Goal: Find specific page/section: Find specific page/section

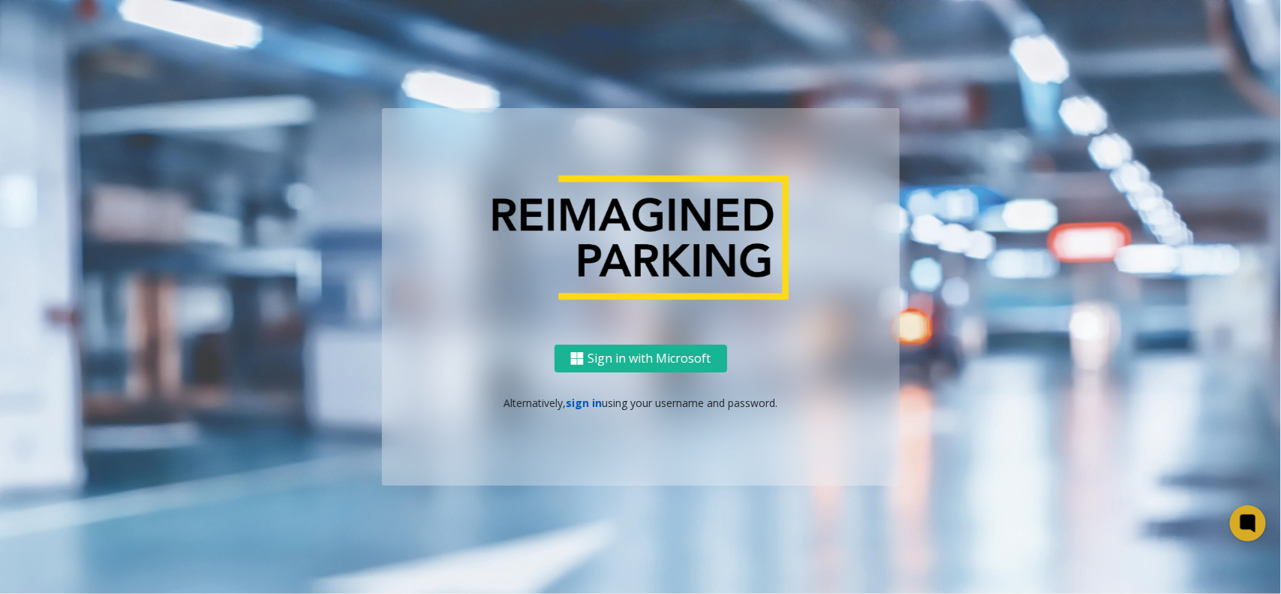
click at [584, 396] on link "sign in" at bounding box center [584, 403] width 36 height 14
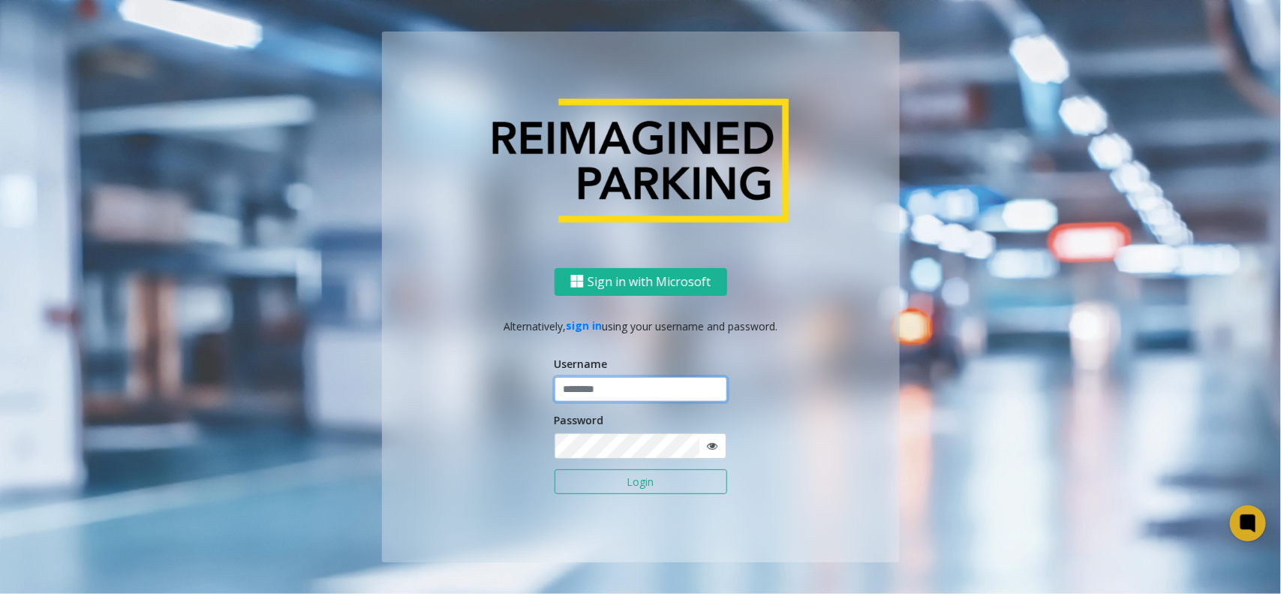
click at [598, 398] on input "text" at bounding box center [641, 390] width 173 height 26
click at [607, 377] on input "text" at bounding box center [641, 390] width 173 height 26
click at [555, 469] on button "Login" at bounding box center [641, 482] width 173 height 26
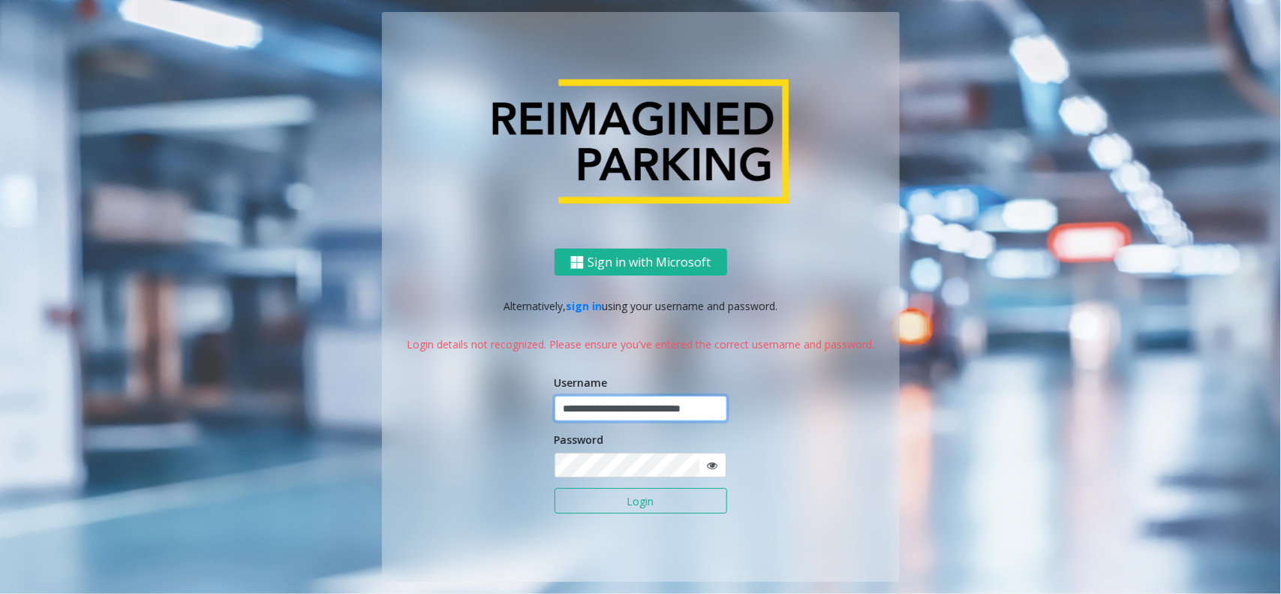
scroll to position [0, 14]
drag, startPoint x: 662, startPoint y: 403, endPoint x: 726, endPoint y: 404, distance: 63.8
click at [726, 404] on input "**********" at bounding box center [641, 408] width 173 height 25
click at [707, 407] on input "**********" at bounding box center [641, 408] width 173 height 25
drag, startPoint x: 694, startPoint y: 404, endPoint x: 729, endPoint y: 409, distance: 34.9
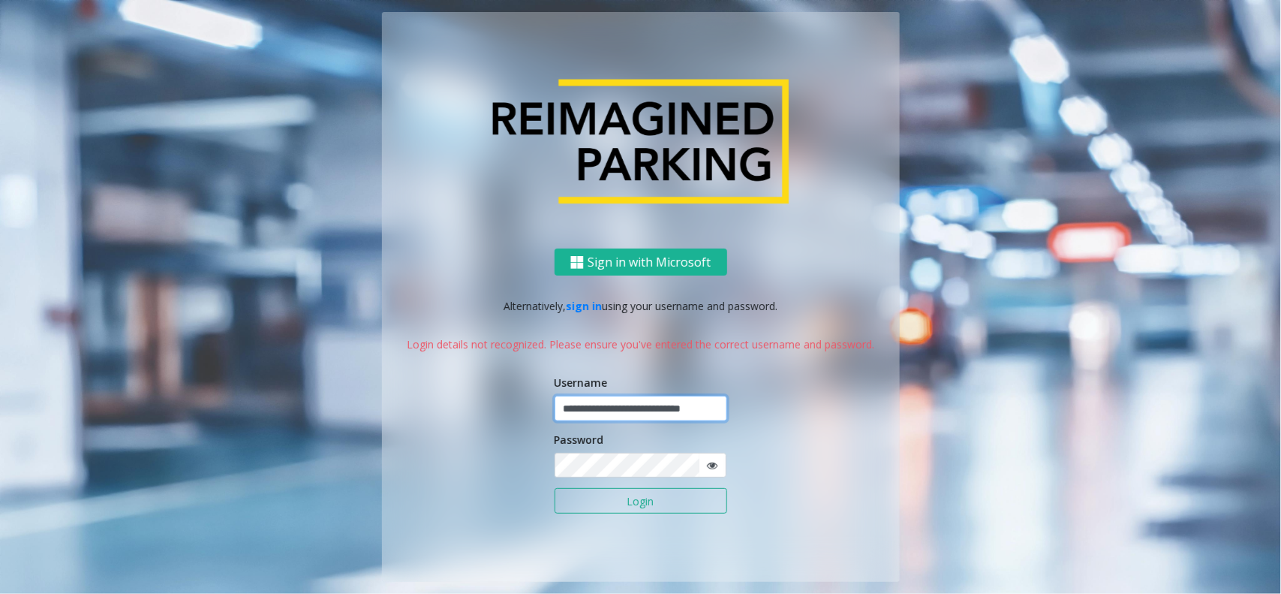
click at [728, 409] on div "**********" at bounding box center [641, 414] width 518 height 333
click at [706, 402] on input "**********" at bounding box center [641, 408] width 173 height 25
type input "**********"
click at [555, 488] on button "Login" at bounding box center [641, 501] width 173 height 26
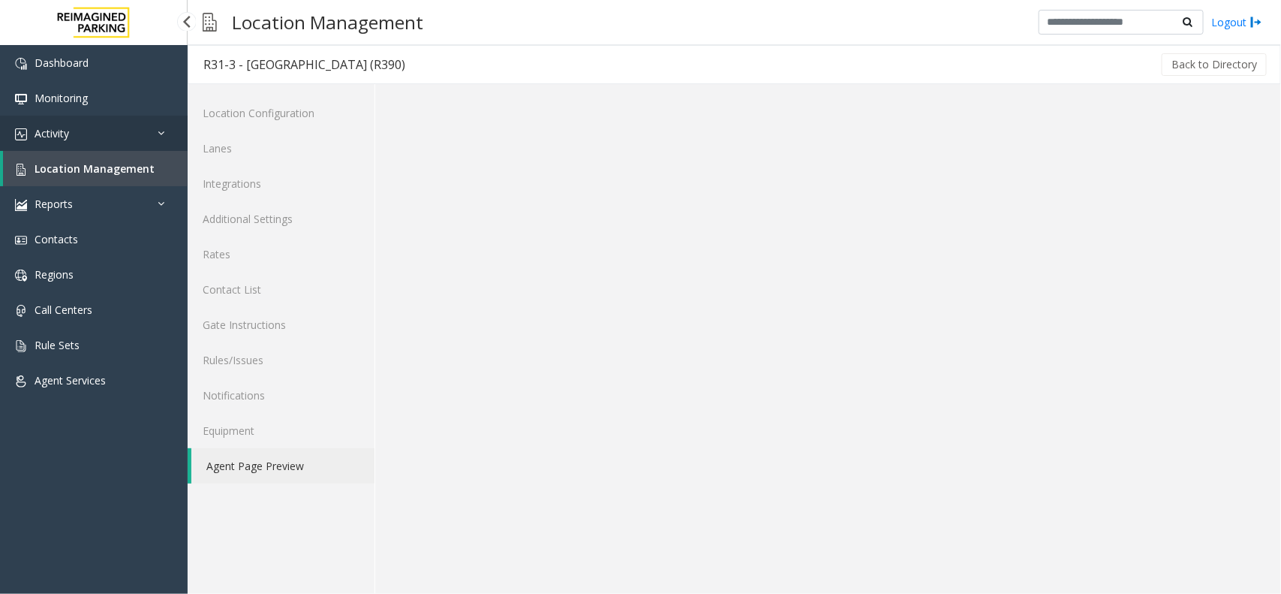
drag, startPoint x: 122, startPoint y: 136, endPoint x: 122, endPoint y: 149, distance: 12.8
click at [122, 136] on link "Activity" at bounding box center [94, 133] width 188 height 35
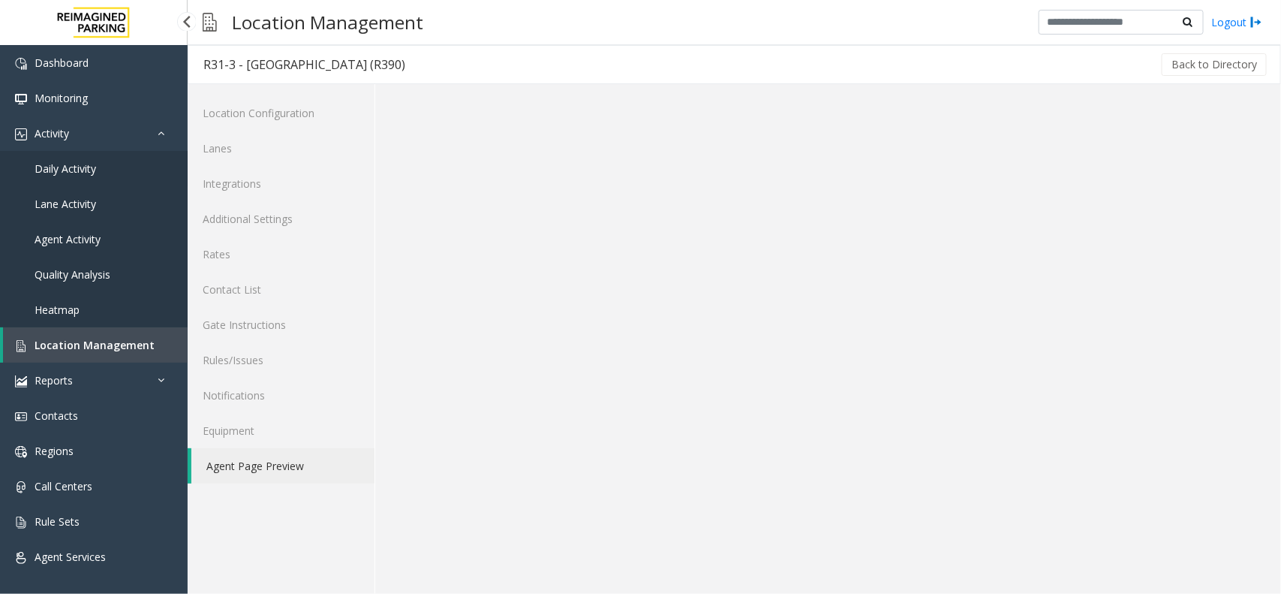
click at [113, 171] on link "Daily Activity" at bounding box center [94, 168] width 188 height 35
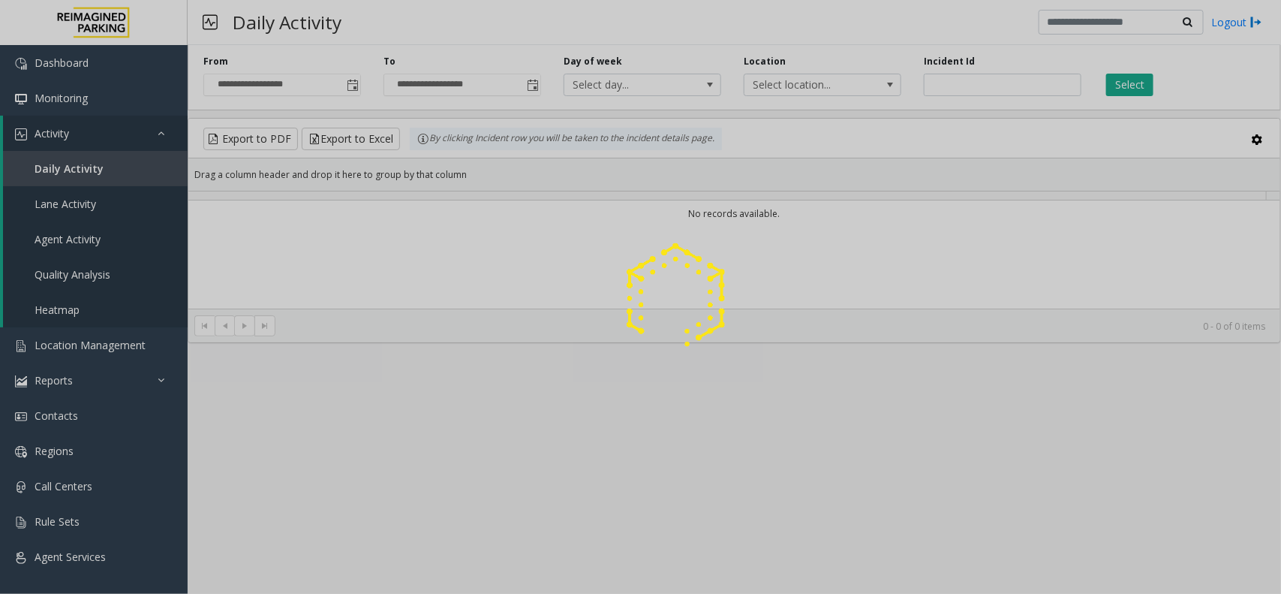
click at [1138, 84] on div at bounding box center [640, 297] width 1281 height 594
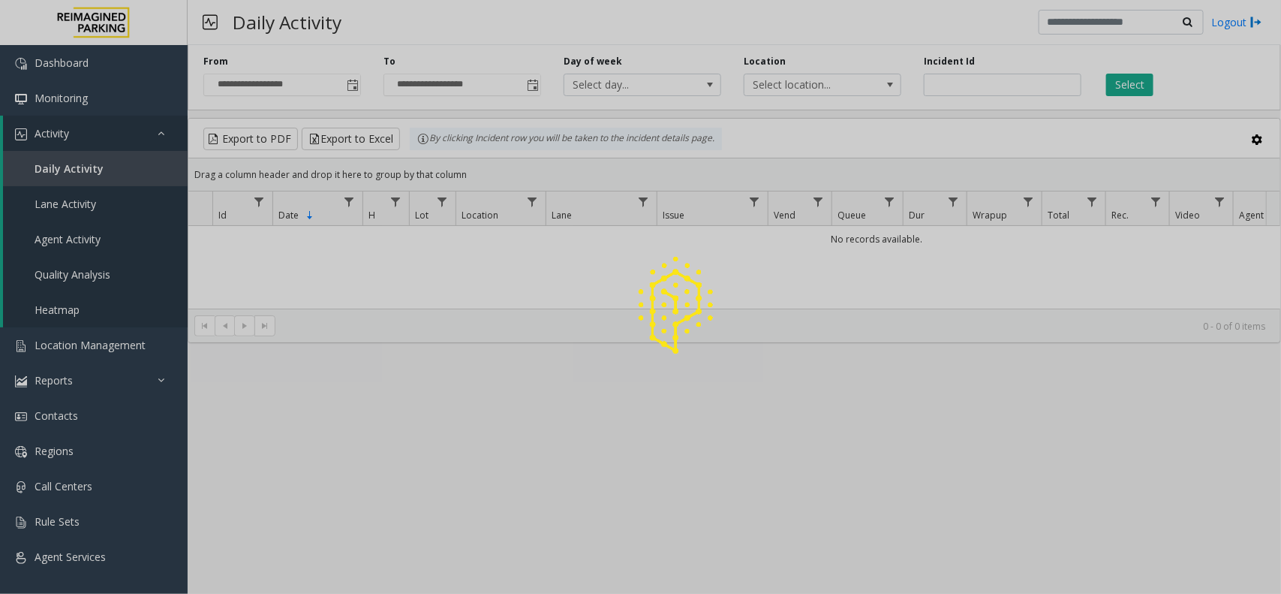
click at [1138, 84] on div at bounding box center [640, 297] width 1281 height 594
click at [1138, 84] on button "Select" at bounding box center [1130, 85] width 47 height 23
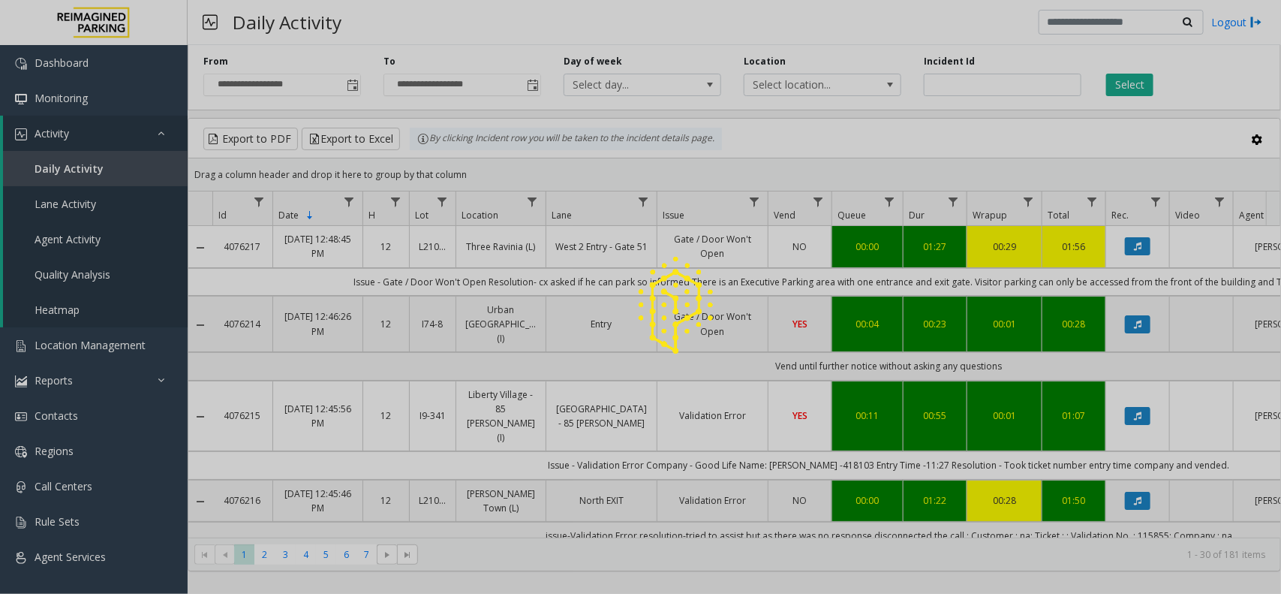
click at [1138, 84] on div at bounding box center [640, 297] width 1281 height 594
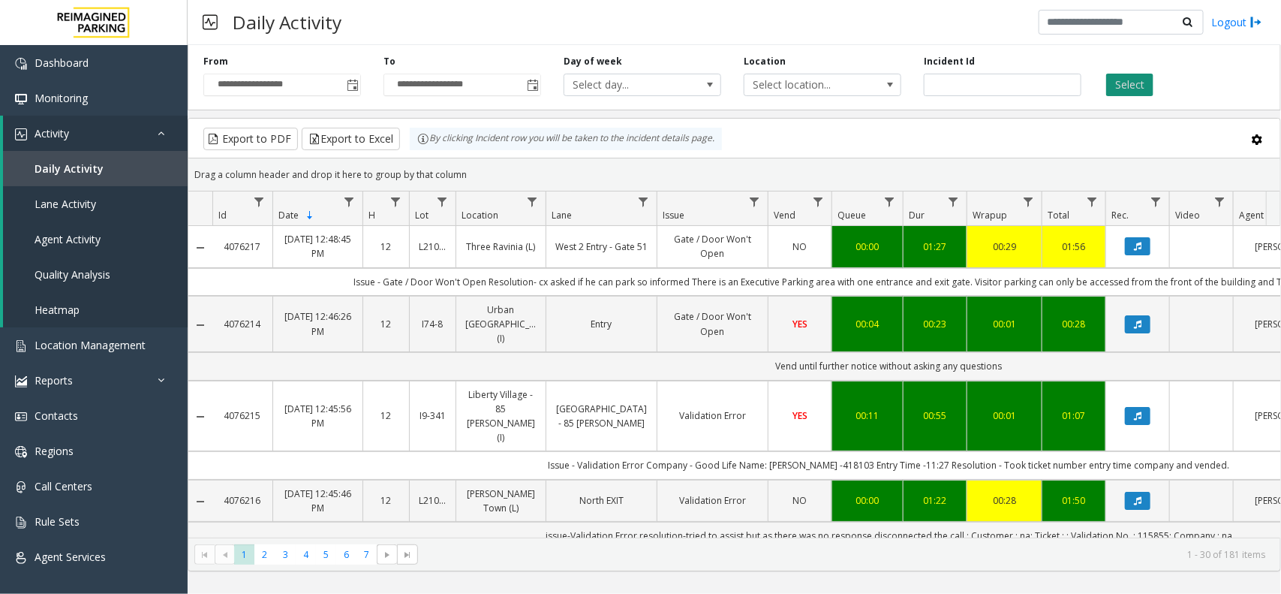
click at [1143, 74] on button "Select" at bounding box center [1130, 85] width 47 height 23
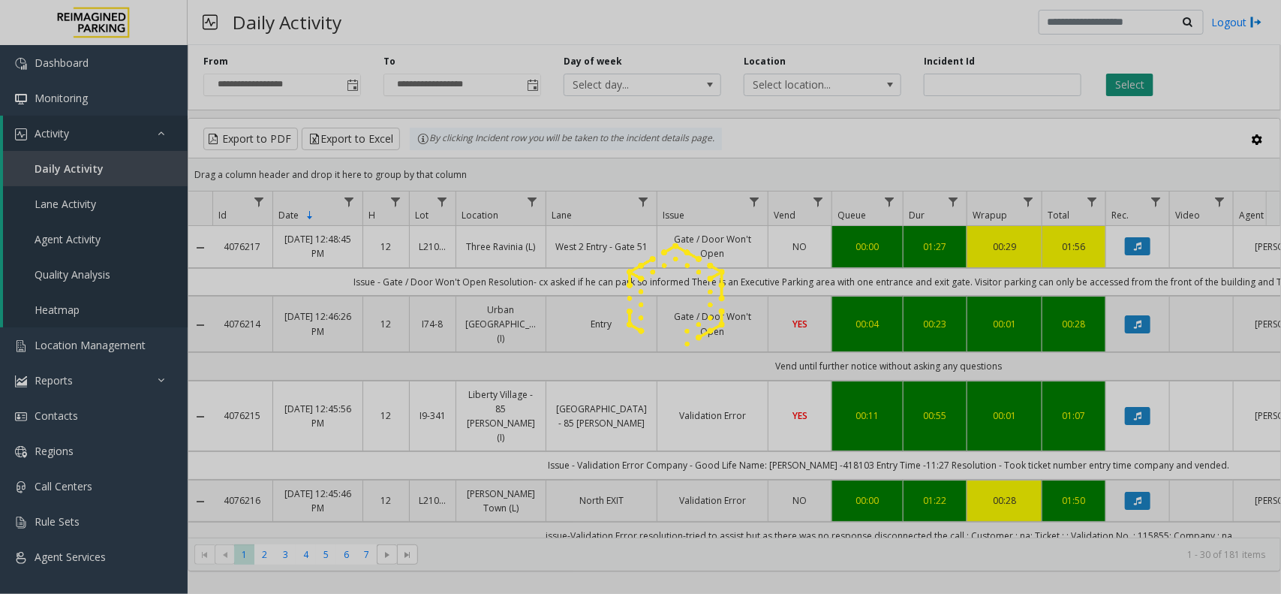
click at [1143, 74] on div at bounding box center [640, 297] width 1281 height 594
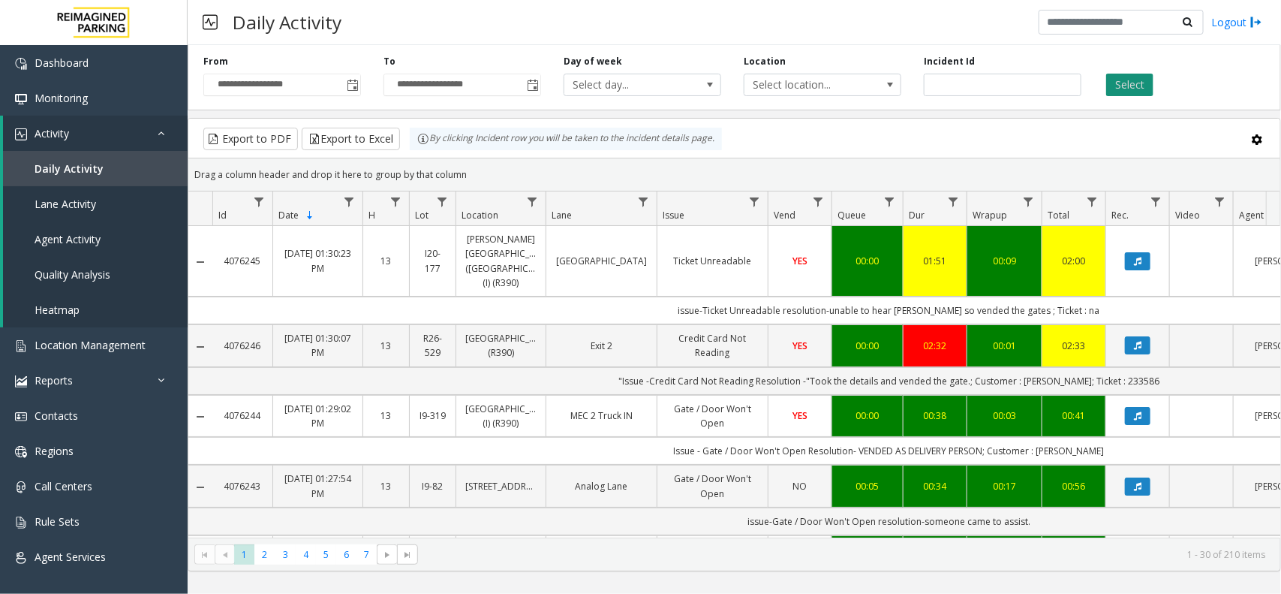
click at [1150, 94] on button "Select" at bounding box center [1130, 85] width 47 height 23
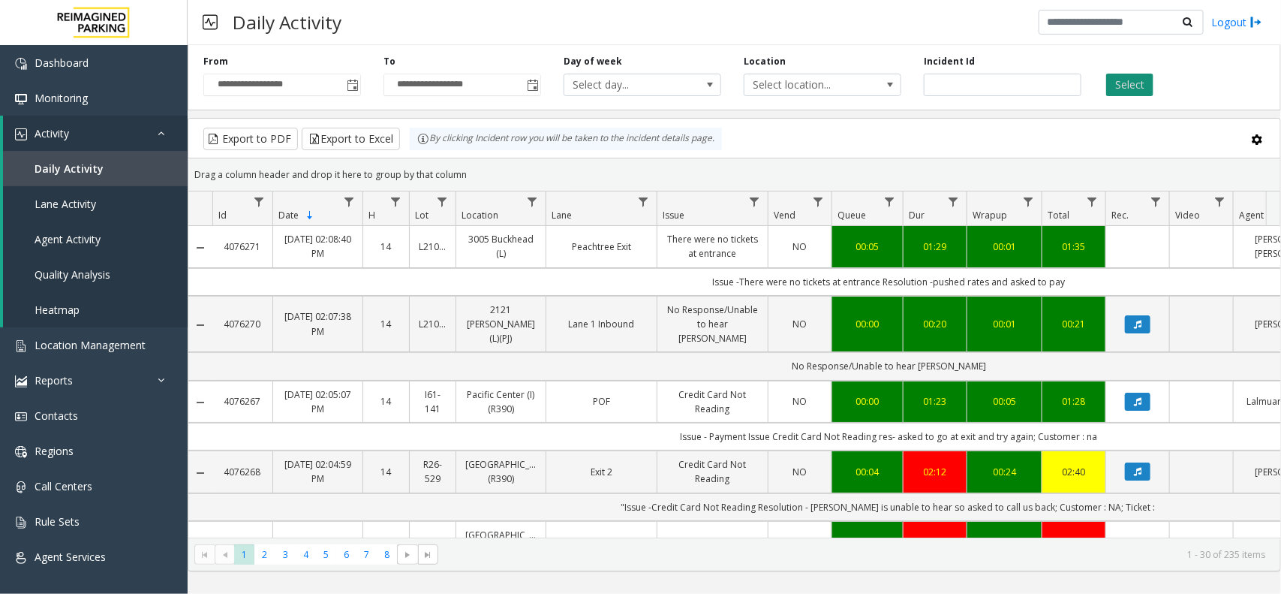
click at [1137, 76] on button "Select" at bounding box center [1130, 85] width 47 height 23
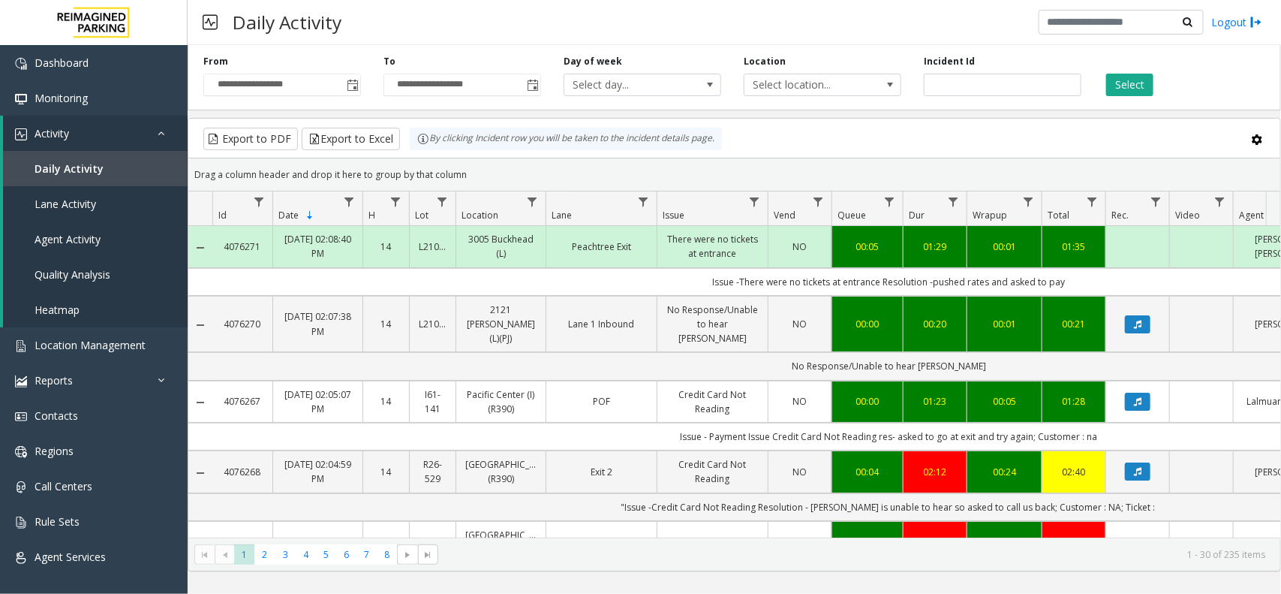
drag, startPoint x: 1149, startPoint y: 66, endPoint x: 1131, endPoint y: 92, distance: 31.2
click at [1149, 68] on div "Select" at bounding box center [1183, 75] width 180 height 41
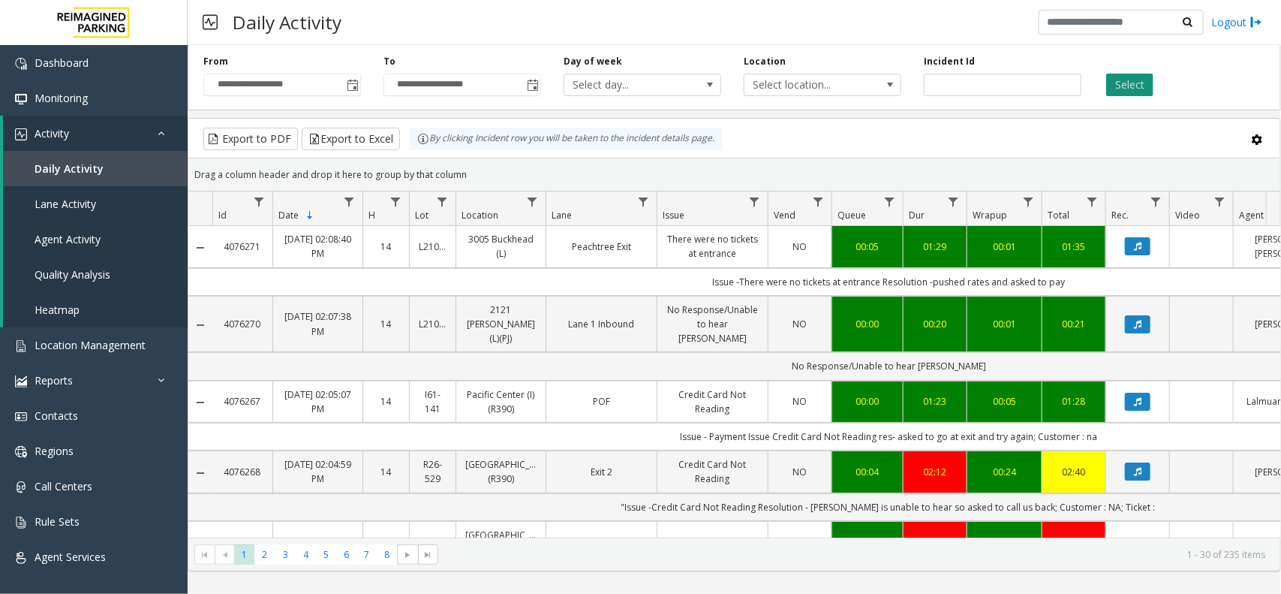
click at [1134, 74] on button "Select" at bounding box center [1130, 85] width 47 height 23
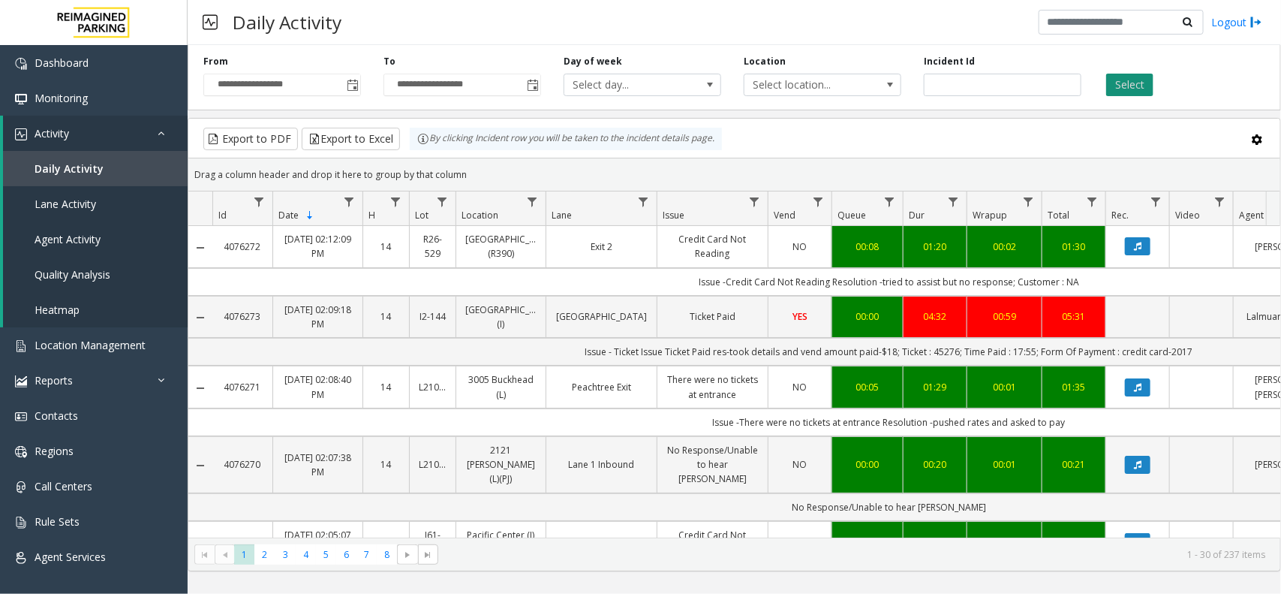
click at [1121, 87] on button "Select" at bounding box center [1130, 85] width 47 height 23
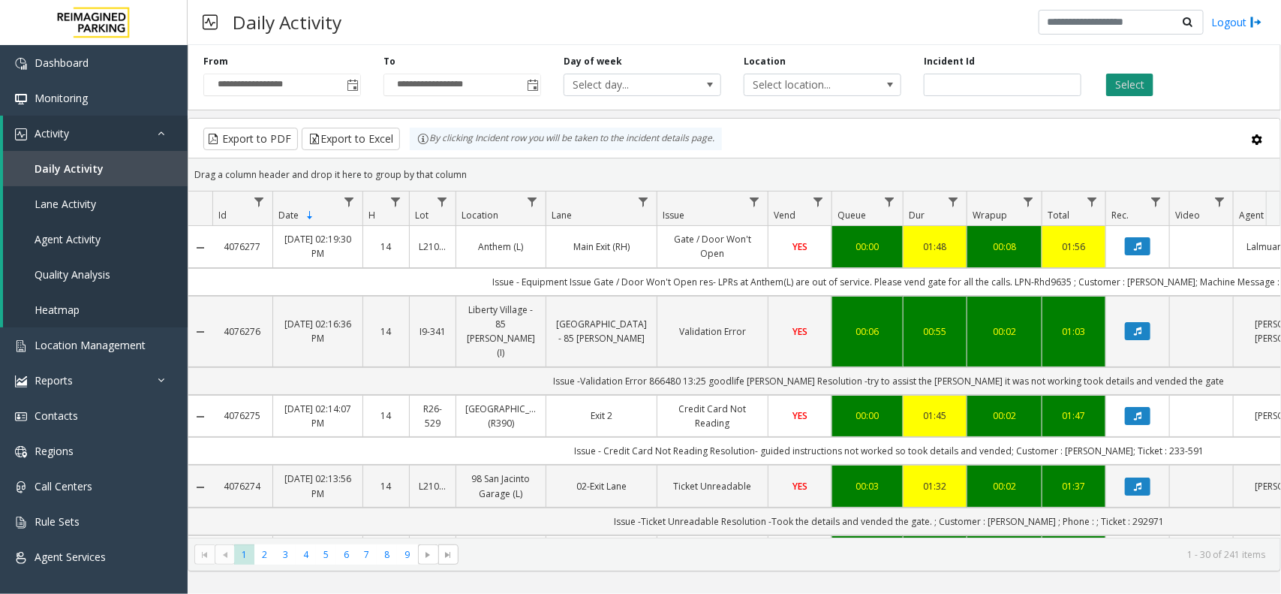
click at [1124, 86] on button "Select" at bounding box center [1130, 85] width 47 height 23
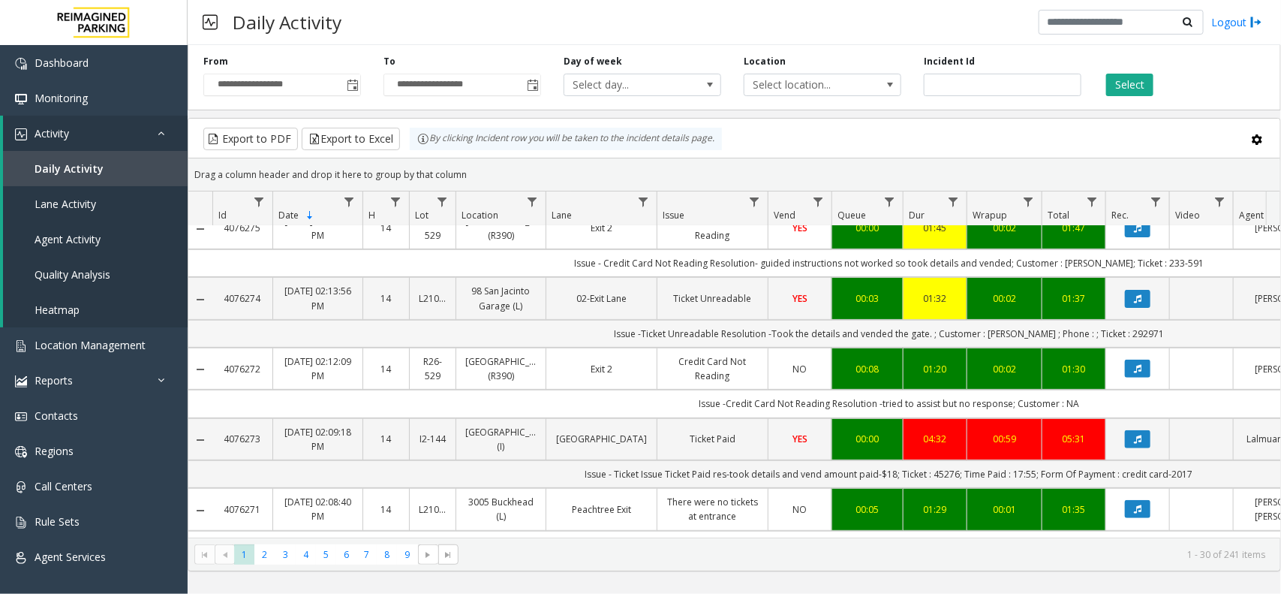
scroll to position [282, 0]
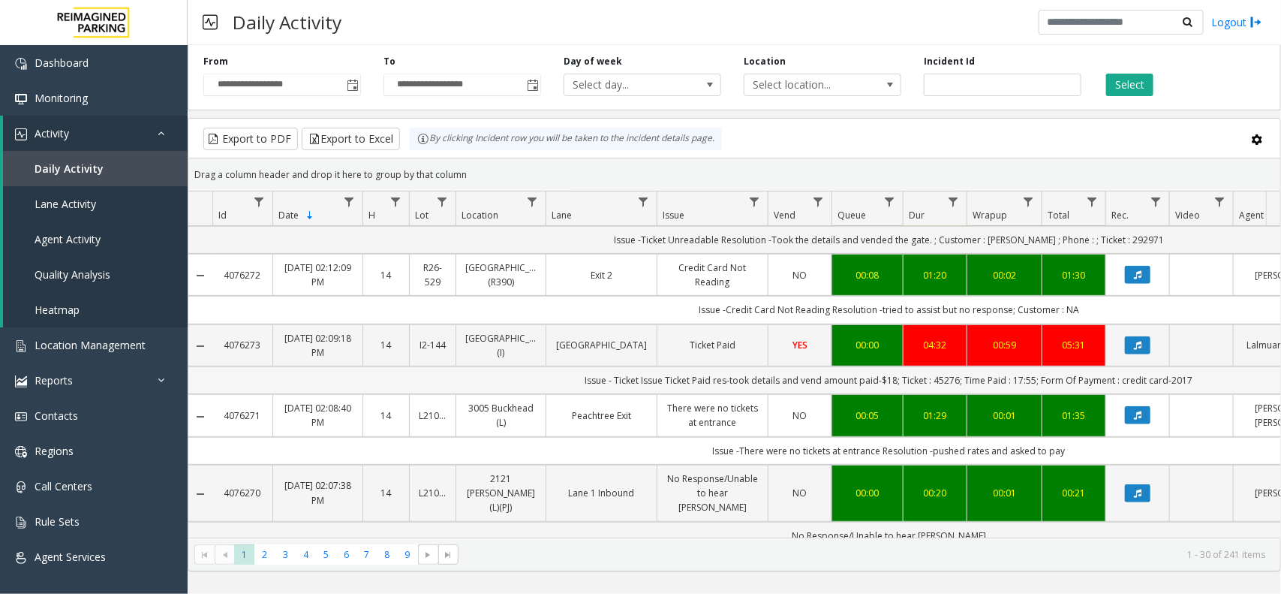
click at [942, 366] on td "Issue - Ticket Issue Ticket Paid res-took details and vend amount paid-$18; Tic…" at bounding box center [888, 380] width 1353 height 28
copy td "45276"
copy td "17:55"
drag, startPoint x: 1033, startPoint y: 354, endPoint x: 1012, endPoint y: 357, distance: 21.2
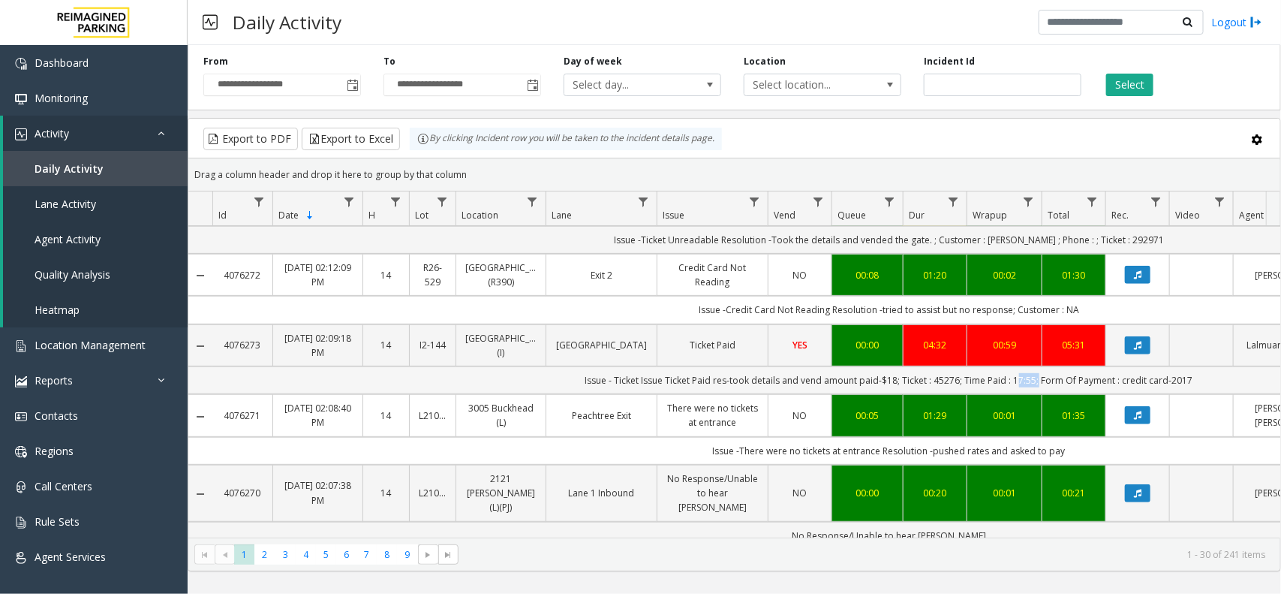
click at [1012, 366] on td "Issue - Ticket Issue Ticket Paid res-took details and vend amount paid-$18; Tic…" at bounding box center [888, 380] width 1353 height 28
copy td "credit card-2017"
drag, startPoint x: 1200, startPoint y: 354, endPoint x: 1119, endPoint y: 363, distance: 81.5
click at [1119, 366] on td "Issue - Ticket Issue Ticket Paid res-took details and vend amount paid-$18; Tic…" at bounding box center [888, 380] width 1353 height 28
copy td "Issue - Ticket Issue Ticket Paid res-took details and vend amount paid-$1"
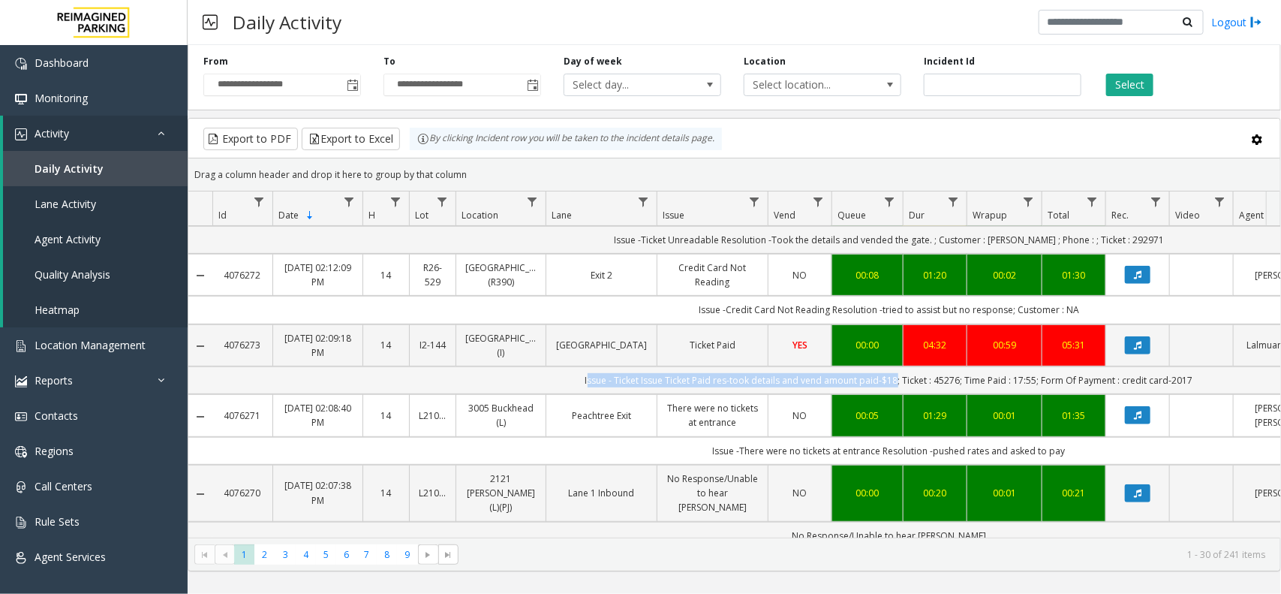
drag, startPoint x: 894, startPoint y: 355, endPoint x: 580, endPoint y: 357, distance: 313.8
click at [580, 366] on td "Issue - Ticket Issue Ticket Paid res-took details and vend amount paid-$18; Tic…" at bounding box center [888, 380] width 1353 height 28
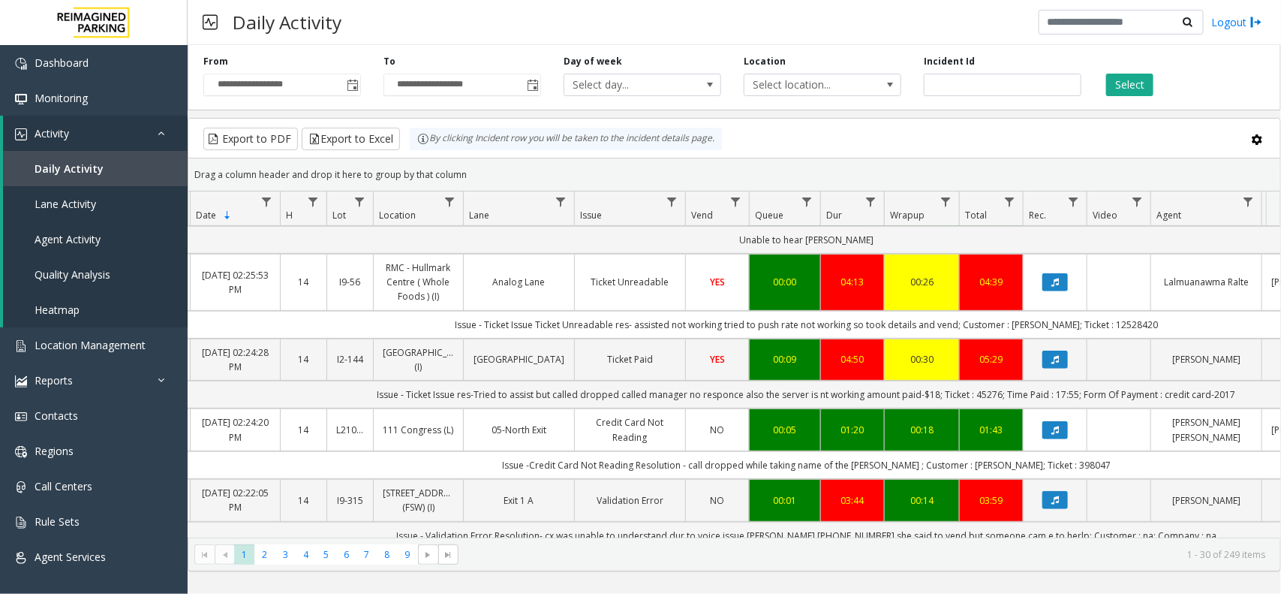
scroll to position [0, 101]
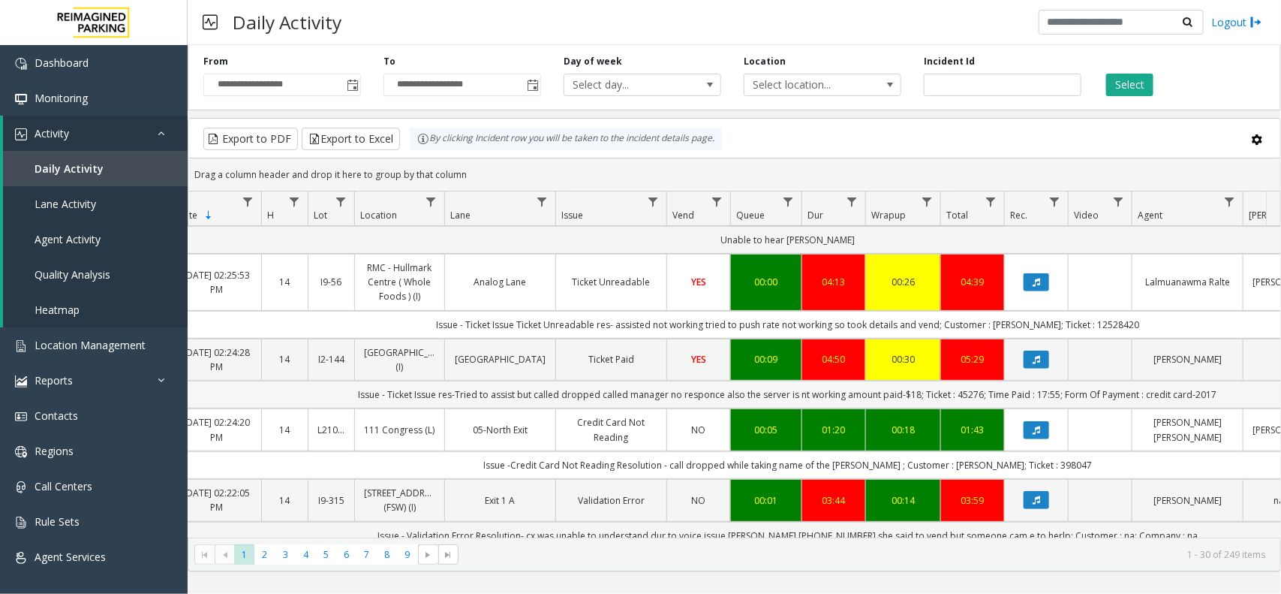
click at [966, 381] on td "Issue - Ticket Issue res-Tried to assist but called dropped called manager no r…" at bounding box center [787, 395] width 1353 height 28
copy td "45276"
copy td "Issue - Ticket Issue res-Tried to assist but called dropped called manager no r…"
drag, startPoint x: 1220, startPoint y: 381, endPoint x: 359, endPoint y: 393, distance: 861.1
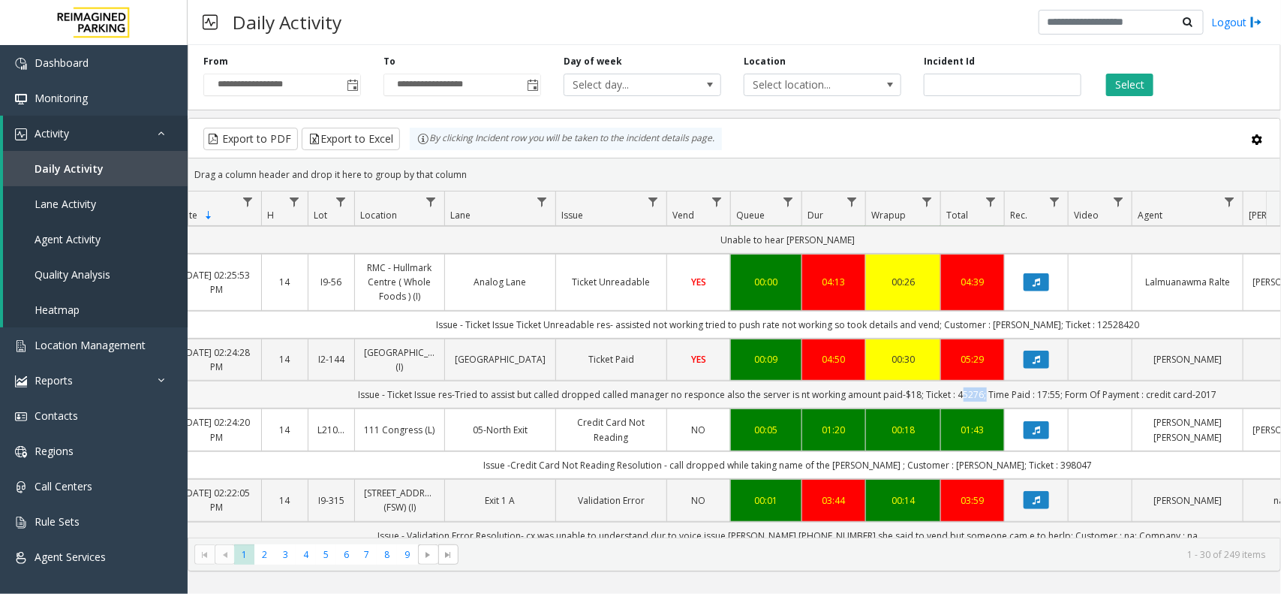
click at [359, 393] on td "Issue - Ticket Issue res-Tried to assist but called dropped called manager no r…" at bounding box center [787, 395] width 1353 height 28
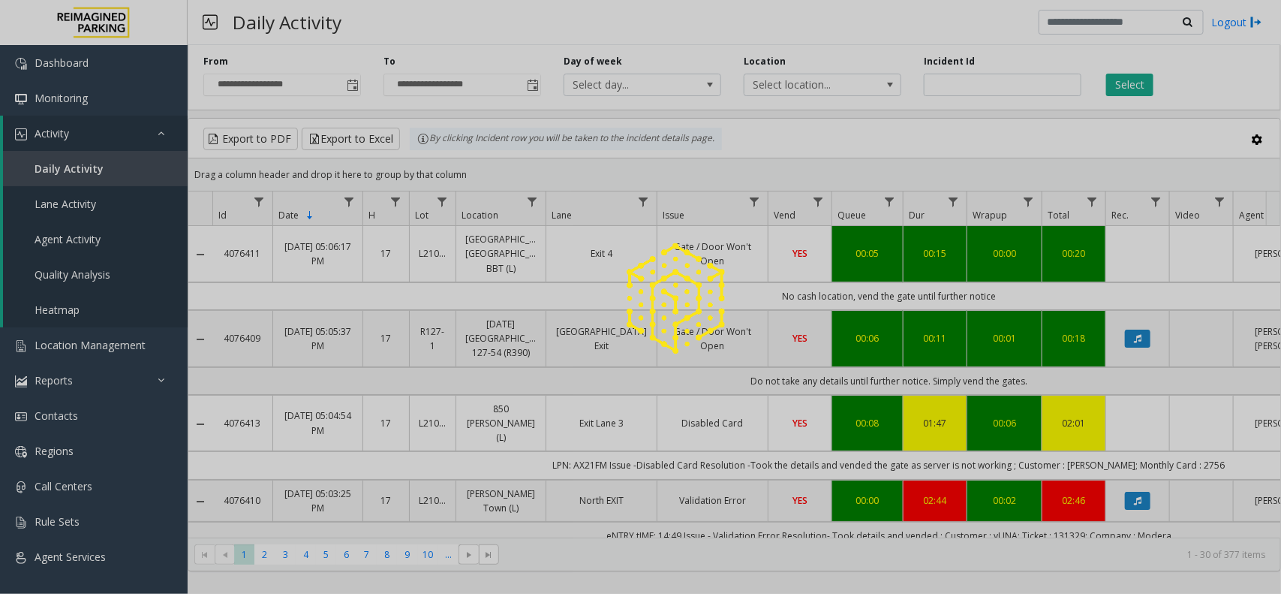
scroll to position [0, 101]
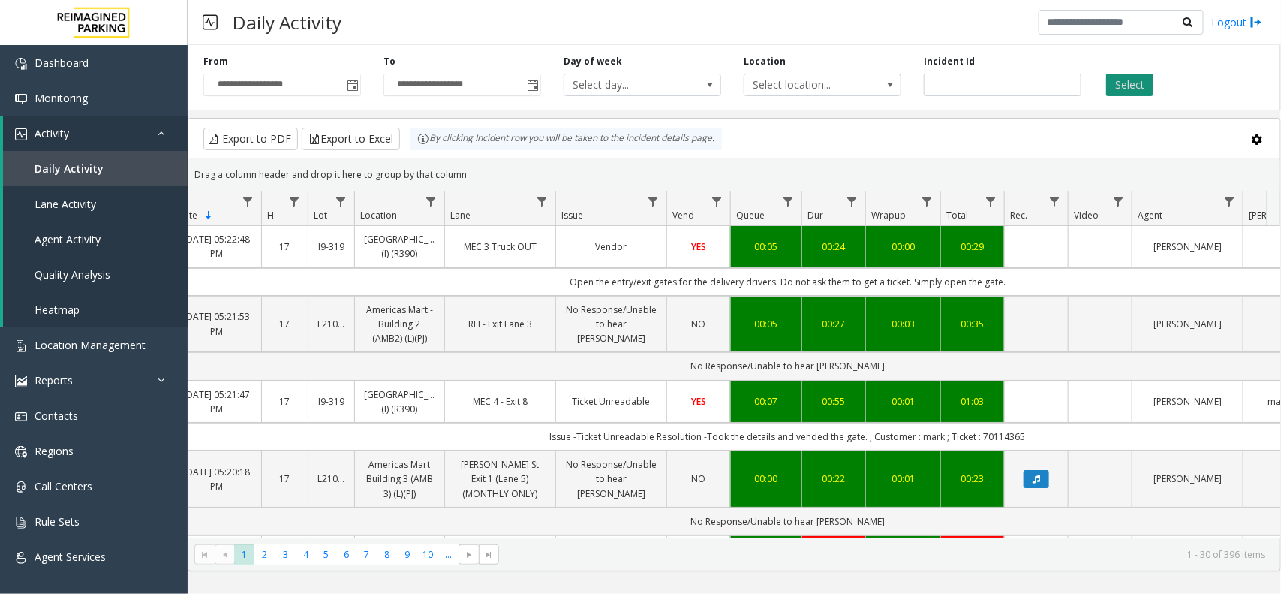
click at [1117, 74] on button "Select" at bounding box center [1130, 85] width 47 height 23
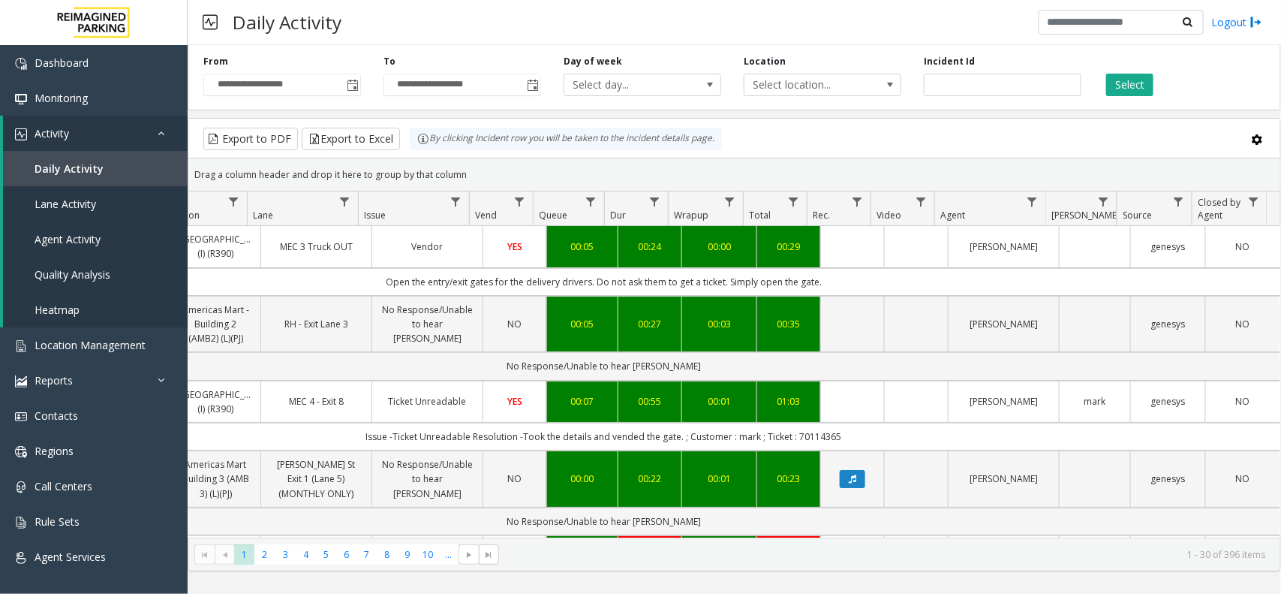
scroll to position [0, 0]
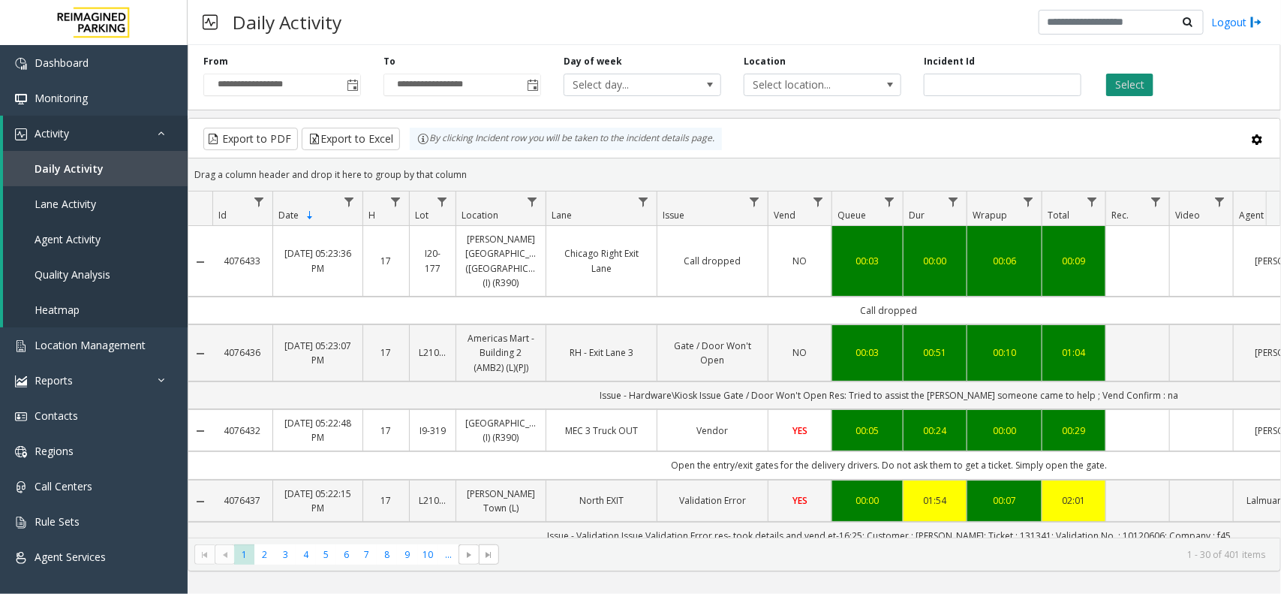
click at [1116, 81] on button "Select" at bounding box center [1130, 85] width 47 height 23
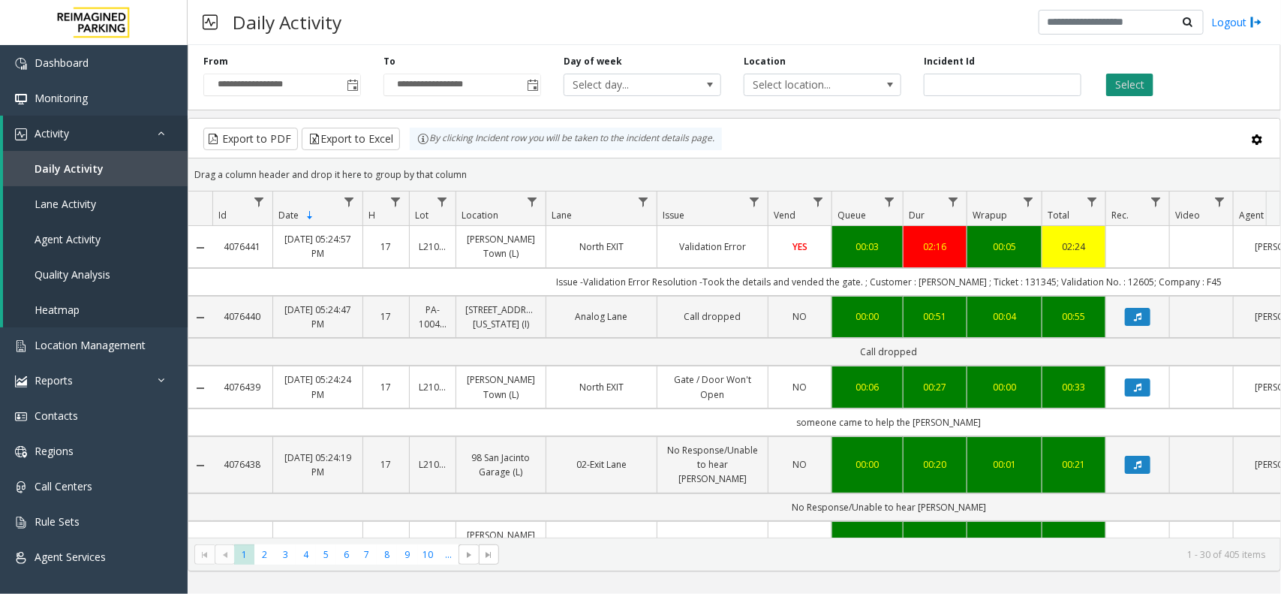
click at [1119, 80] on button "Select" at bounding box center [1130, 85] width 47 height 23
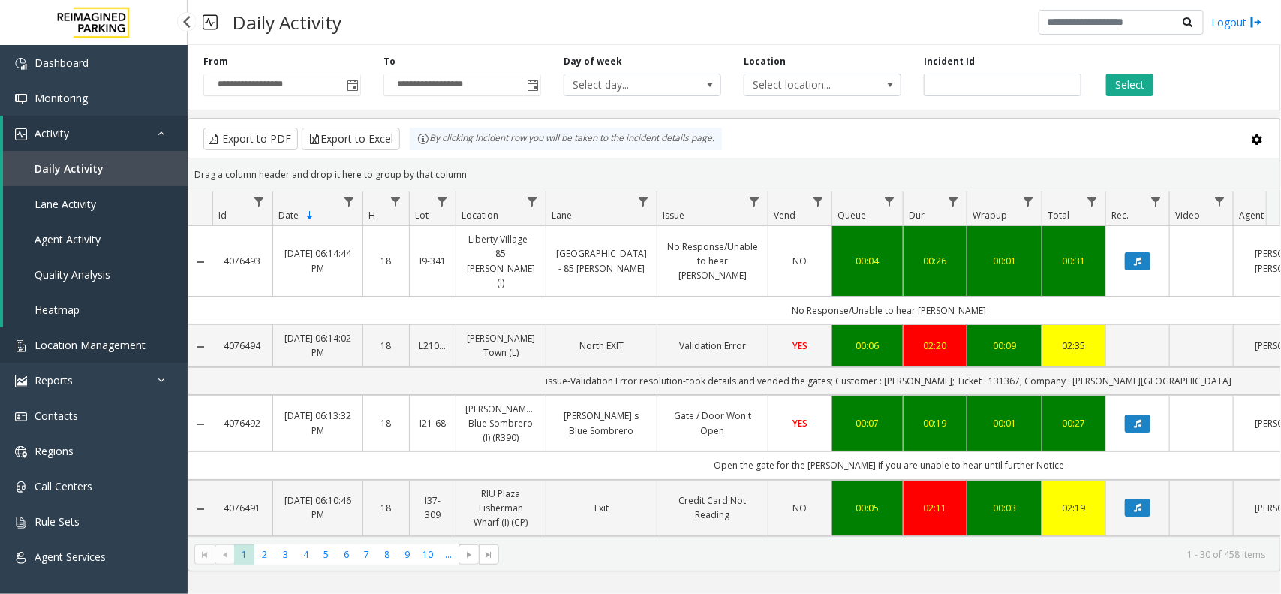
click at [81, 339] on span "Location Management" at bounding box center [90, 345] width 111 height 14
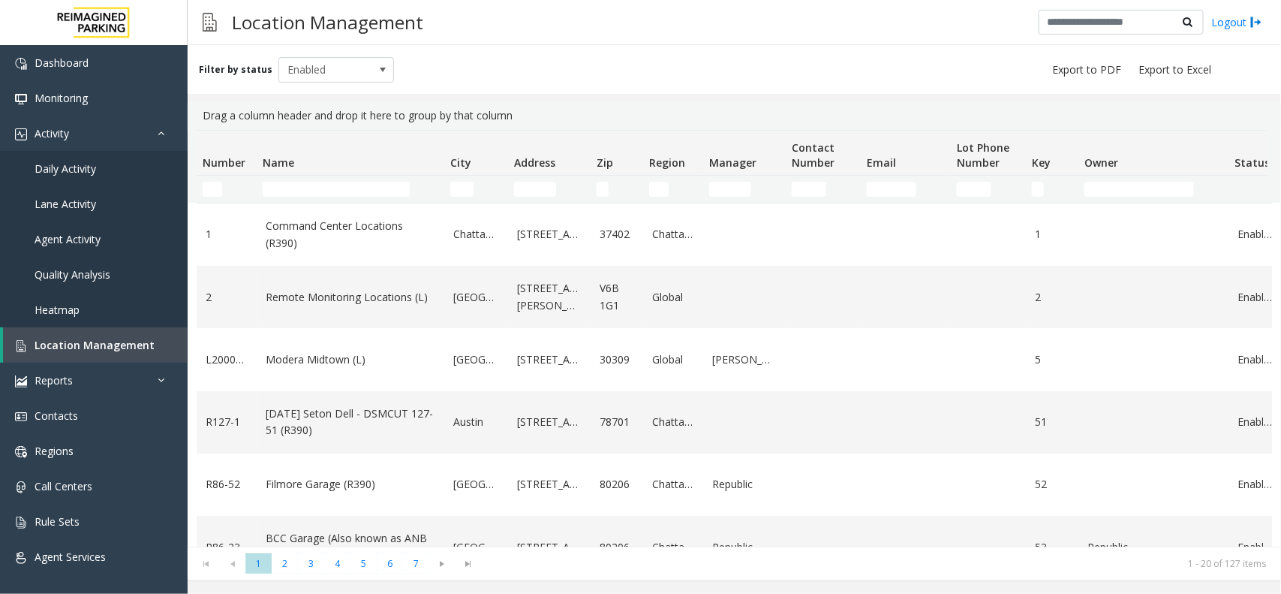
click at [324, 180] on td "Name Filter" at bounding box center [351, 189] width 188 height 27
click at [316, 186] on input "Name Filter" at bounding box center [336, 189] width 147 height 15
type input "*****"
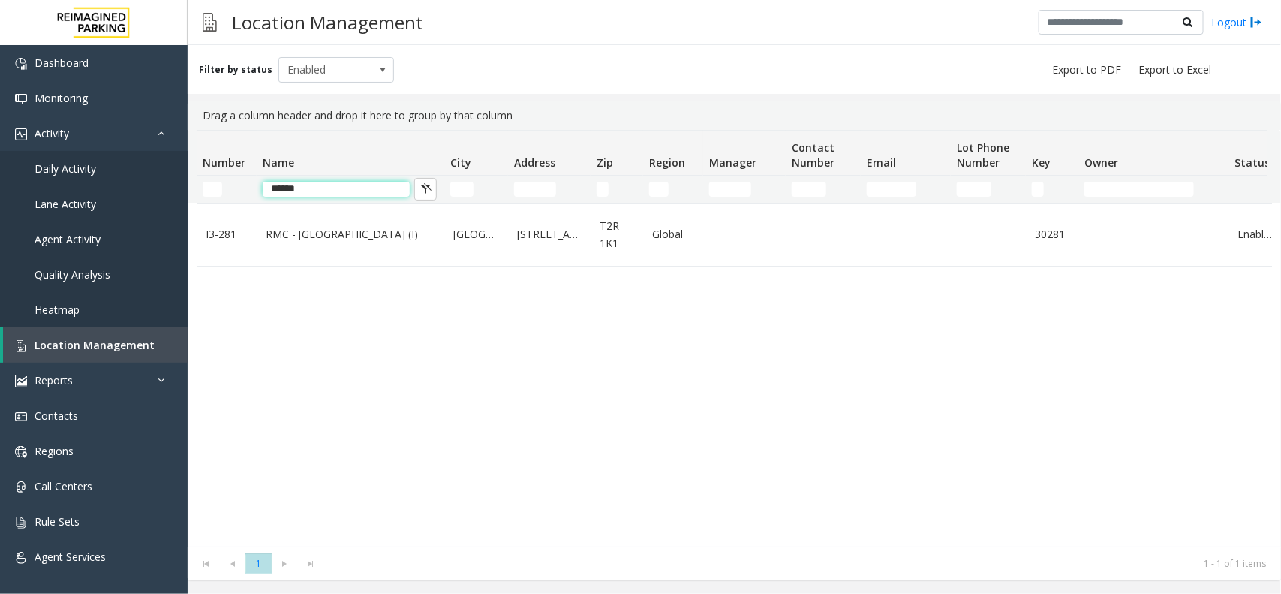
drag, startPoint x: 314, startPoint y: 190, endPoint x: 276, endPoint y: 190, distance: 38.3
click at [276, 190] on input "*****" at bounding box center [336, 189] width 147 height 15
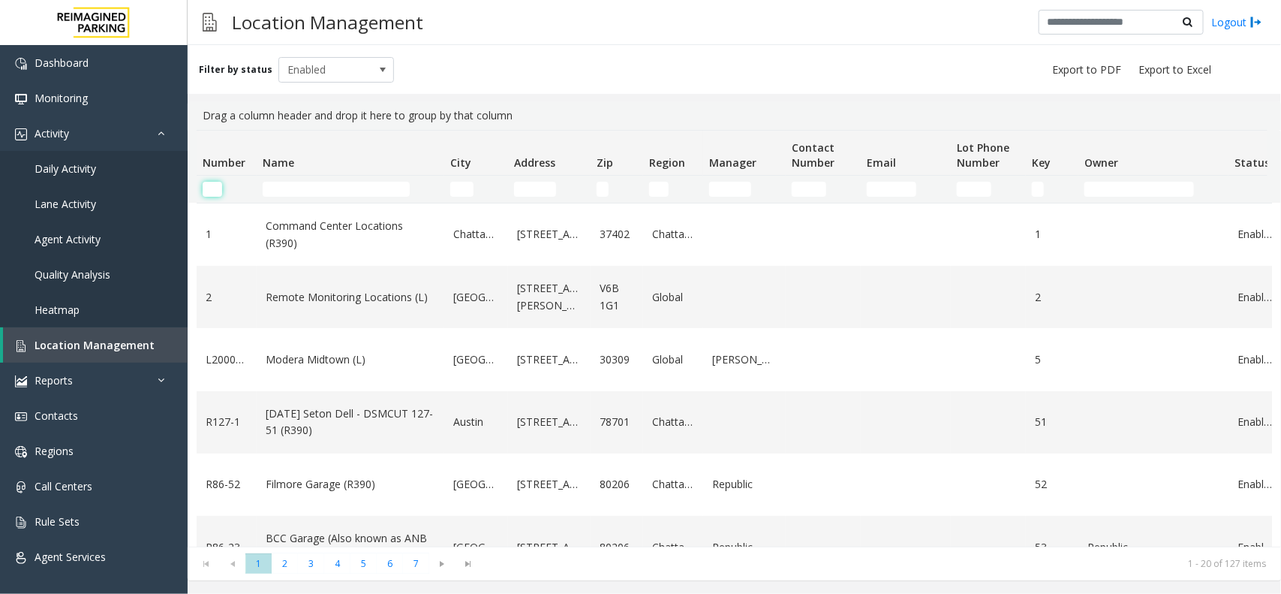
click at [215, 190] on input "Number Filter" at bounding box center [213, 189] width 20 height 15
type input "******"
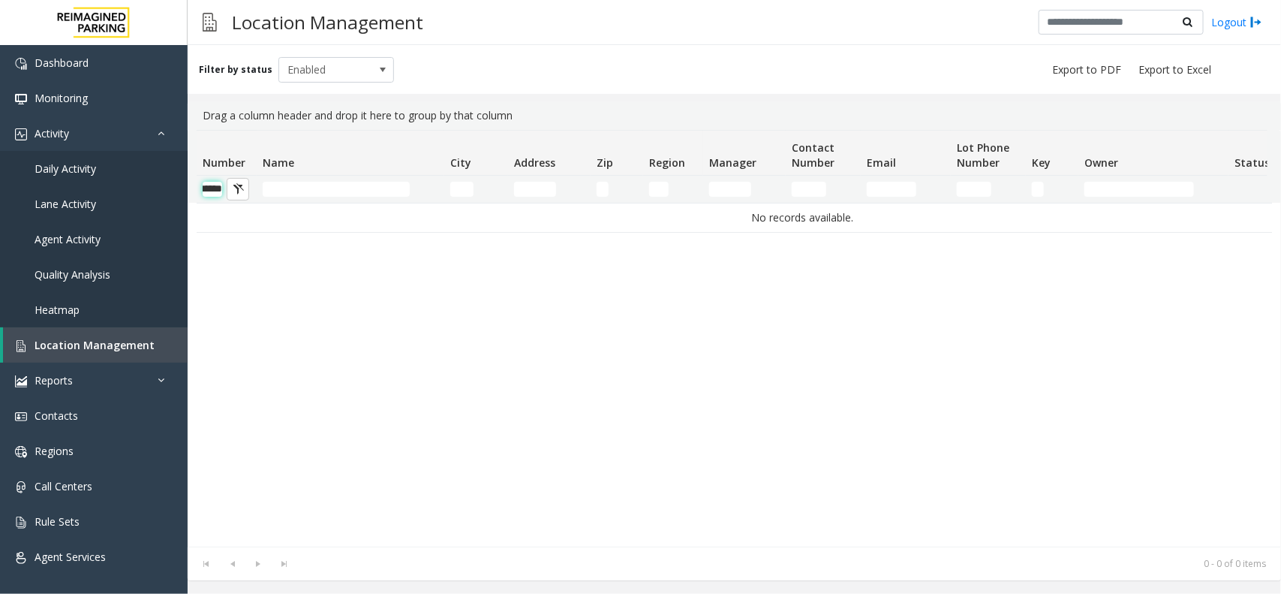
click at [218, 188] on input "******" at bounding box center [213, 189] width 20 height 15
click at [332, 185] on app-root "Dashboard Monitoring Activity Daily Activity Lane Activity Agent Activity Quali…" at bounding box center [640, 297] width 1281 height 594
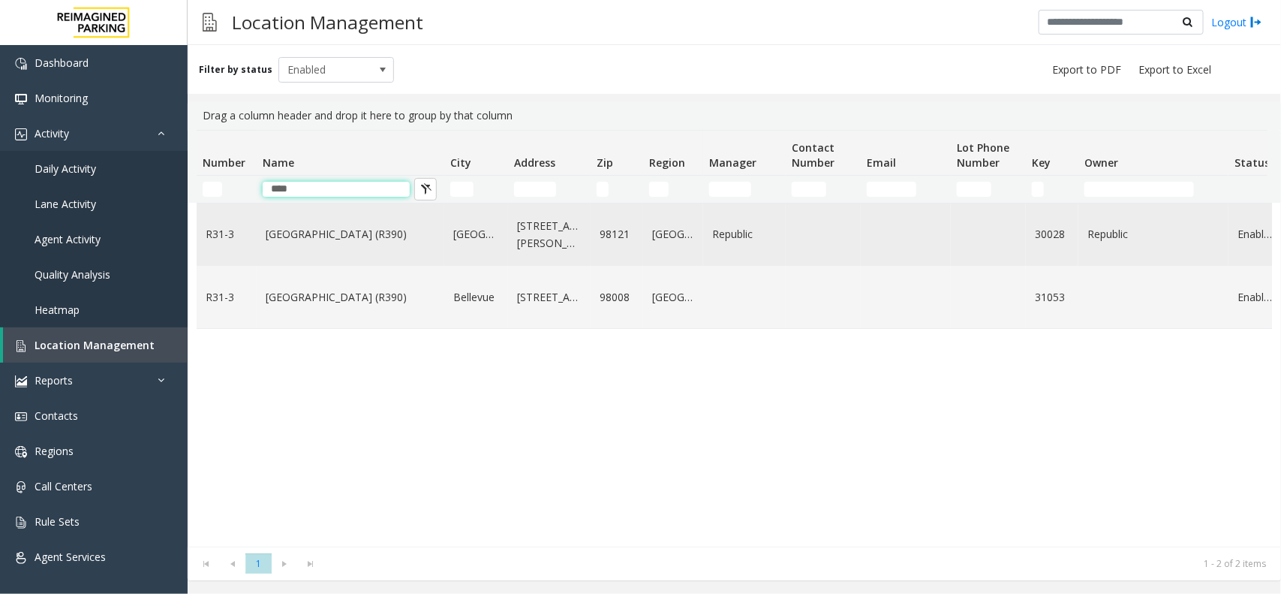
type input "****"
click at [348, 245] on td "[GEOGRAPHIC_DATA] (R390)" at bounding box center [351, 234] width 188 height 62
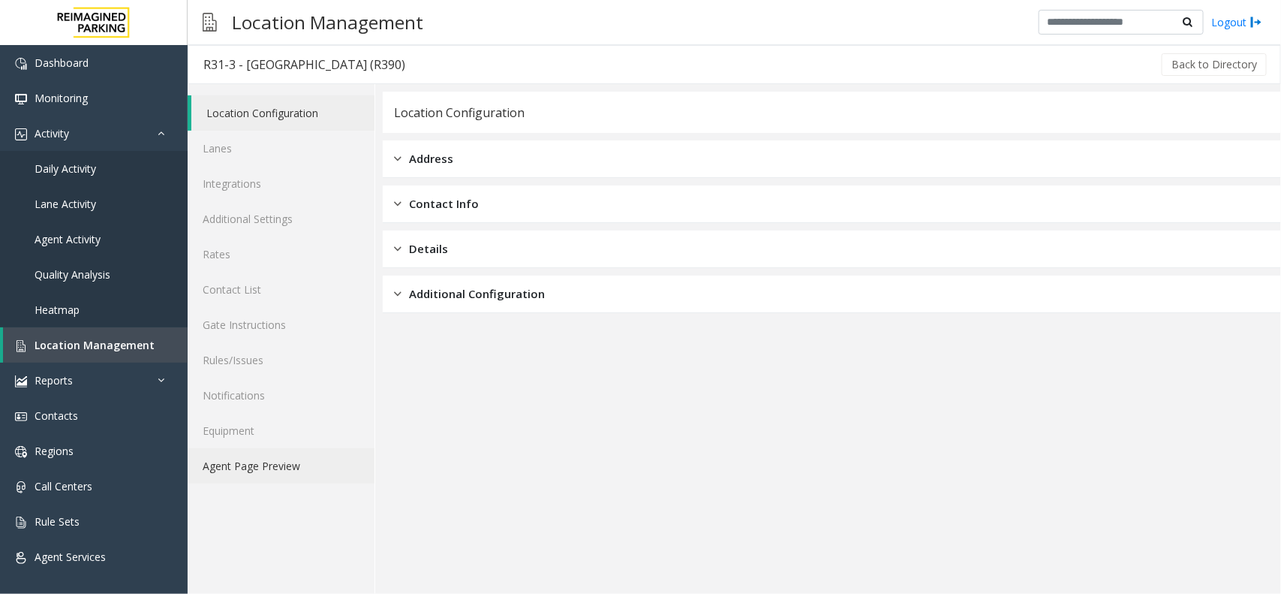
click at [272, 473] on link "Agent Page Preview" at bounding box center [281, 465] width 187 height 35
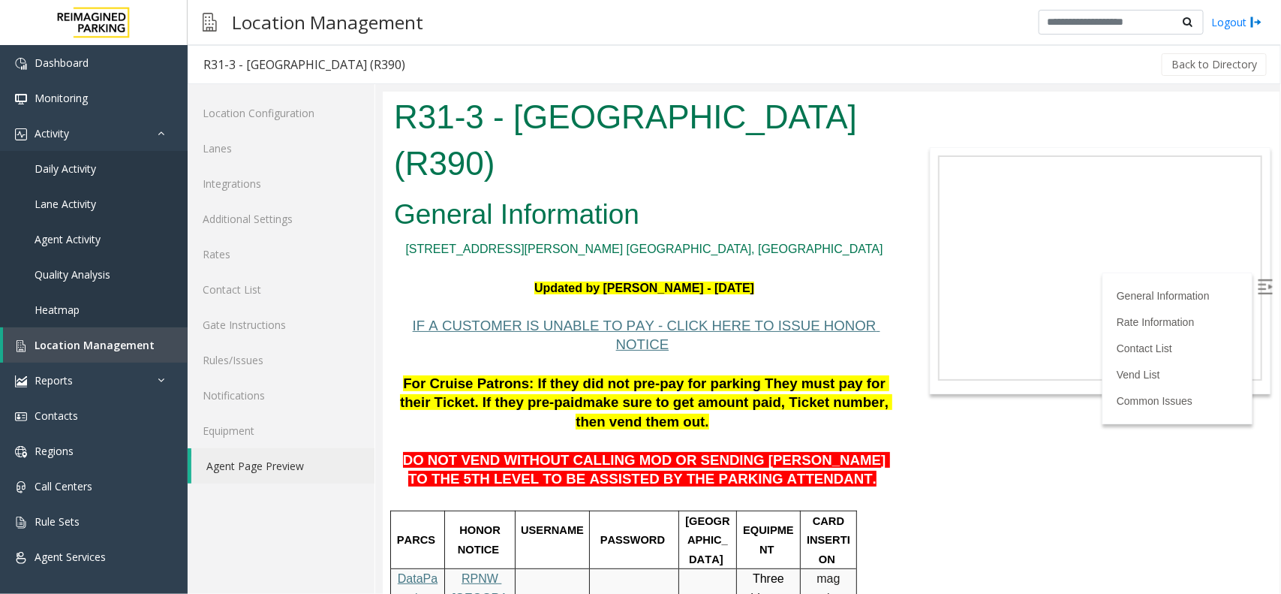
scroll to position [94, 0]
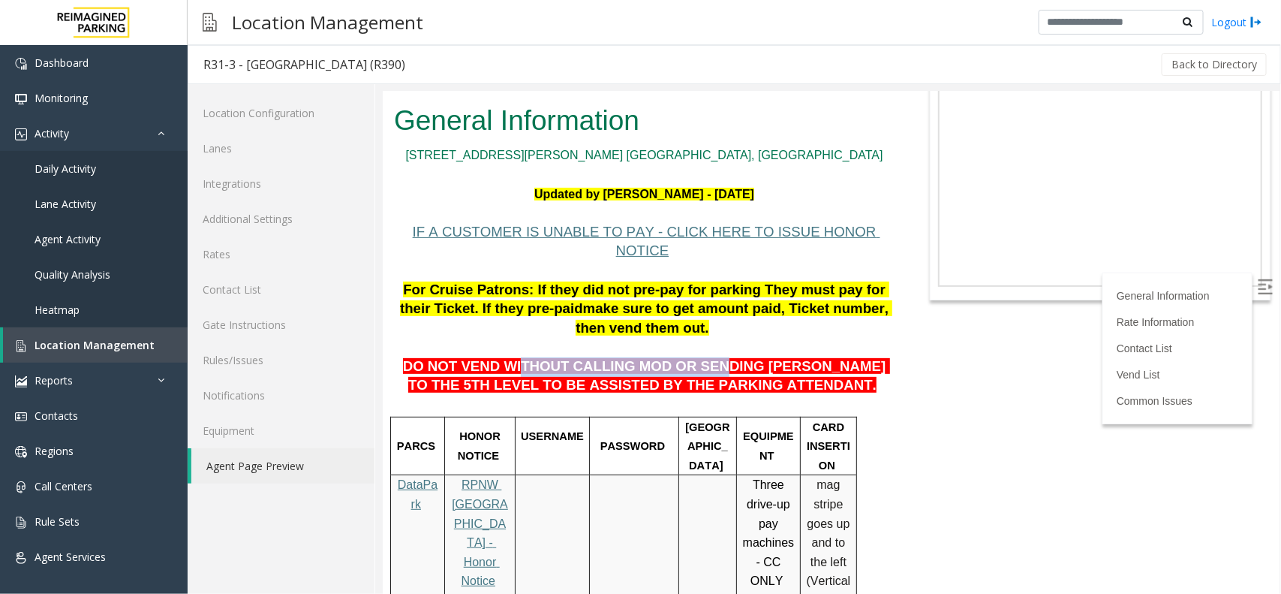
click at [670, 357] on span "DO NOT VEND WITHOUT CALLING MOD OR SENDING [PERSON_NAME] TO THE 5TH LEVEL TO BE…" at bounding box center [645, 374] width 487 height 35
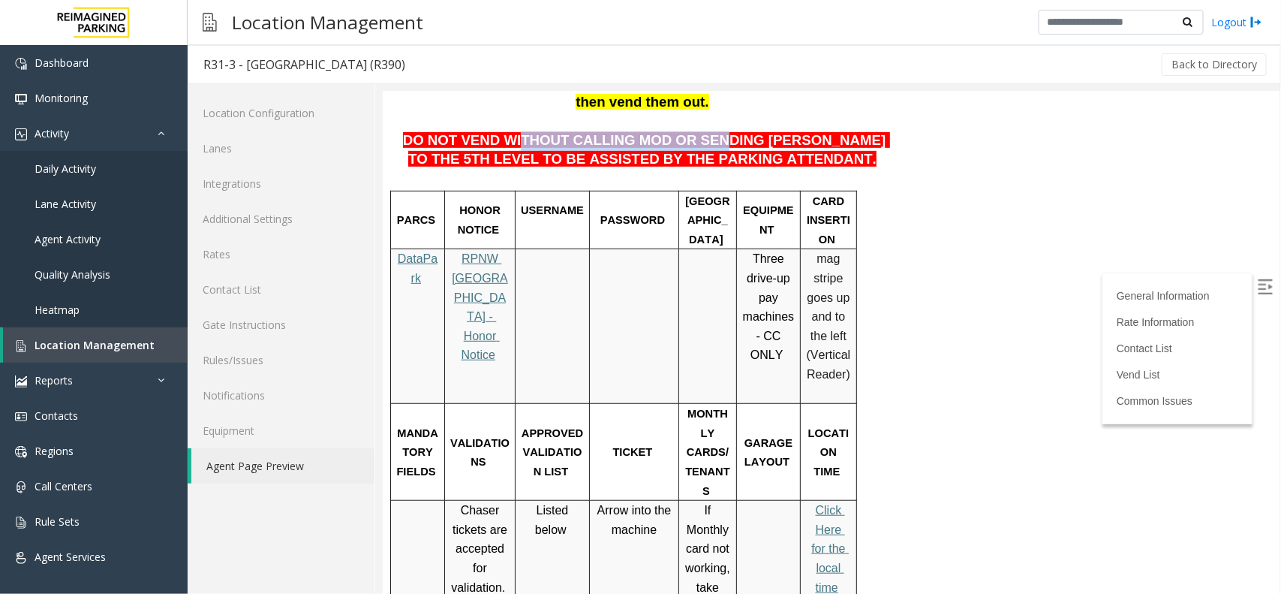
scroll to position [0, 0]
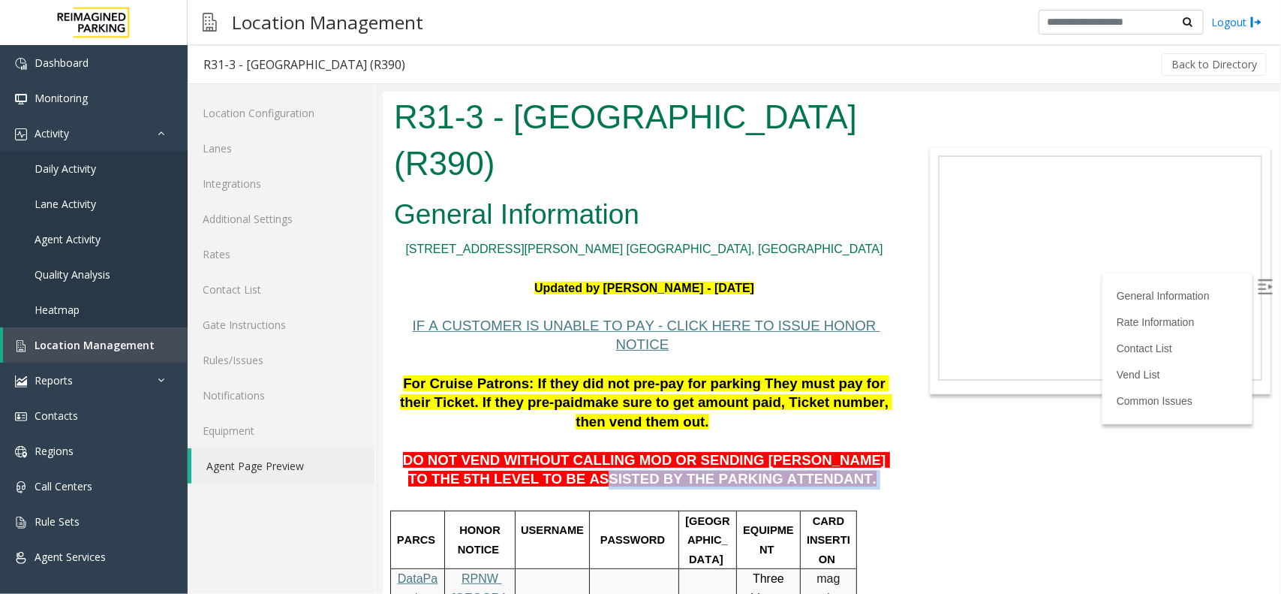
drag, startPoint x: 589, startPoint y: 444, endPoint x: 776, endPoint y: 447, distance: 187.7
click at [776, 447] on p "DO NOT VEND WITHOUT CALLING MOD OR SENDING [PERSON_NAME] TO THE 5TH LEVEL TO BE…" at bounding box center [643, 460] width 501 height 58
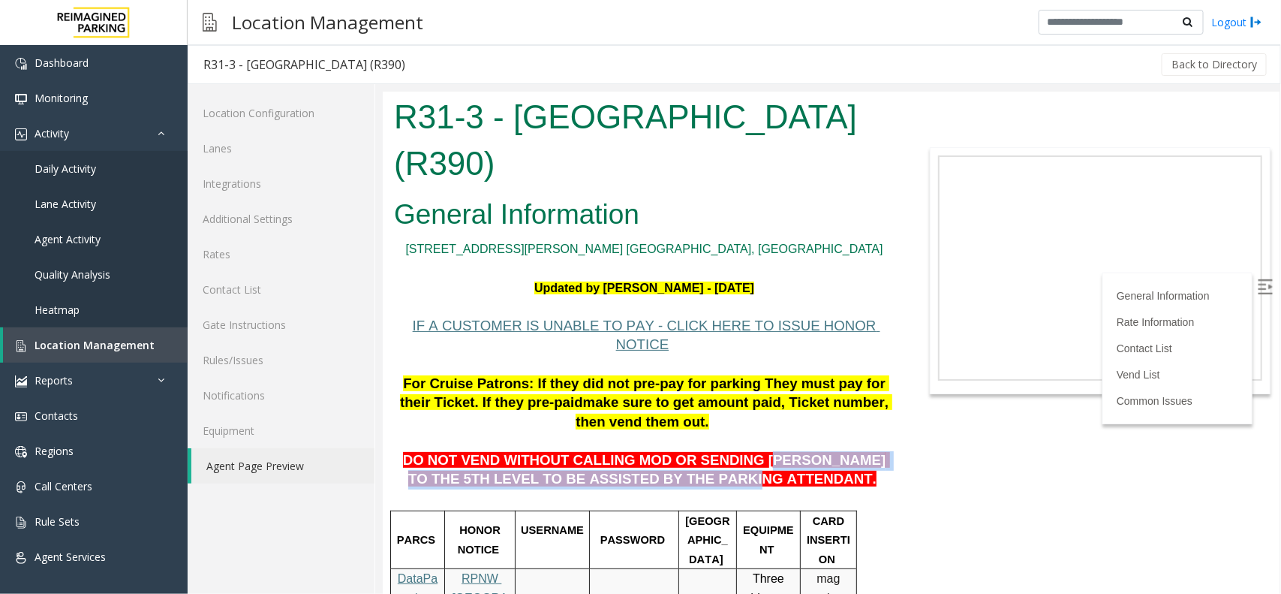
drag, startPoint x: 717, startPoint y: 430, endPoint x: 715, endPoint y: 438, distance: 7.8
click at [715, 451] on span "DO NOT VEND WITHOUT CALLING MOD OR SENDING [PERSON_NAME] TO THE 5TH LEVEL TO BE…" at bounding box center [645, 468] width 487 height 35
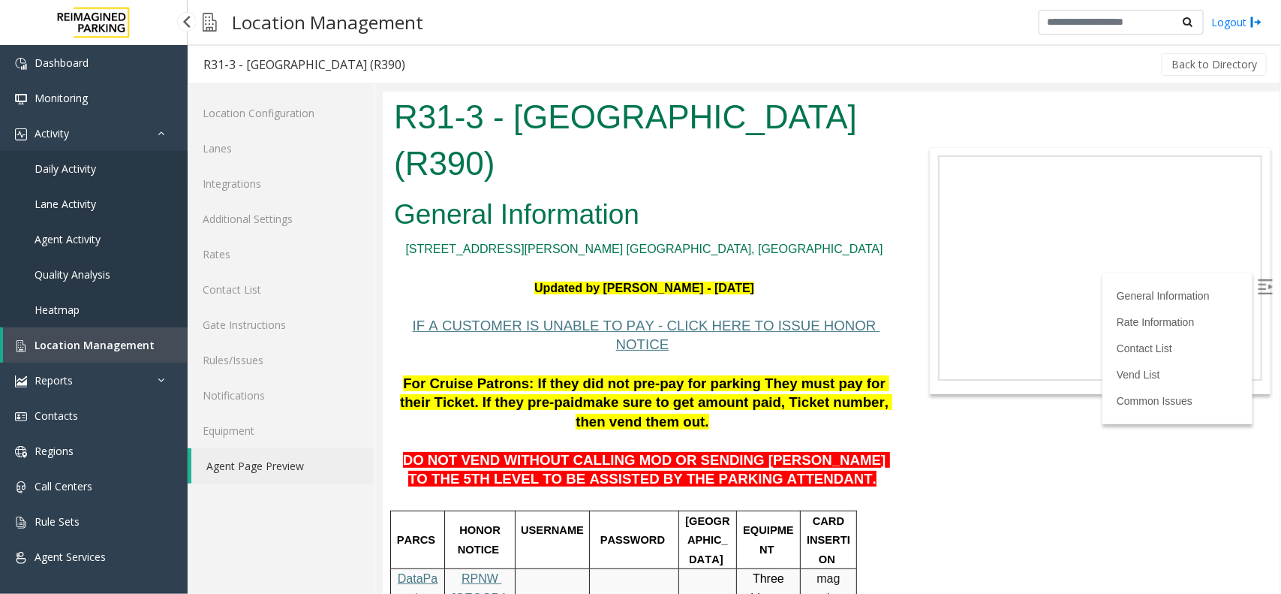
click at [80, 177] on link "Daily Activity" at bounding box center [94, 168] width 188 height 35
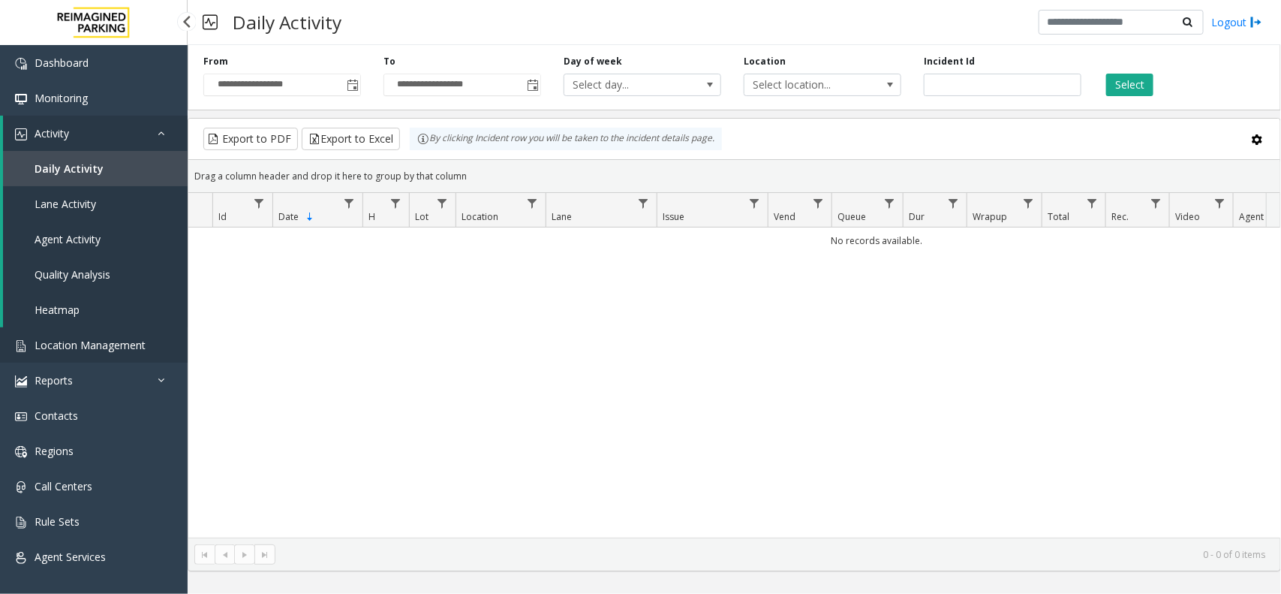
click at [75, 334] on link "Location Management" at bounding box center [94, 344] width 188 height 35
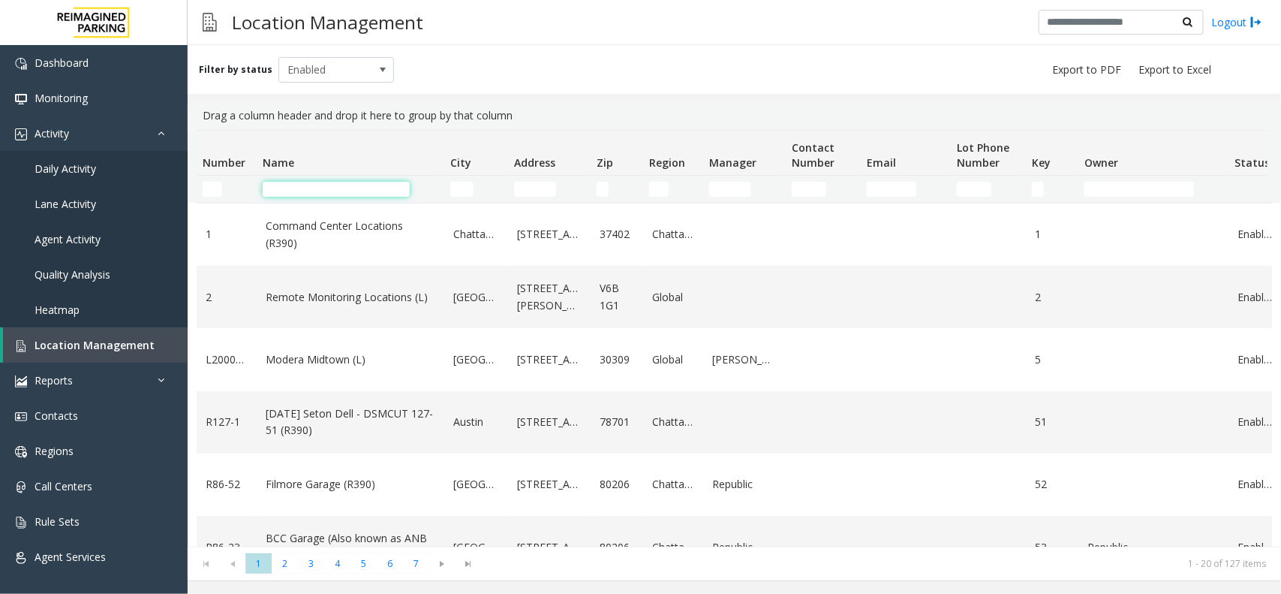
click at [312, 184] on input "Name Filter" at bounding box center [336, 189] width 147 height 15
paste input "********"
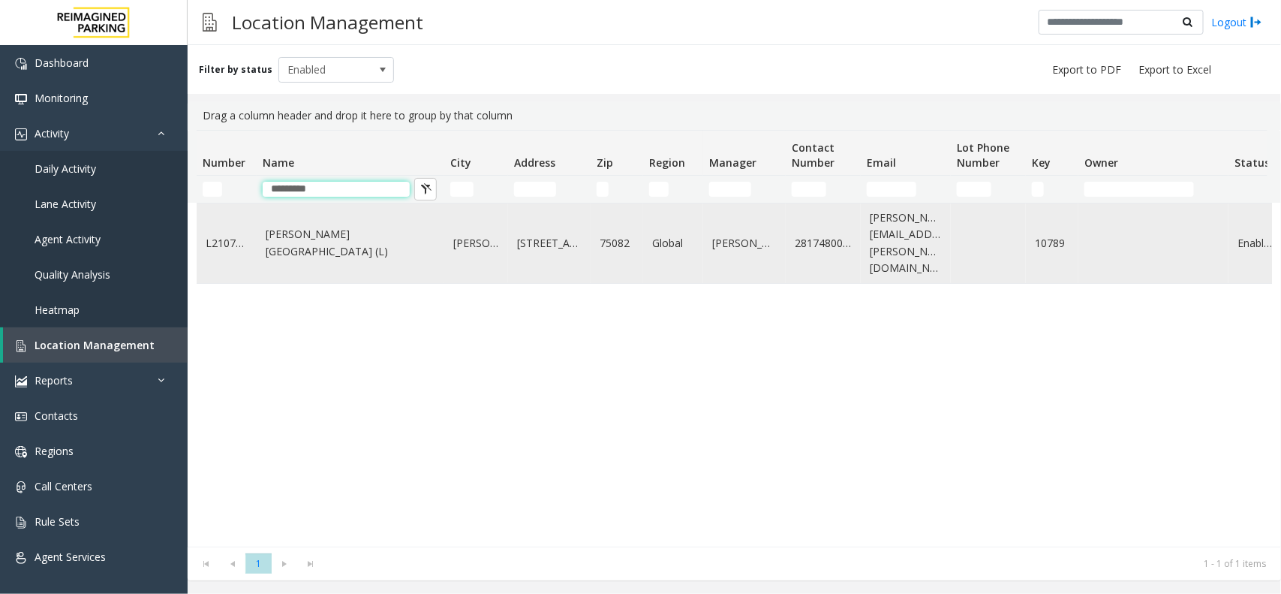
type input "********"
click at [350, 254] on td "[PERSON_NAME][GEOGRAPHIC_DATA] (L)" at bounding box center [351, 243] width 188 height 80
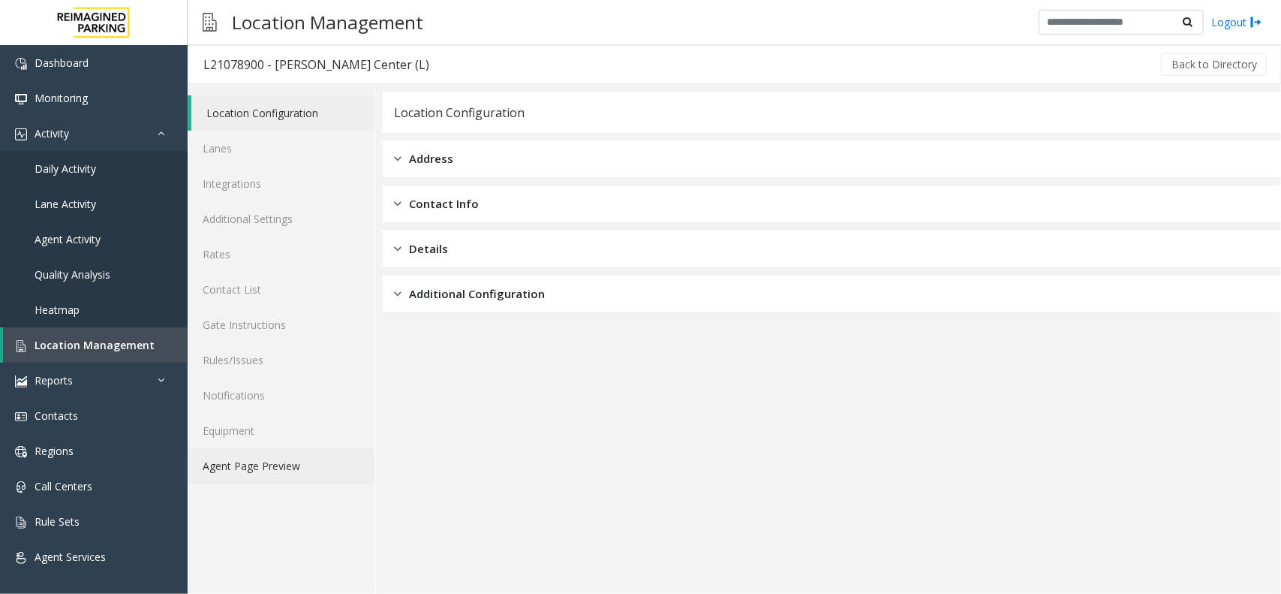
click at [279, 473] on link "Agent Page Preview" at bounding box center [281, 465] width 187 height 35
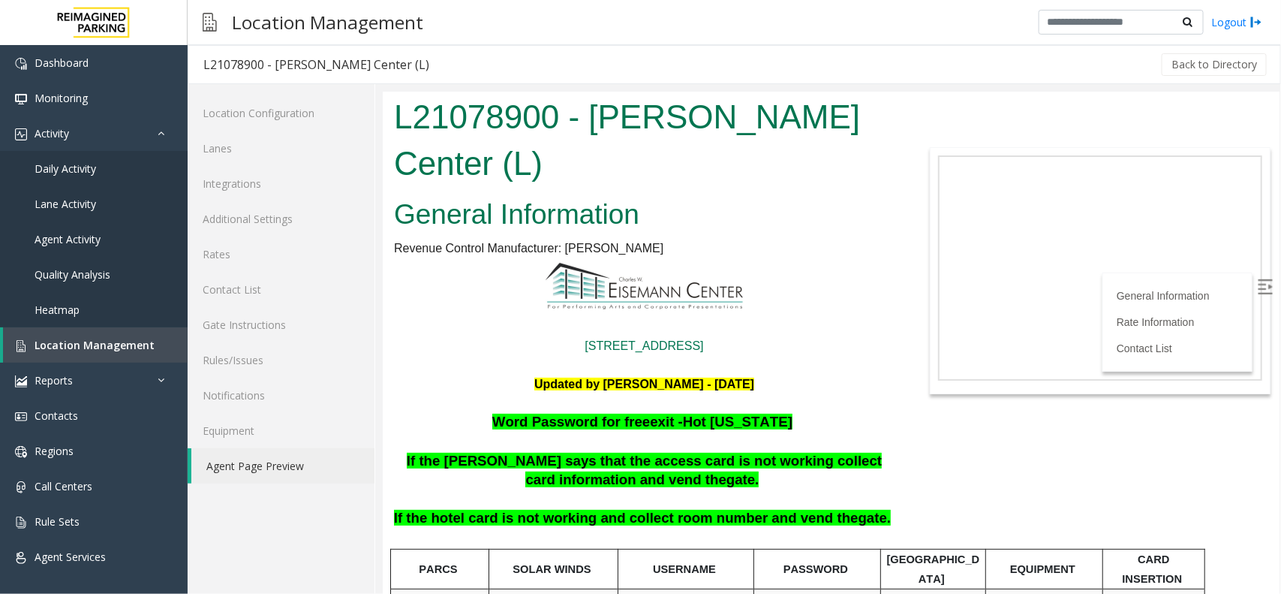
click at [829, 408] on p at bounding box center [643, 403] width 501 height 20
click at [601, 522] on span "If the hotel card is not working and collect room number and vend the" at bounding box center [625, 517] width 465 height 16
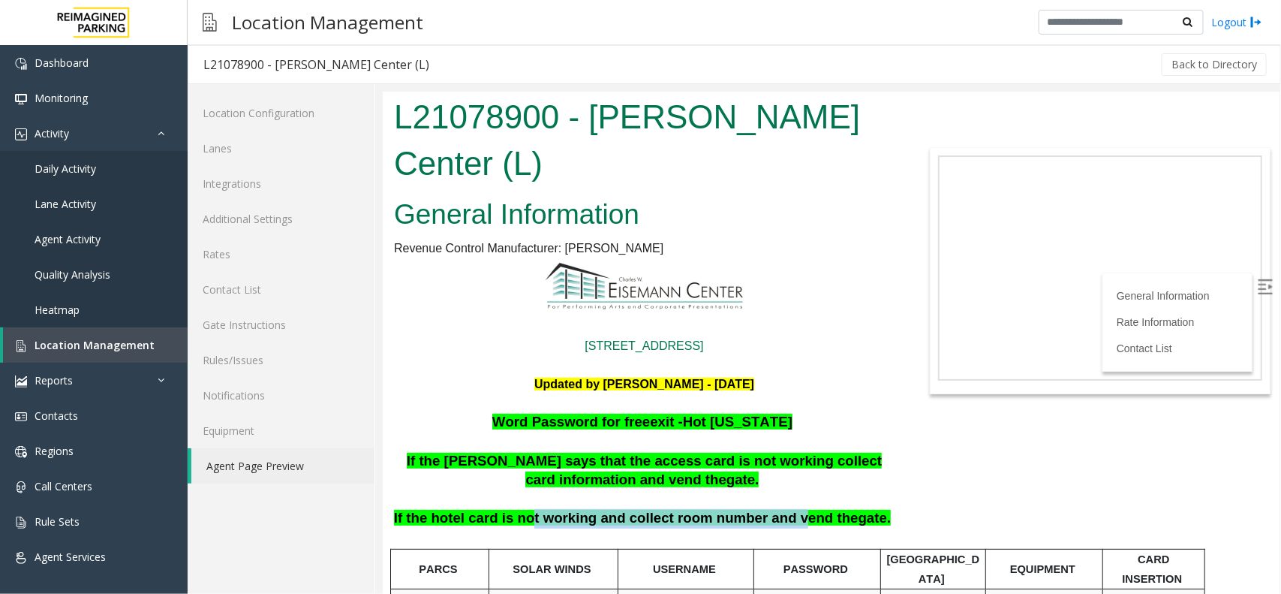
drag, startPoint x: 537, startPoint y: 522, endPoint x: 778, endPoint y: 515, distance: 240.3
click at [778, 515] on span "If the hotel card is not working and collect room number and vend the" at bounding box center [625, 517] width 465 height 16
click at [666, 521] on span "If the hotel card is not working and collect room number and vend the" at bounding box center [625, 517] width 465 height 16
drag, startPoint x: 627, startPoint y: 517, endPoint x: 834, endPoint y: 517, distance: 207.2
click at [834, 517] on span "If the hotel card is not working and collect room number and vend the gate." at bounding box center [641, 517] width 497 height 16
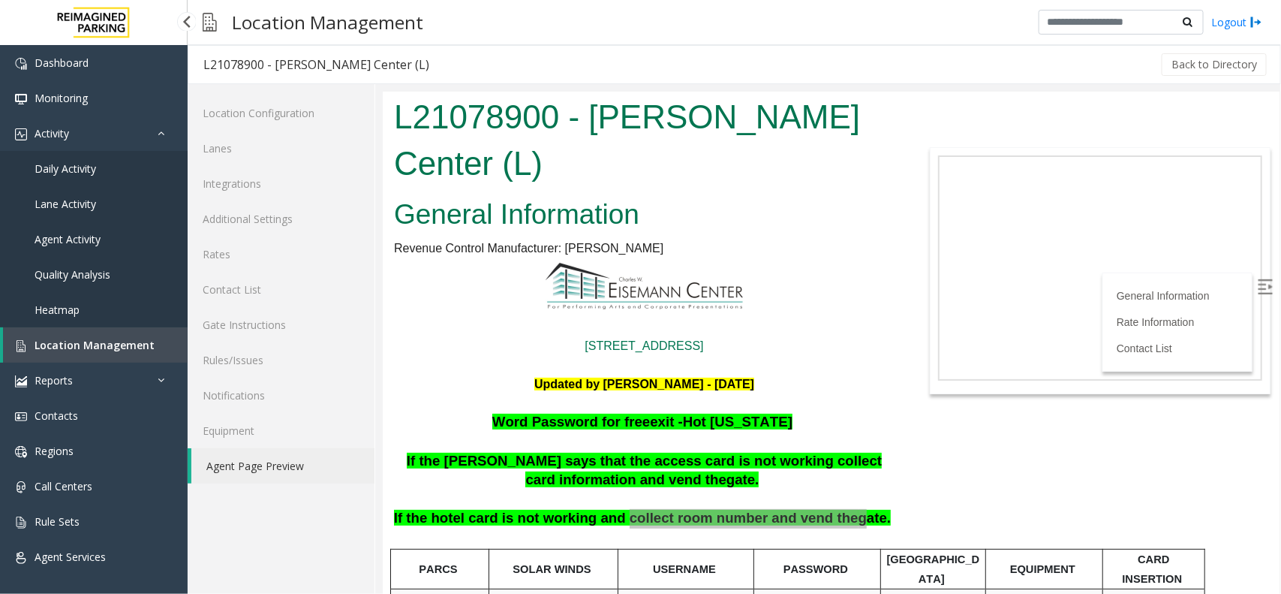
click at [102, 339] on span "Location Management" at bounding box center [95, 345] width 120 height 14
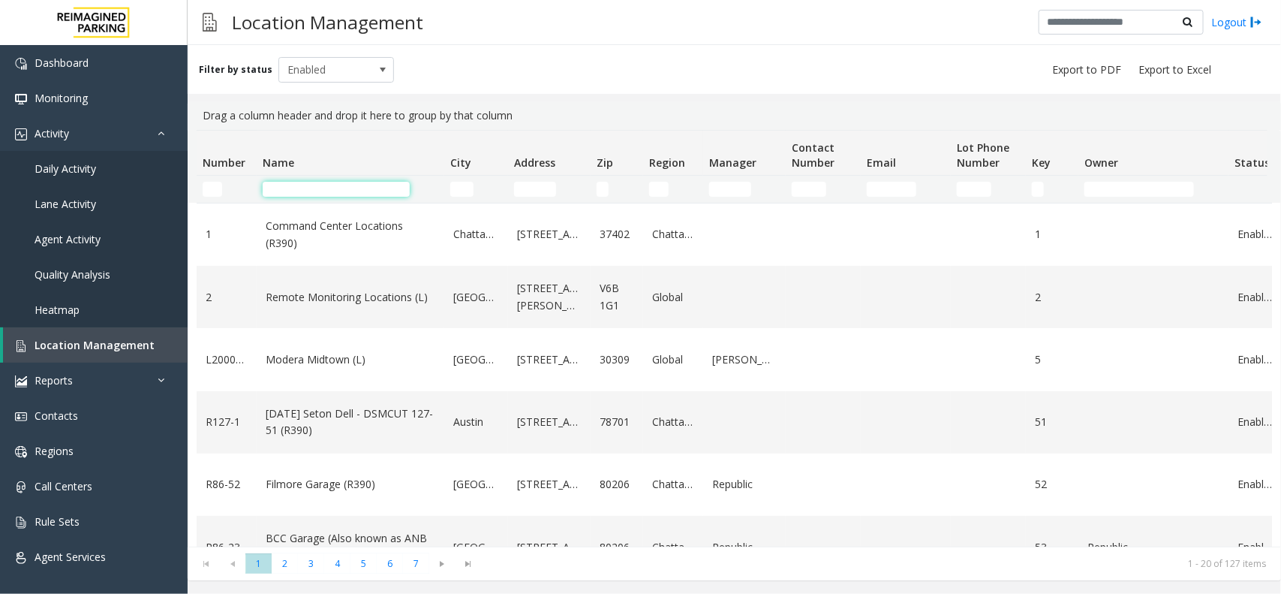
click at [373, 185] on input "Name Filter" at bounding box center [336, 189] width 147 height 15
paste input "**********"
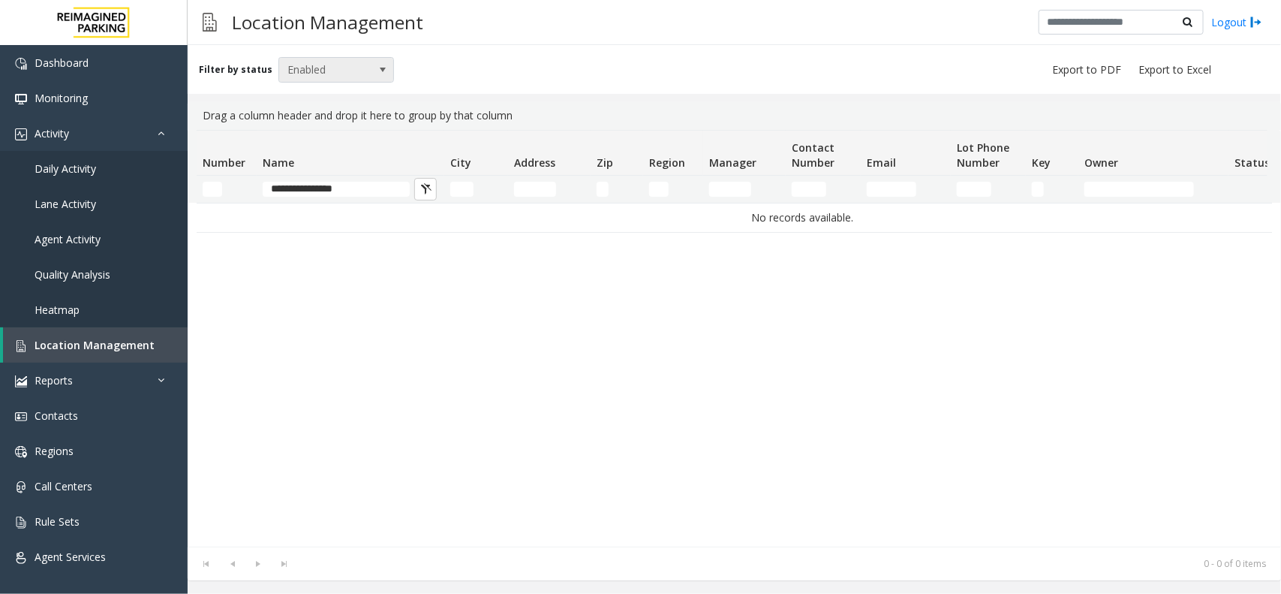
click at [342, 72] on span "Enabled" at bounding box center [325, 70] width 92 height 24
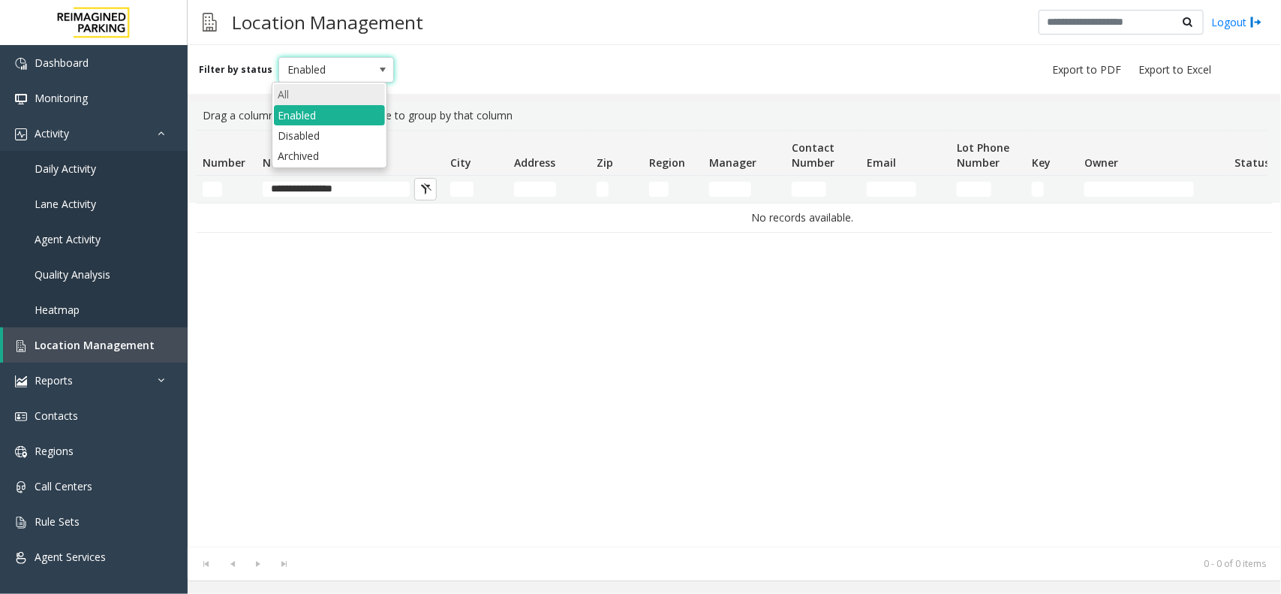
click at [340, 92] on li "All" at bounding box center [329, 94] width 111 height 20
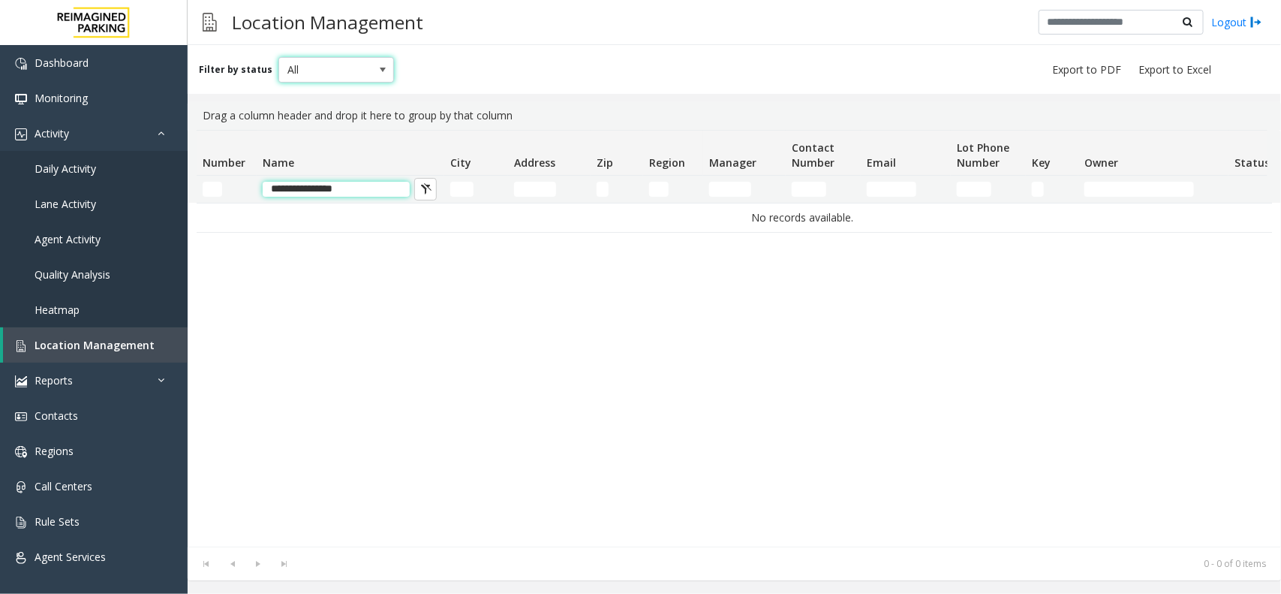
click at [288, 189] on input "**********" at bounding box center [336, 189] width 147 height 15
click at [320, 188] on input "**********" at bounding box center [336, 189] width 147 height 15
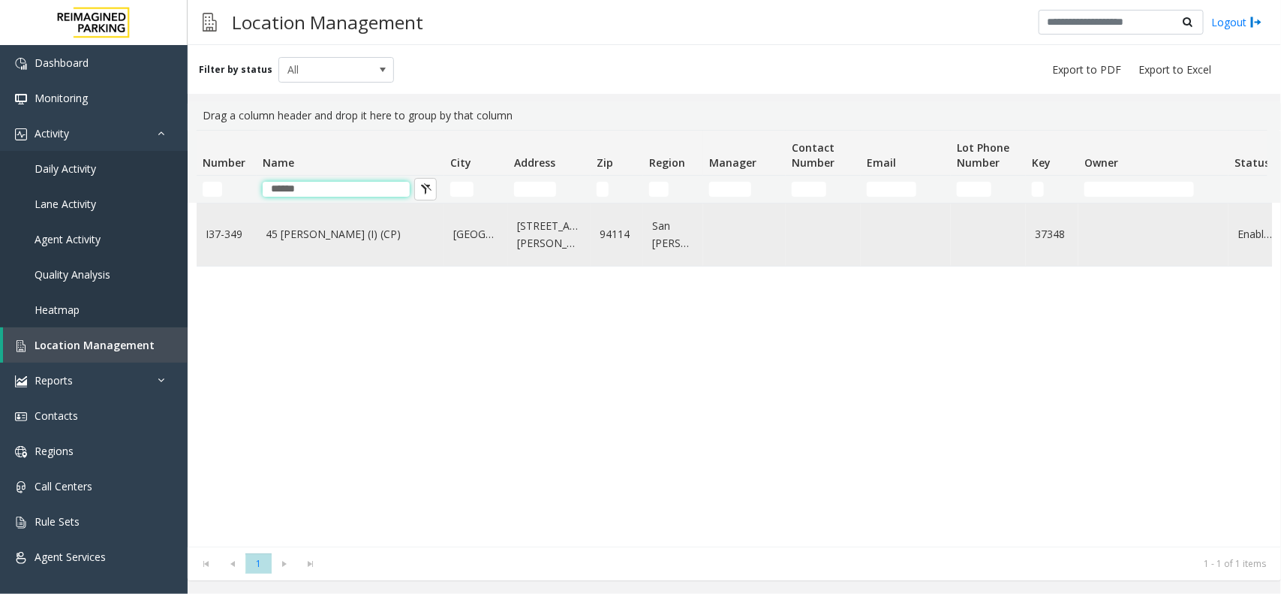
type input "******"
click at [339, 256] on td "45 [PERSON_NAME] (I) (CP)" at bounding box center [351, 234] width 188 height 62
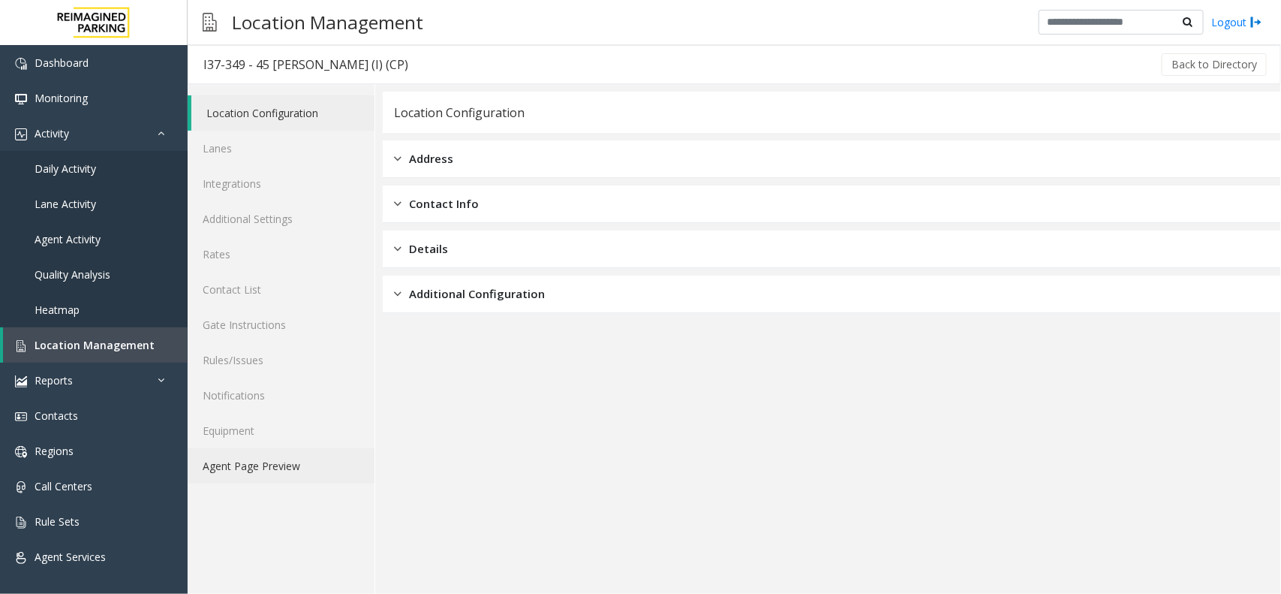
drag, startPoint x: 290, startPoint y: 458, endPoint x: 312, endPoint y: 450, distance: 23.7
click at [290, 458] on link "Agent Page Preview" at bounding box center [281, 465] width 187 height 35
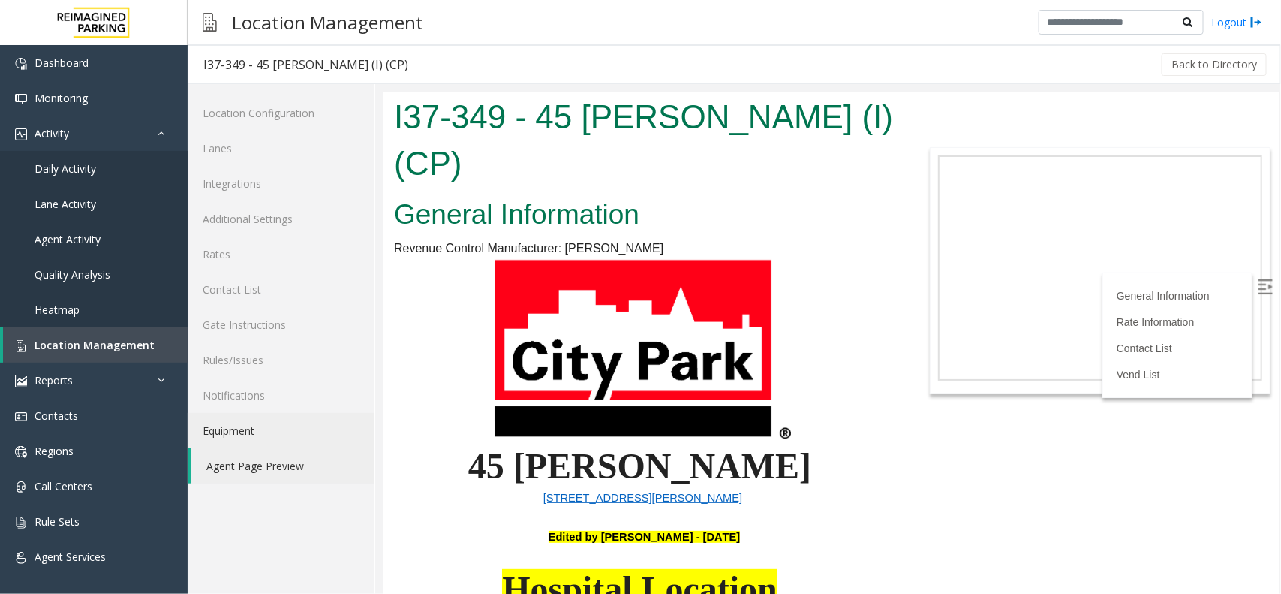
click at [964, 465] on body "I37-349 - 45 [PERSON_NAME] (I) (CP) General Information Revenue Control Manufac…" at bounding box center [830, 342] width 897 height 502
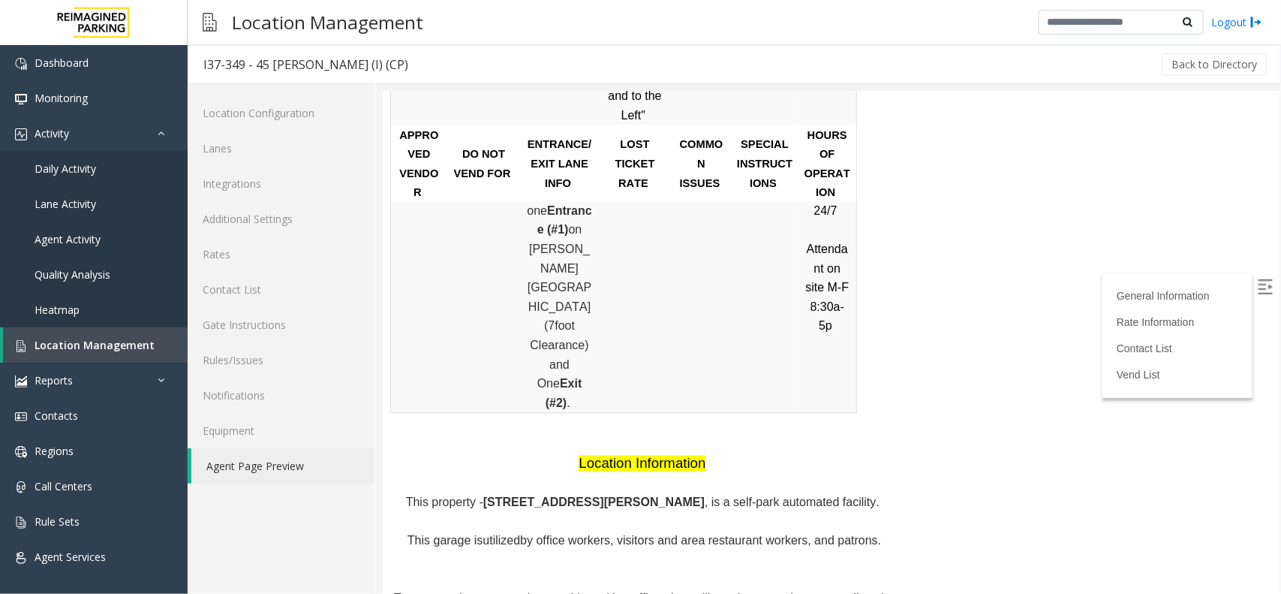
click at [511, 534] on span "utilized" at bounding box center [501, 540] width 38 height 13
click at [549, 534] on span "by office workers, visitors and area restaurant workers, and patrons." at bounding box center [699, 540] width 361 height 13
copy span "office"
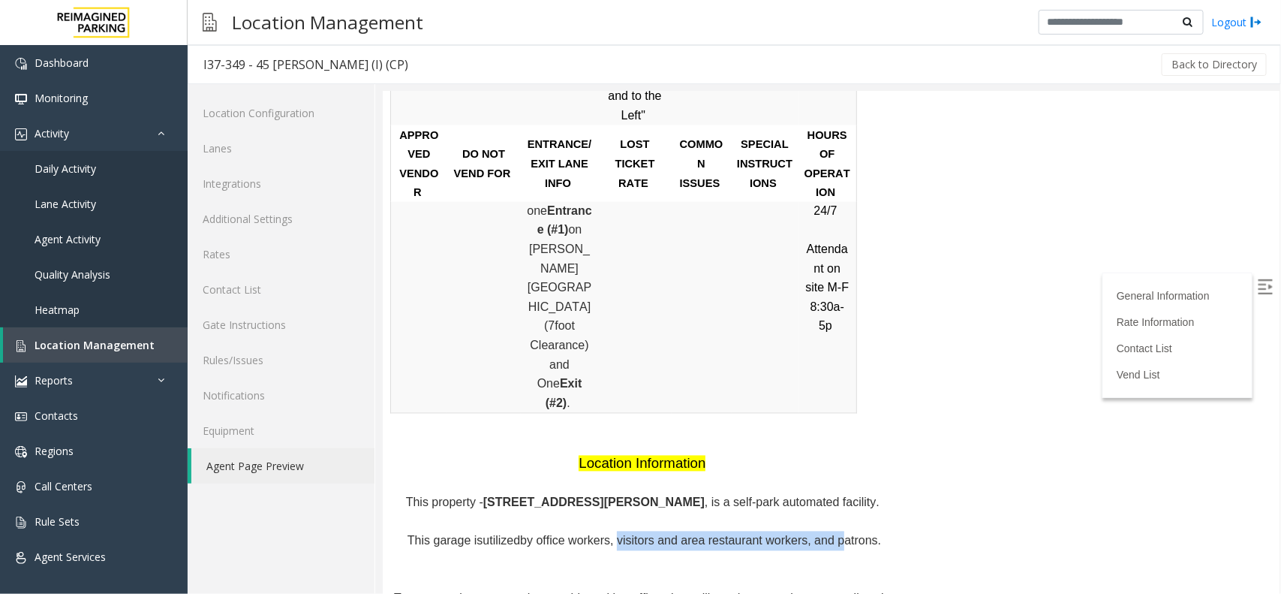
drag, startPoint x: 630, startPoint y: 337, endPoint x: 821, endPoint y: 344, distance: 191.5
click at [821, 534] on span "by office workers, visitors and area restaurant workers, and patrons." at bounding box center [699, 540] width 361 height 13
click at [95, 350] on span "Location Management" at bounding box center [95, 345] width 120 height 14
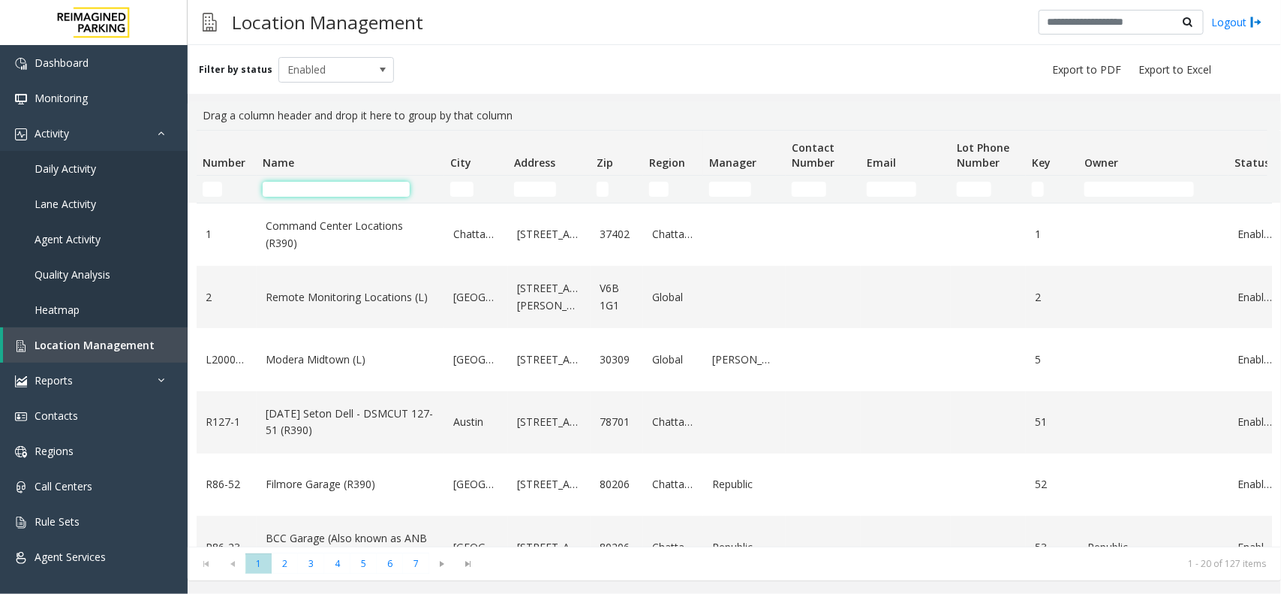
click at [346, 185] on input "Name Filter" at bounding box center [336, 189] width 147 height 15
paste input "**********"
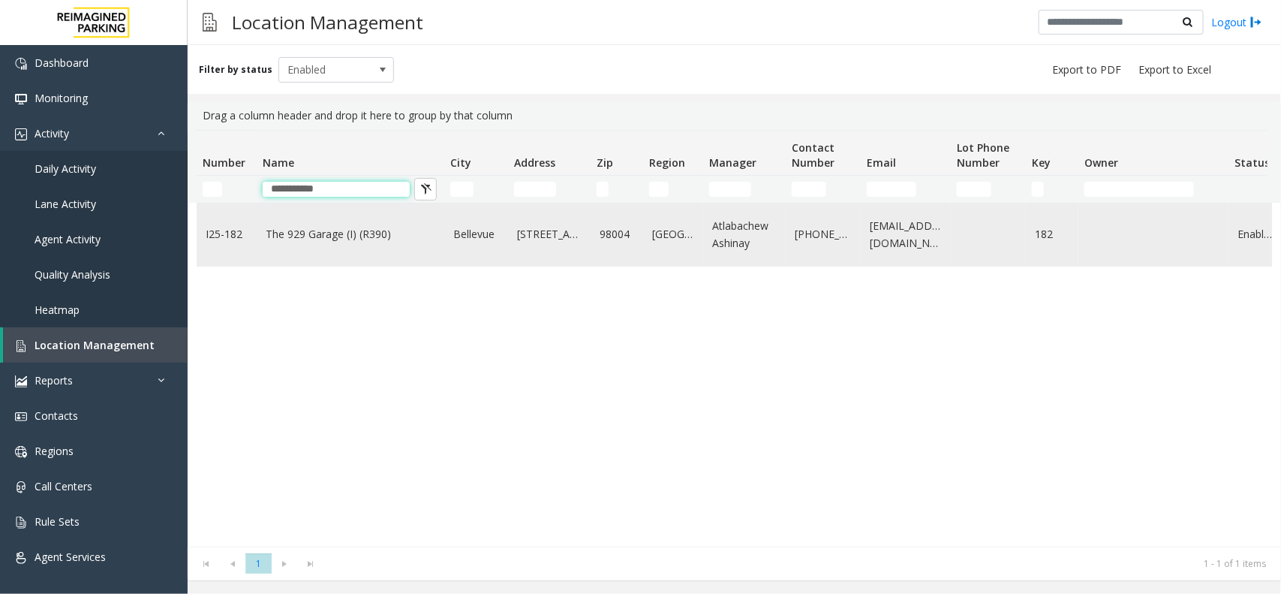
type input "**********"
click at [358, 250] on td "The 929 Garage (I) (R390)" at bounding box center [351, 234] width 188 height 62
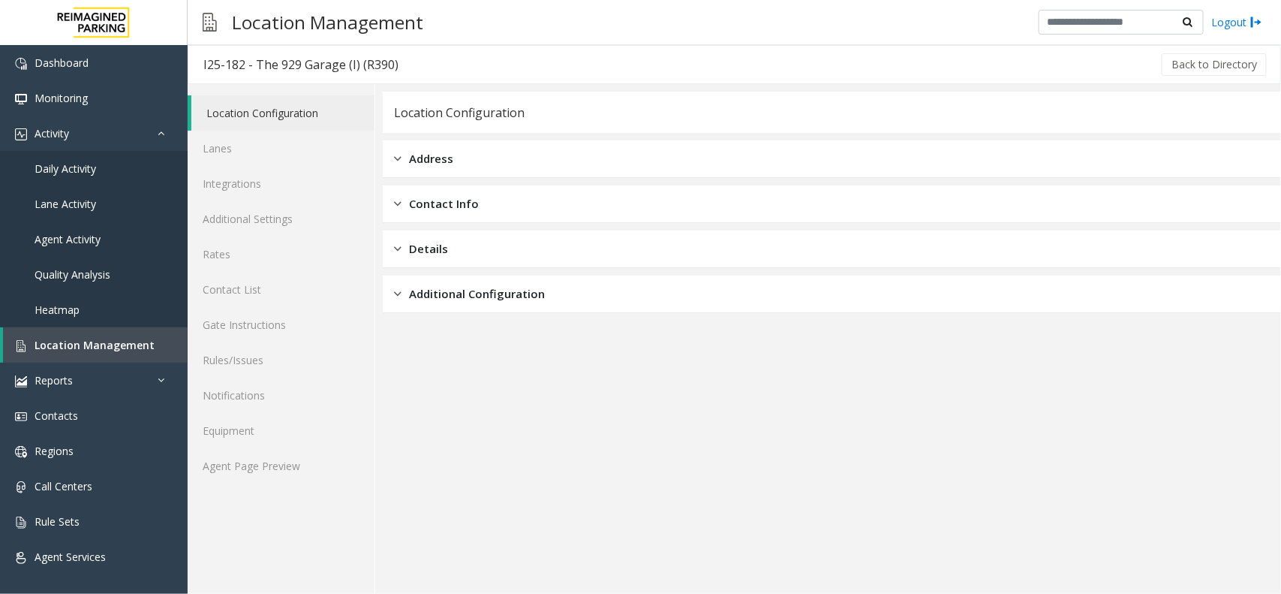
click at [321, 485] on div "Location Configuration Lanes Integrations Additional Settings Rates Contact Lis…" at bounding box center [282, 339] width 188 height 510
click at [315, 466] on link "Agent Page Preview" at bounding box center [281, 465] width 187 height 35
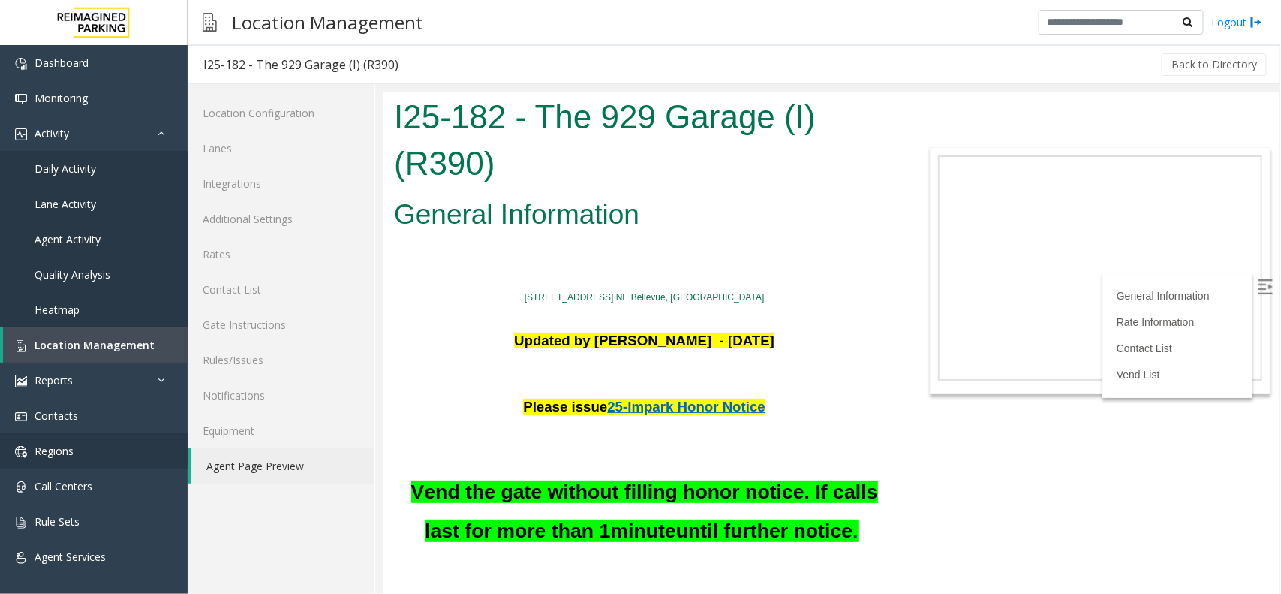
scroll to position [188, 0]
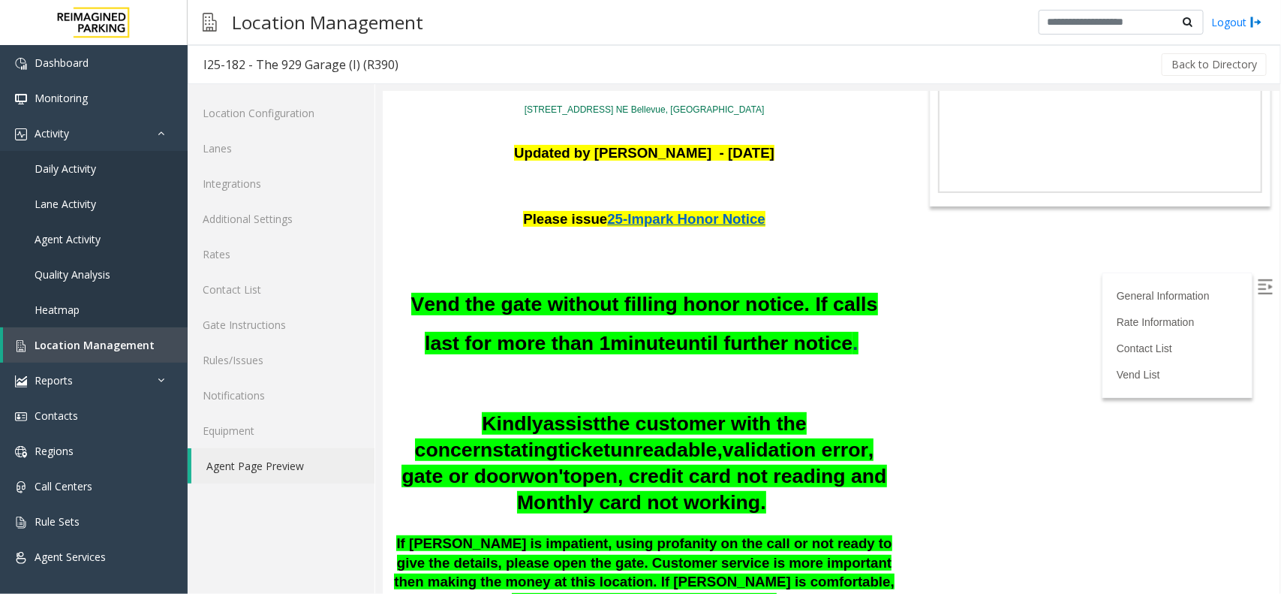
click at [807, 268] on p at bounding box center [643, 270] width 501 height 20
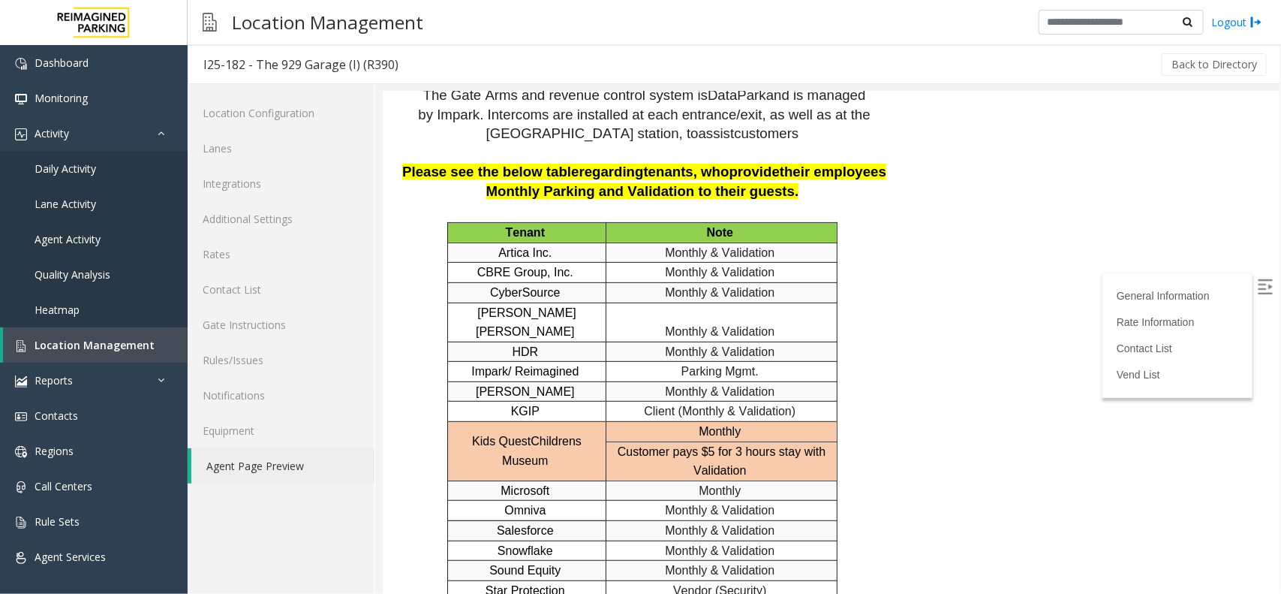
click at [859, 342] on div "Tenant Note Artica Inc. Monthly & Validation CBRE Group, Inc. Monthly & Validat…" at bounding box center [642, 519] width 504 height 597
drag, startPoint x: 714, startPoint y: 396, endPoint x: 758, endPoint y: 392, distance: 44.4
click at [80, 329] on link "Location Management" at bounding box center [95, 344] width 185 height 35
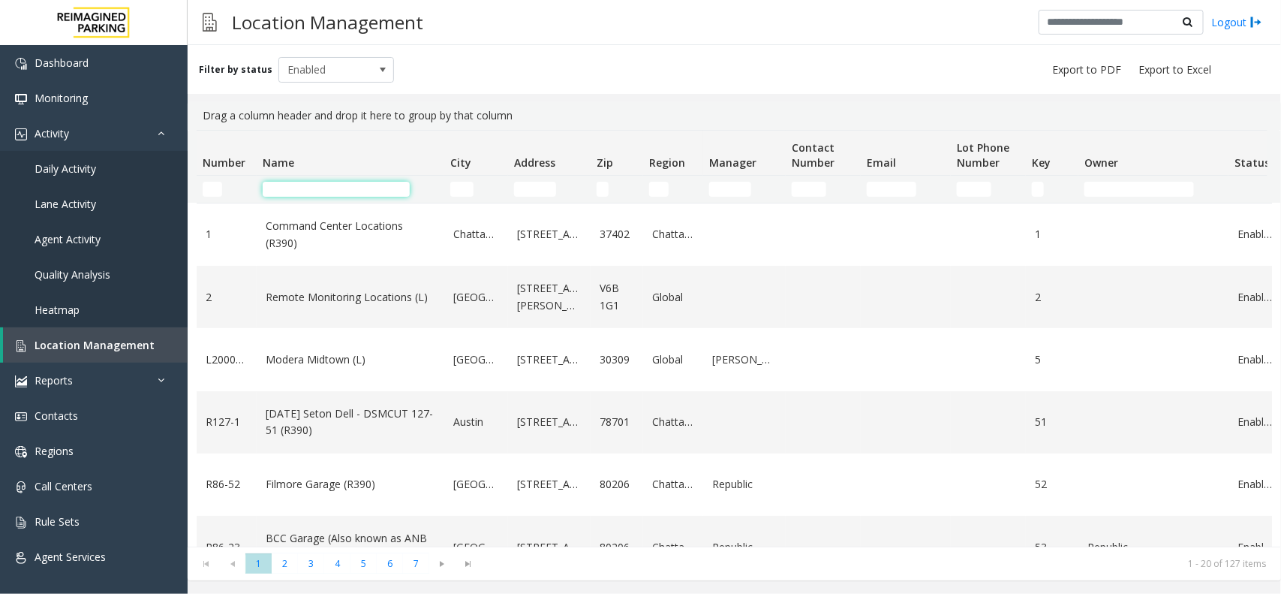
click at [308, 184] on input "Name Filter" at bounding box center [336, 189] width 147 height 15
paste input "******"
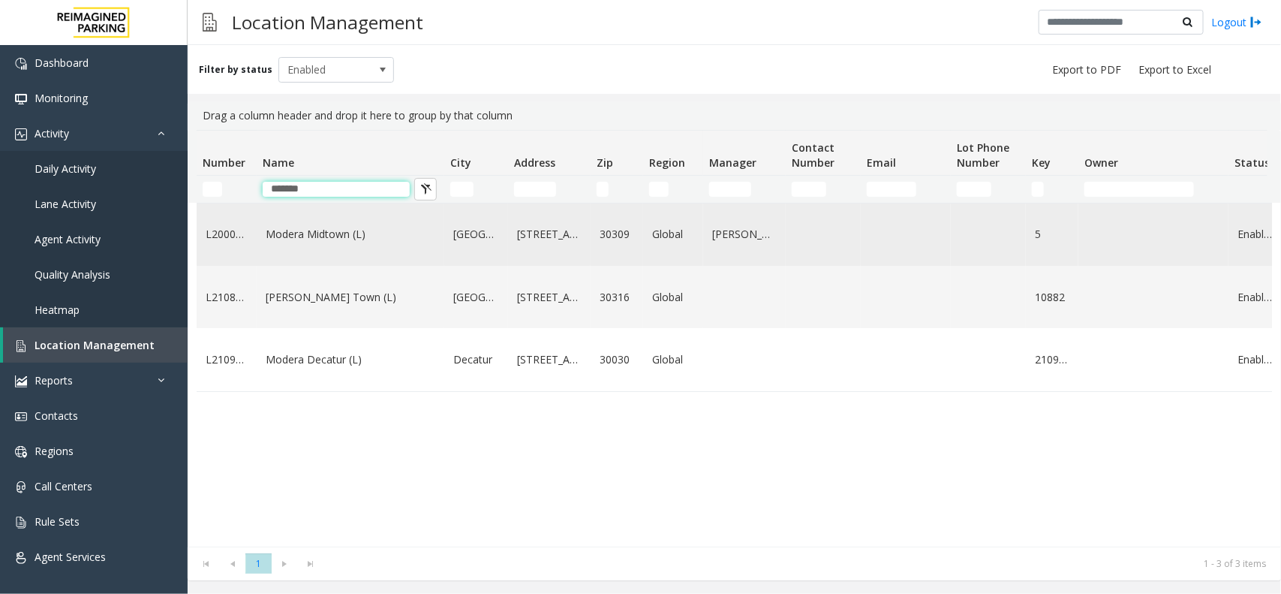
type input "******"
click at [343, 241] on link "Modera Midtown (L)" at bounding box center [351, 234] width 170 height 17
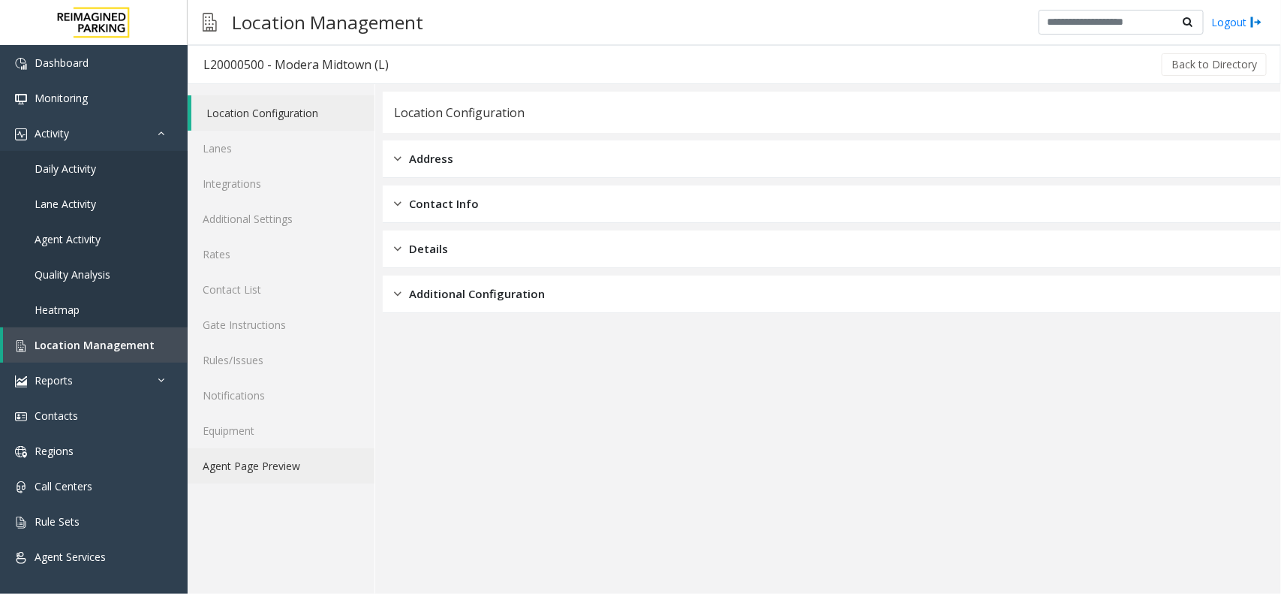
click at [242, 458] on link "Agent Page Preview" at bounding box center [281, 465] width 187 height 35
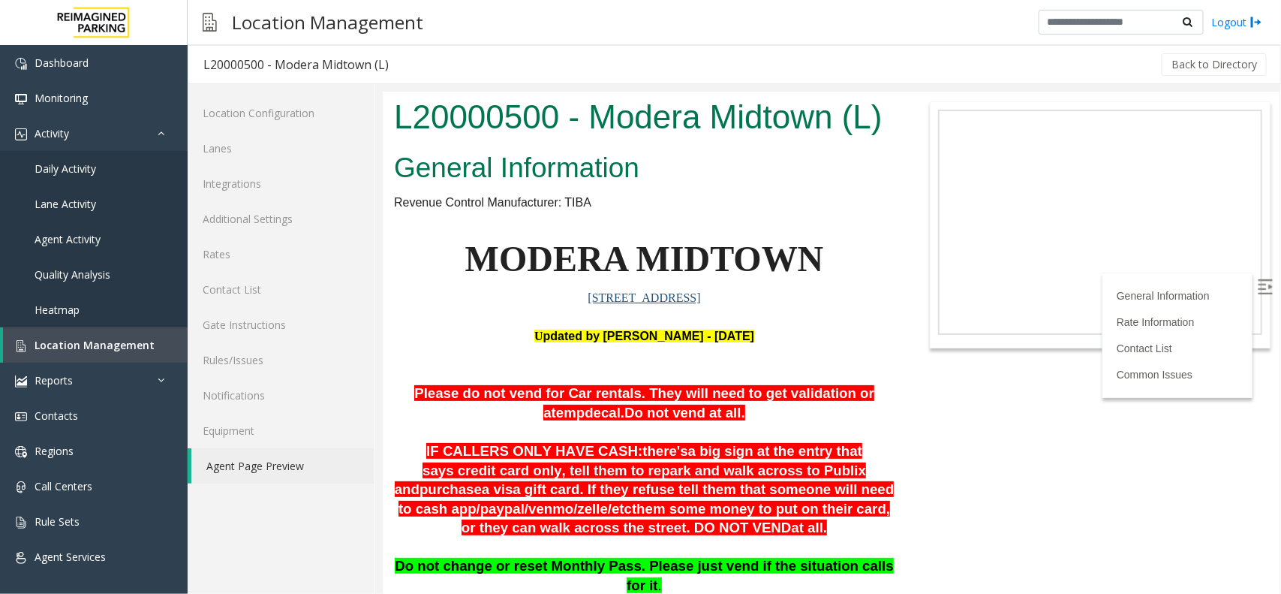
click at [1257, 284] on img at bounding box center [1264, 286] width 15 height 15
click at [848, 429] on p at bounding box center [643, 432] width 501 height 20
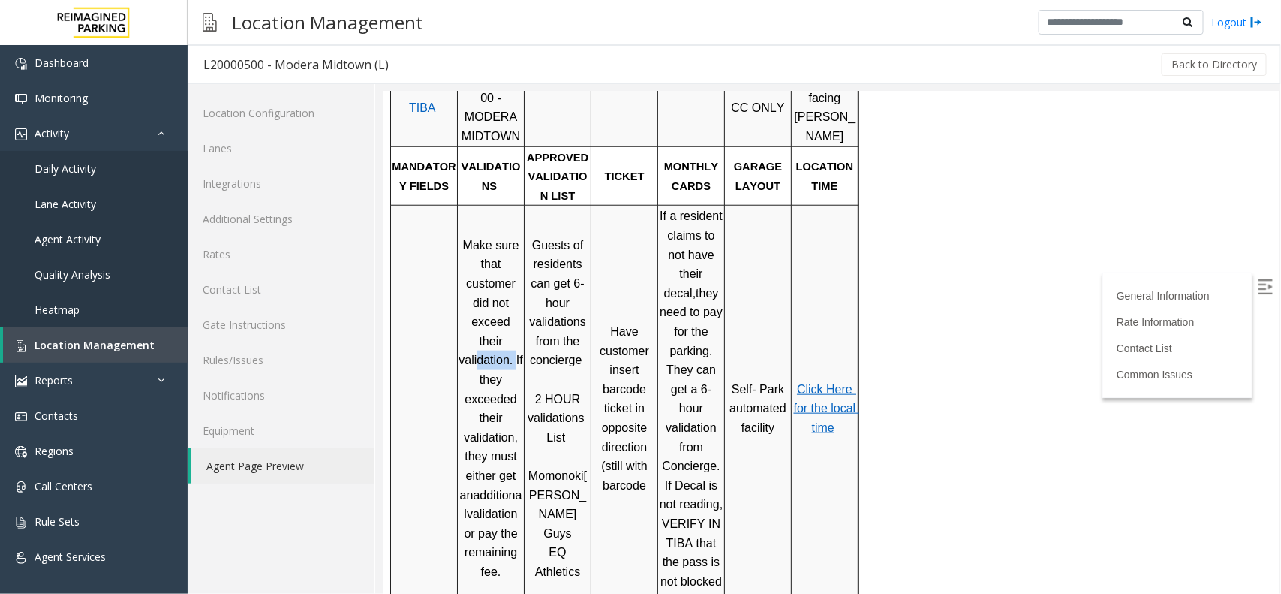
drag, startPoint x: 476, startPoint y: 296, endPoint x: 515, endPoint y: 300, distance: 39.2
click at [515, 300] on span "Make sure that customer did not exceed their validation. If they exceeded their…" at bounding box center [492, 369] width 68 height 263
drag, startPoint x: 492, startPoint y: 339, endPoint x: 516, endPoint y: 339, distance: 24.0
click at [516, 339] on span "Make sure that customer did not exceed their validation. If they exceeded their…" at bounding box center [492, 369] width 68 height 263
drag, startPoint x: 495, startPoint y: 355, endPoint x: 493, endPoint y: 363, distance: 8.4
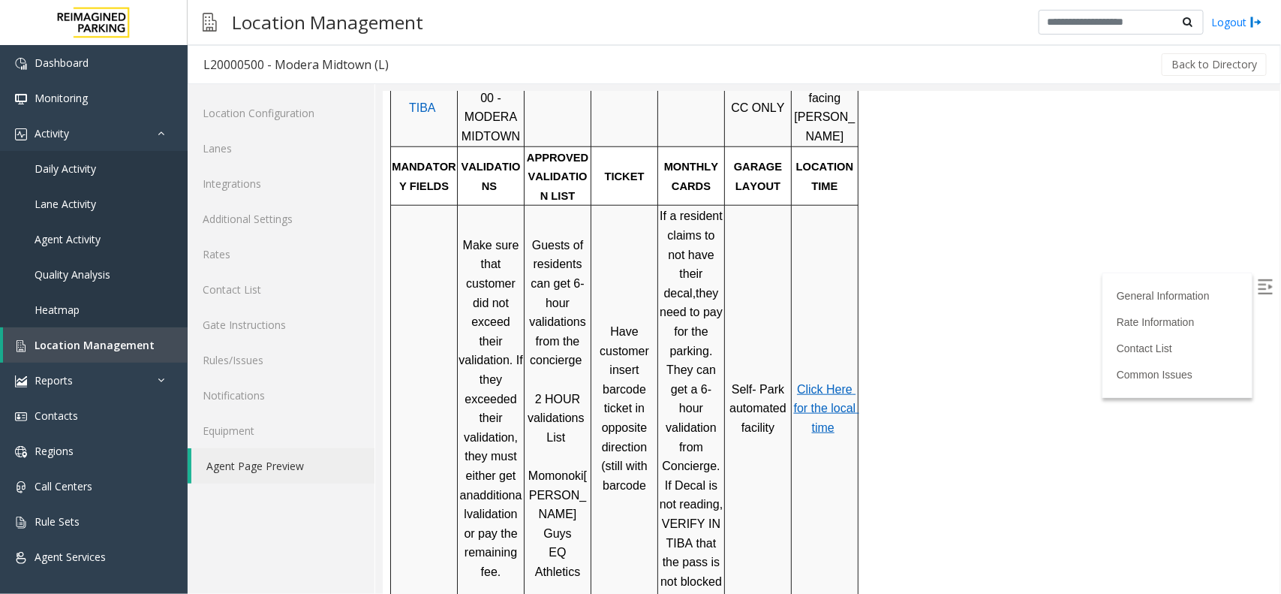
click at [495, 357] on span "Make sure that customer did not exceed their validation. If they exceeded their…" at bounding box center [492, 369] width 68 height 263
drag, startPoint x: 477, startPoint y: 386, endPoint x: 503, endPoint y: 387, distance: 26.3
click at [503, 387] on span "Make sure that customer did not exceed their validation. If they exceeded their…" at bounding box center [492, 369] width 68 height 263
drag, startPoint x: 485, startPoint y: 414, endPoint x: 495, endPoint y: 440, distance: 27.6
click at [504, 429] on span "Make sure that customer did not exceed their validation. If they exceeded their…" at bounding box center [492, 407] width 68 height 339
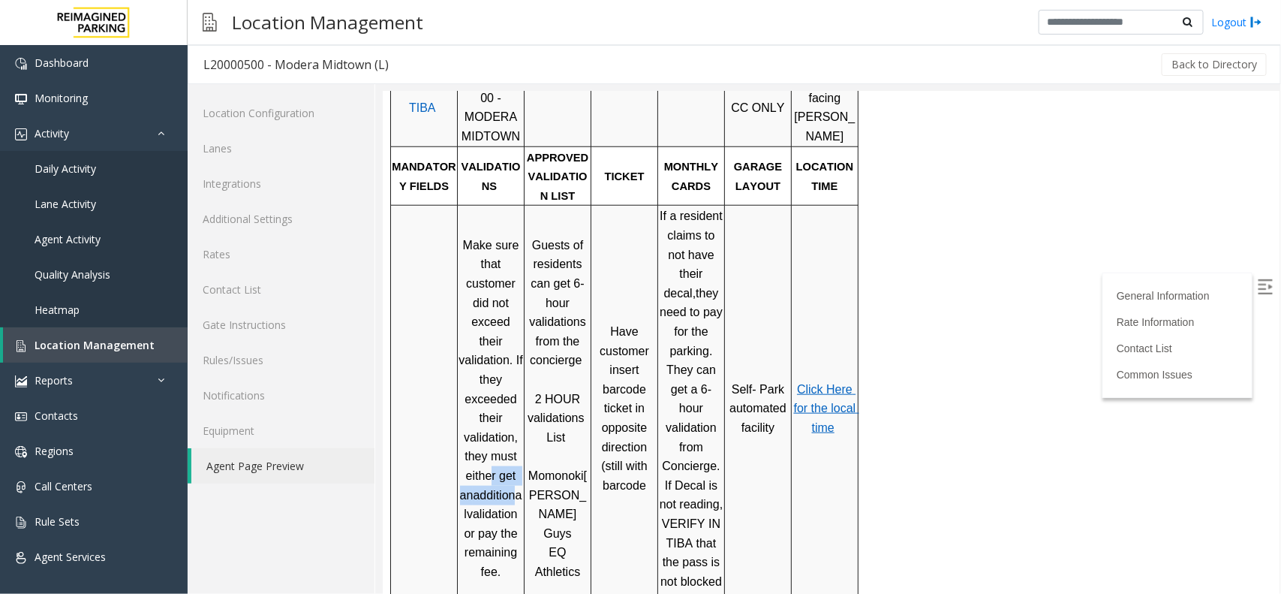
click at [495, 440] on p "Make sure that customer did not exceed their validation. If they exceeded their…" at bounding box center [490, 408] width 65 height 346
drag, startPoint x: 480, startPoint y: 446, endPoint x: 504, endPoint y: 448, distance: 24.9
click at [504, 507] on span "validation or pay the remaining fee." at bounding box center [491, 542] width 57 height 71
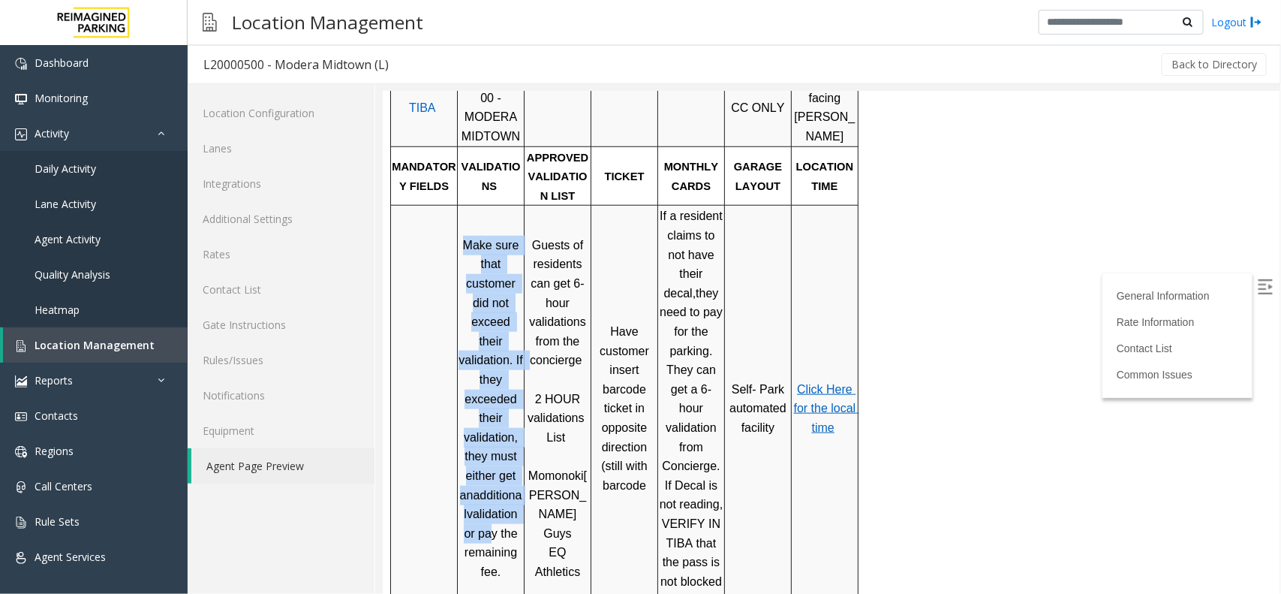
click at [522, 471] on td "Make sure that customer did not exceed their validation. If they exceeded their…" at bounding box center [490, 407] width 67 height 405
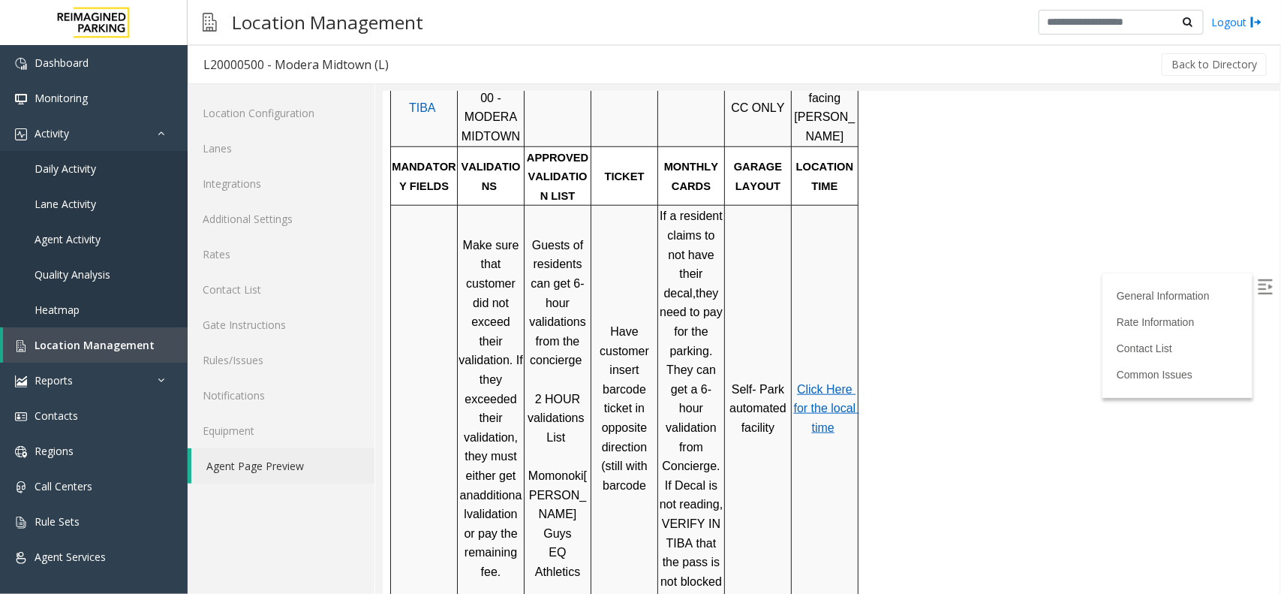
click at [557, 545] on span "EQ Athletics" at bounding box center [556, 561] width 45 height 32
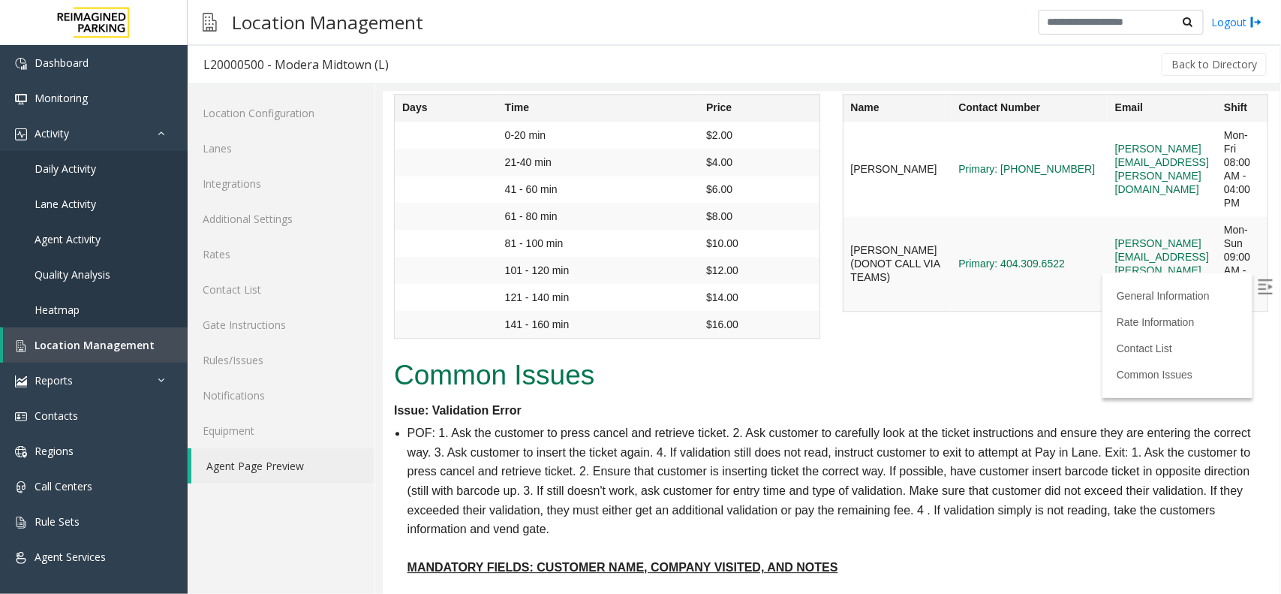
scroll to position [724, 0]
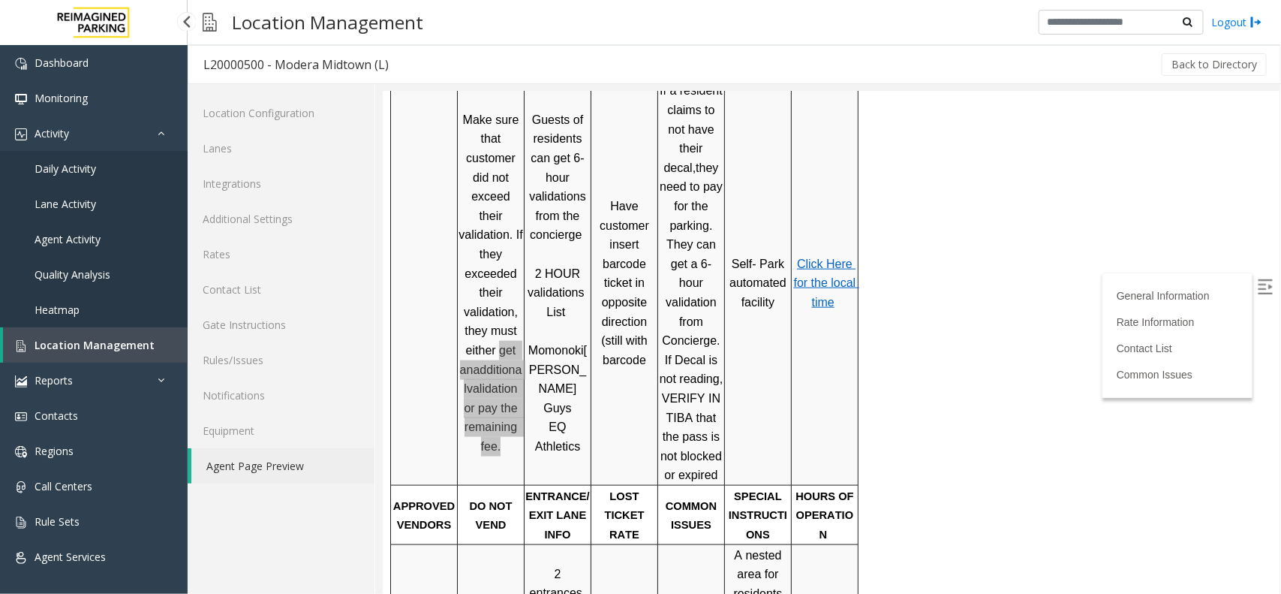
click at [46, 339] on span "Location Management" at bounding box center [95, 345] width 120 height 14
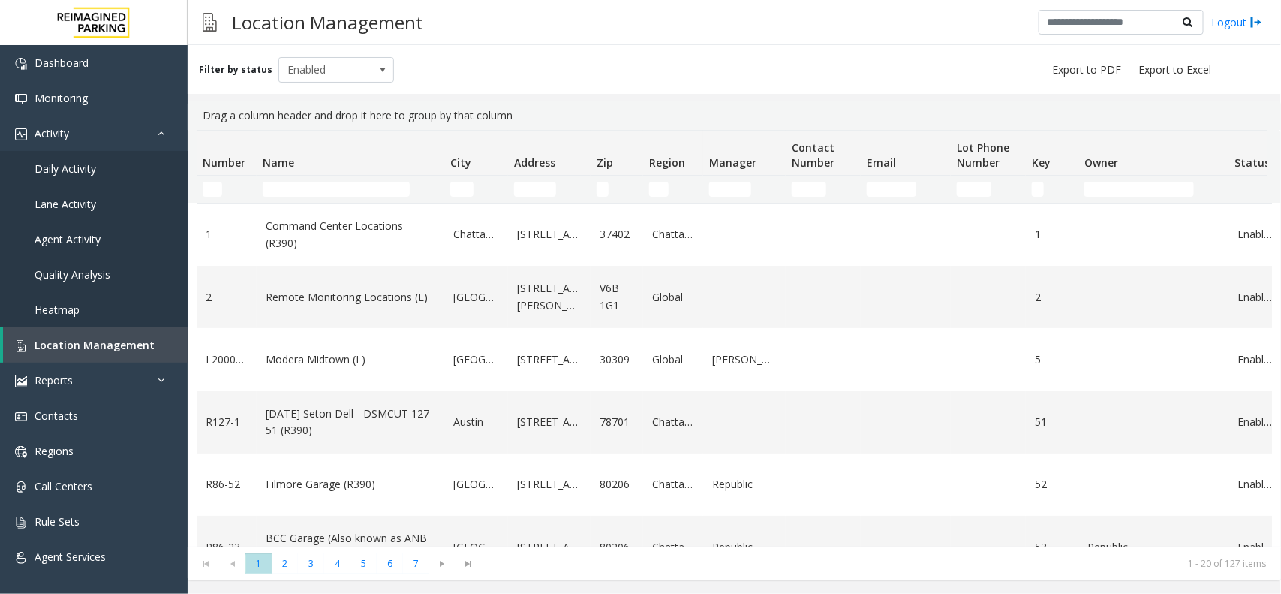
drag, startPoint x: 327, startPoint y: 200, endPoint x: 321, endPoint y: 194, distance: 8.0
click at [324, 200] on td "Name Filter" at bounding box center [351, 189] width 188 height 27
click at [321, 194] on input "Name Filter" at bounding box center [336, 189] width 147 height 15
paste input "******"
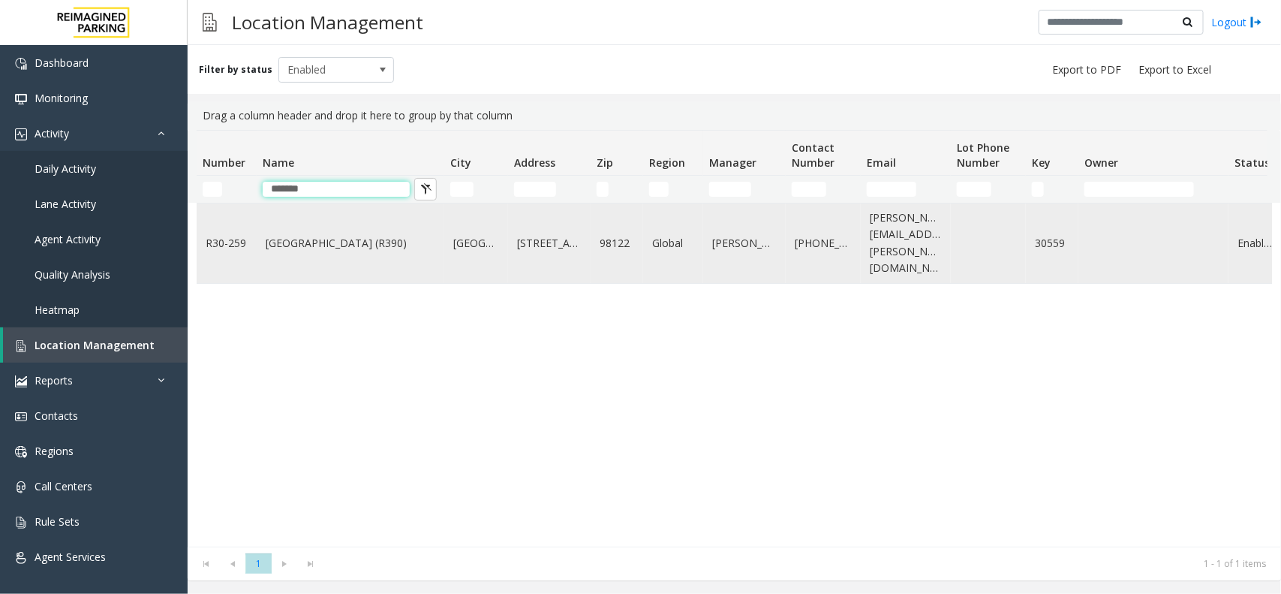
type input "******"
click at [306, 236] on link "[GEOGRAPHIC_DATA] (R390)" at bounding box center [351, 243] width 170 height 17
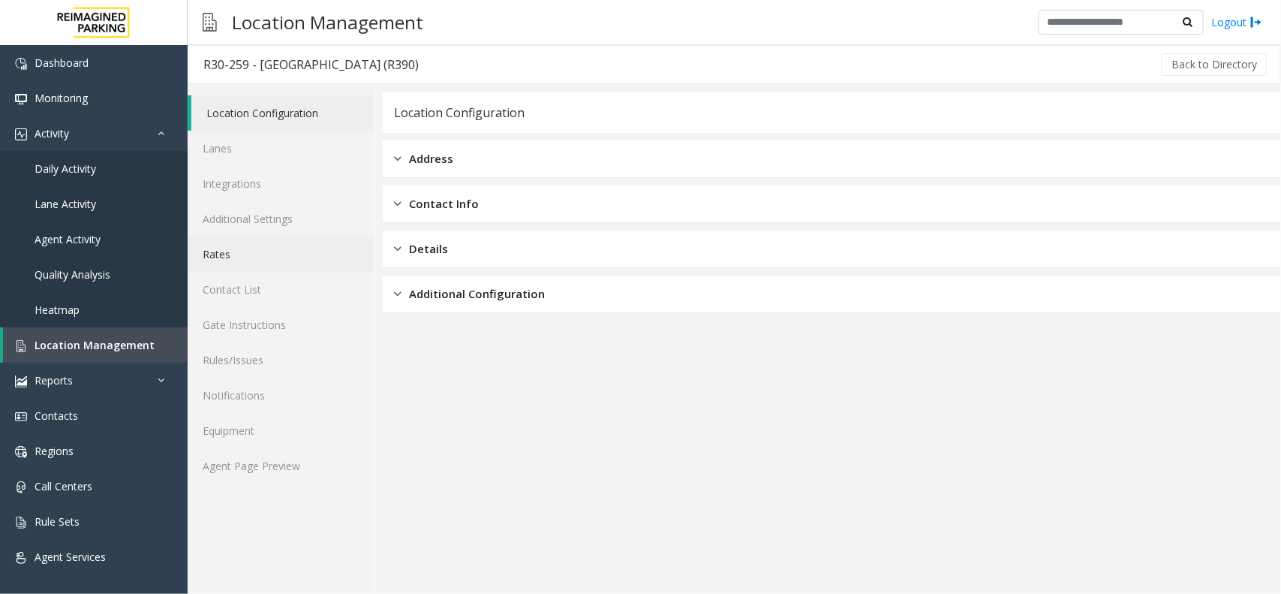
click at [250, 256] on link "Rates" at bounding box center [281, 253] width 187 height 35
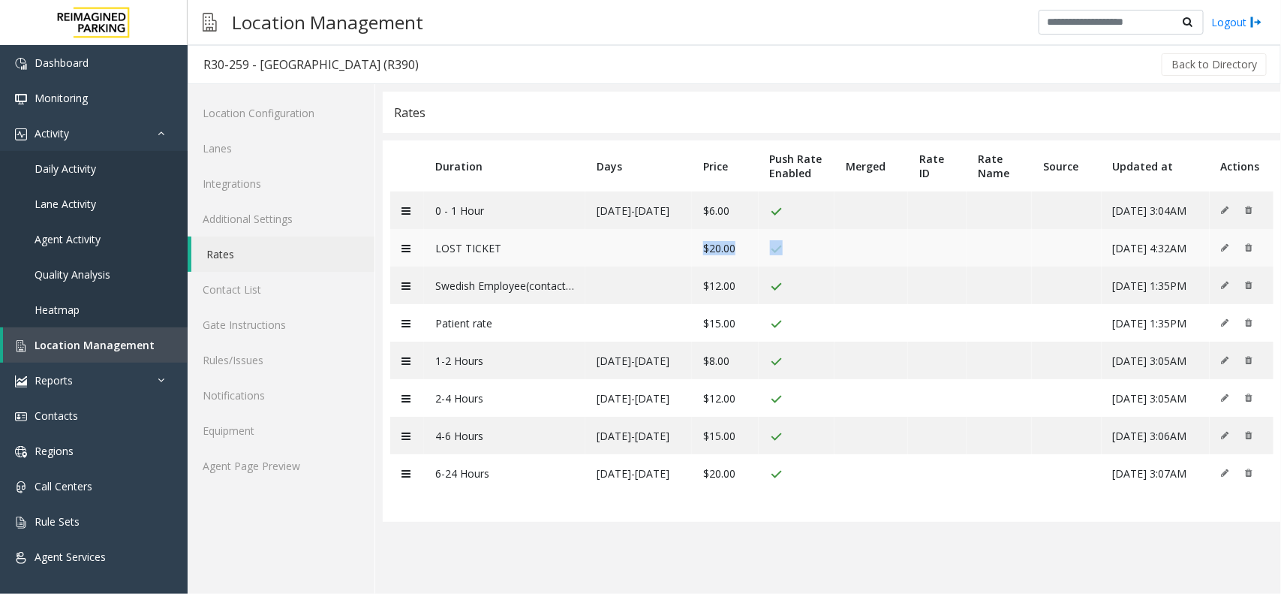
drag, startPoint x: 715, startPoint y: 263, endPoint x: 838, endPoint y: 261, distance: 122.4
click at [838, 261] on tr "LOST TICKET $20.00 [DATE] 4:32AM" at bounding box center [832, 248] width 884 height 38
click at [227, 257] on link "Rates" at bounding box center [282, 253] width 183 height 35
drag, startPoint x: 230, startPoint y: 462, endPoint x: 237, endPoint y: 464, distance: 7.7
click at [230, 464] on link "Agent Page Preview" at bounding box center [281, 465] width 187 height 35
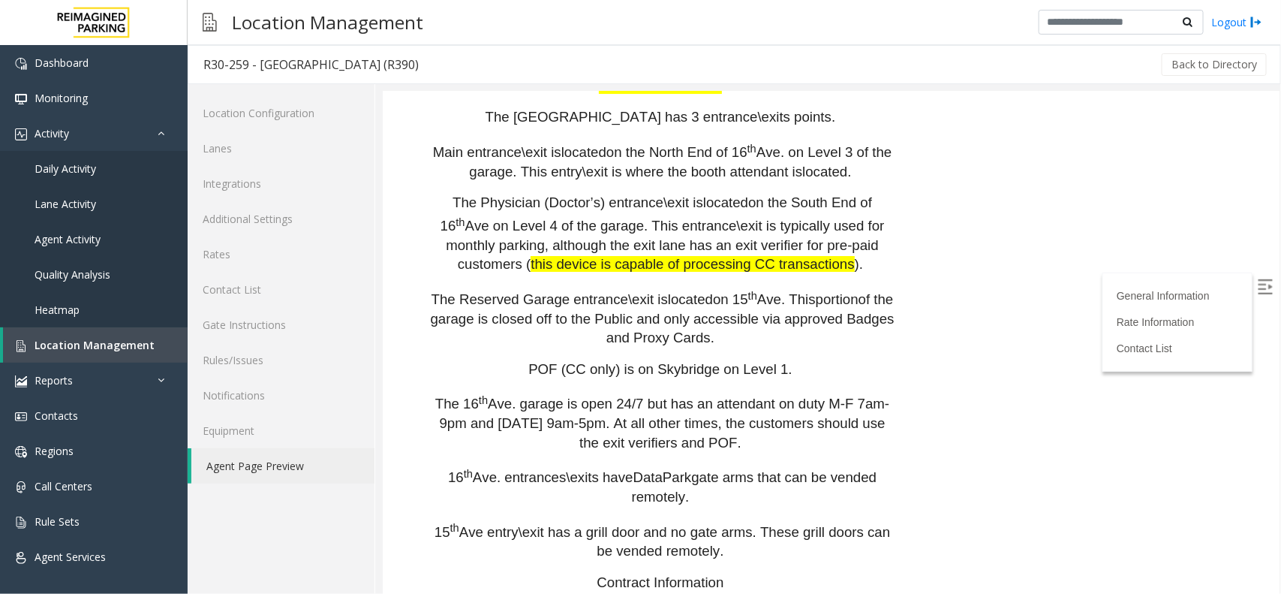
scroll to position [2362, 0]
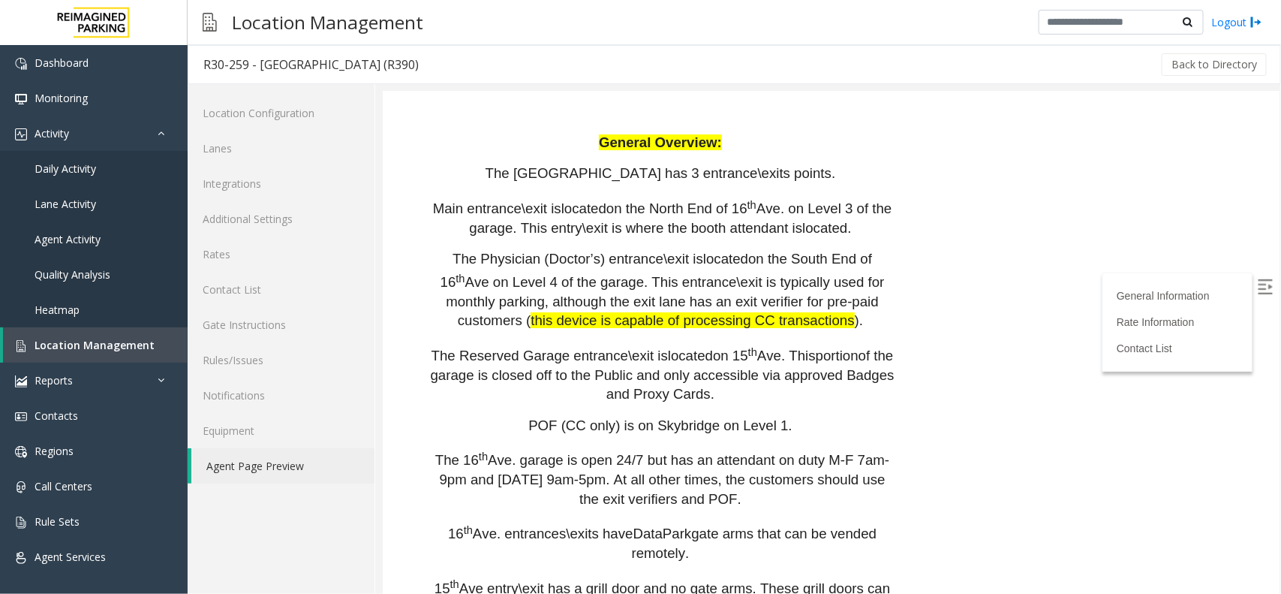
click at [733, 575] on p "15 th Ave entry\exit has a grill door and no gate arms. These grill doors can b…" at bounding box center [661, 596] width 465 height 42
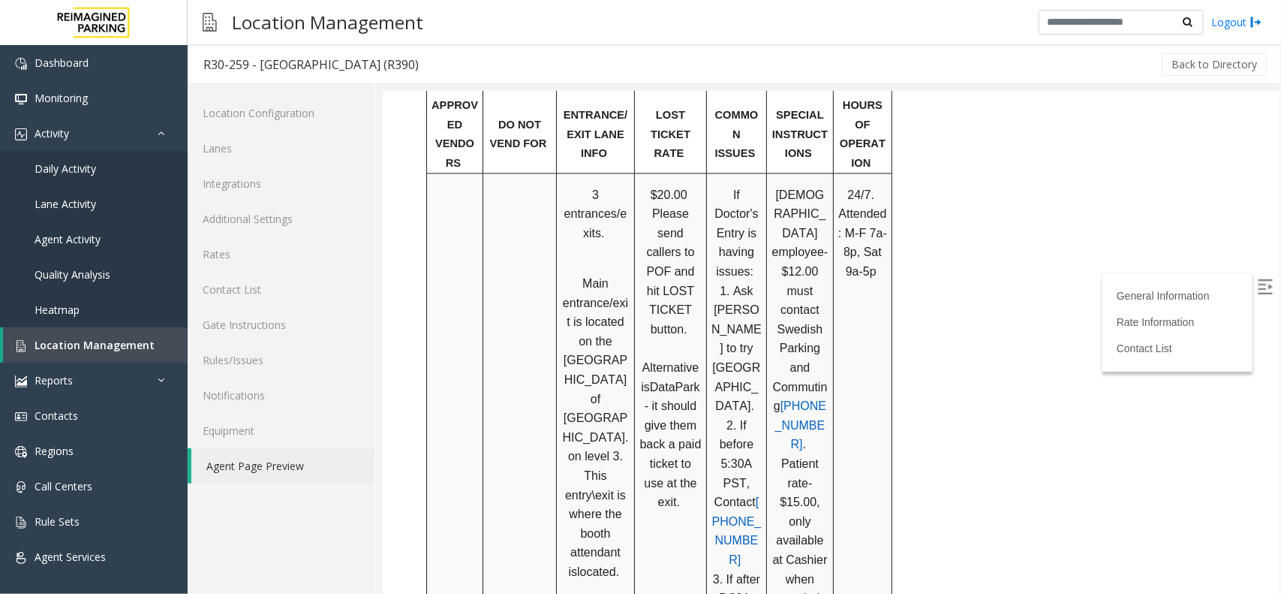
scroll to position [1428, 0]
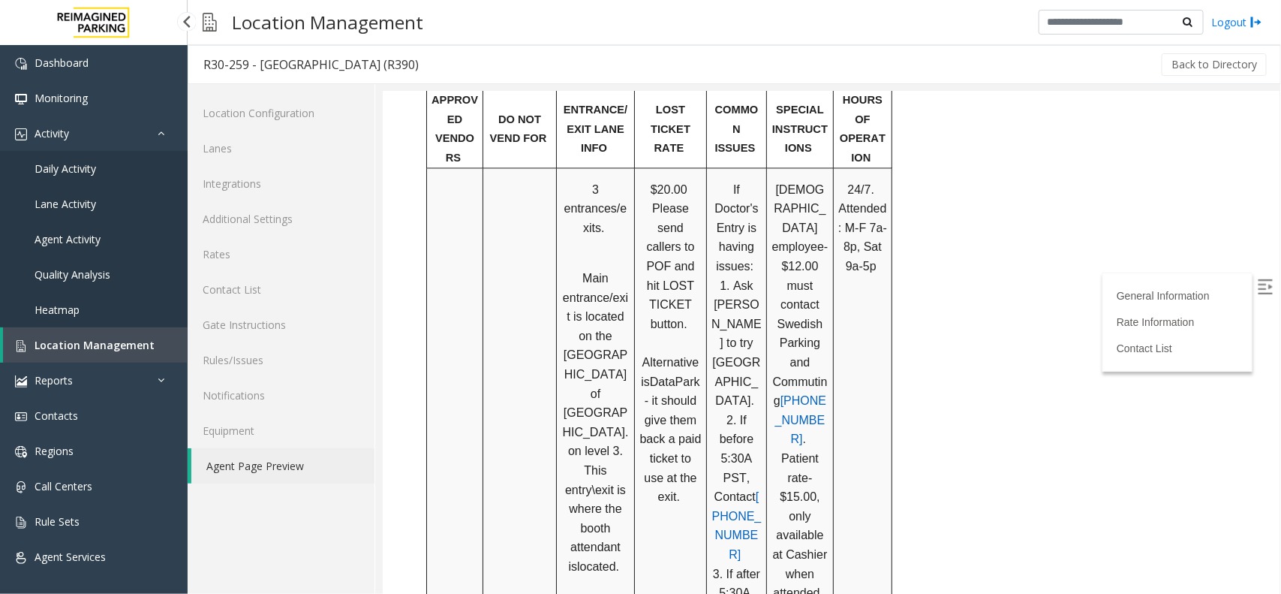
click at [83, 335] on link "Location Management" at bounding box center [95, 344] width 185 height 35
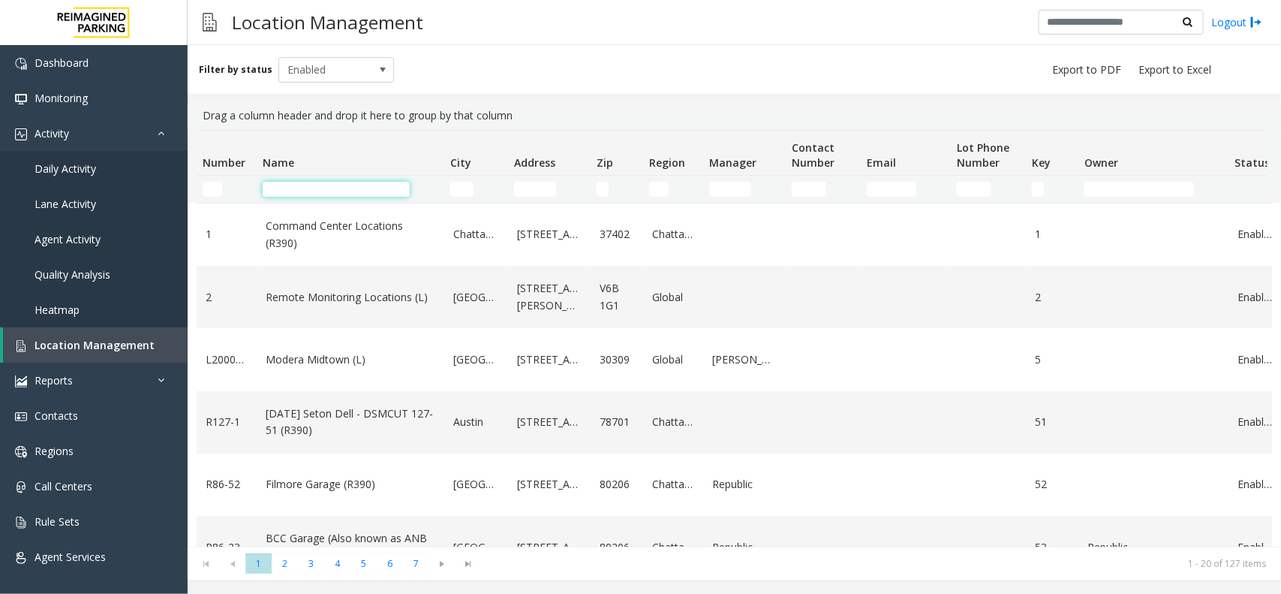
click at [275, 191] on input "Name Filter" at bounding box center [336, 189] width 147 height 15
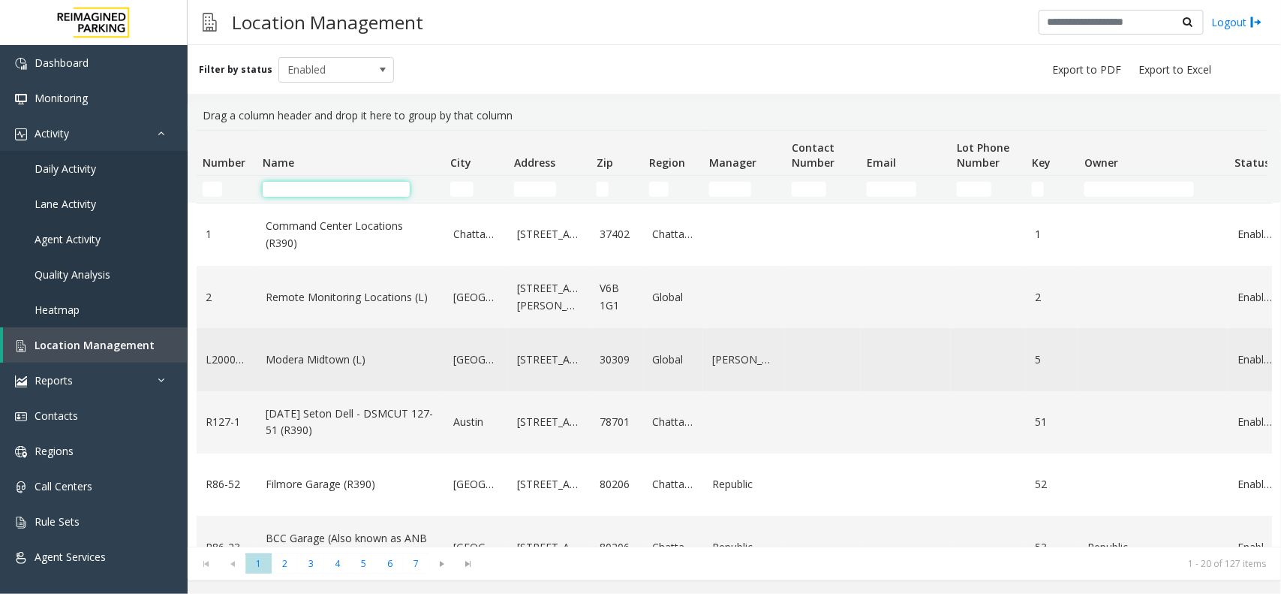
paste input "****"
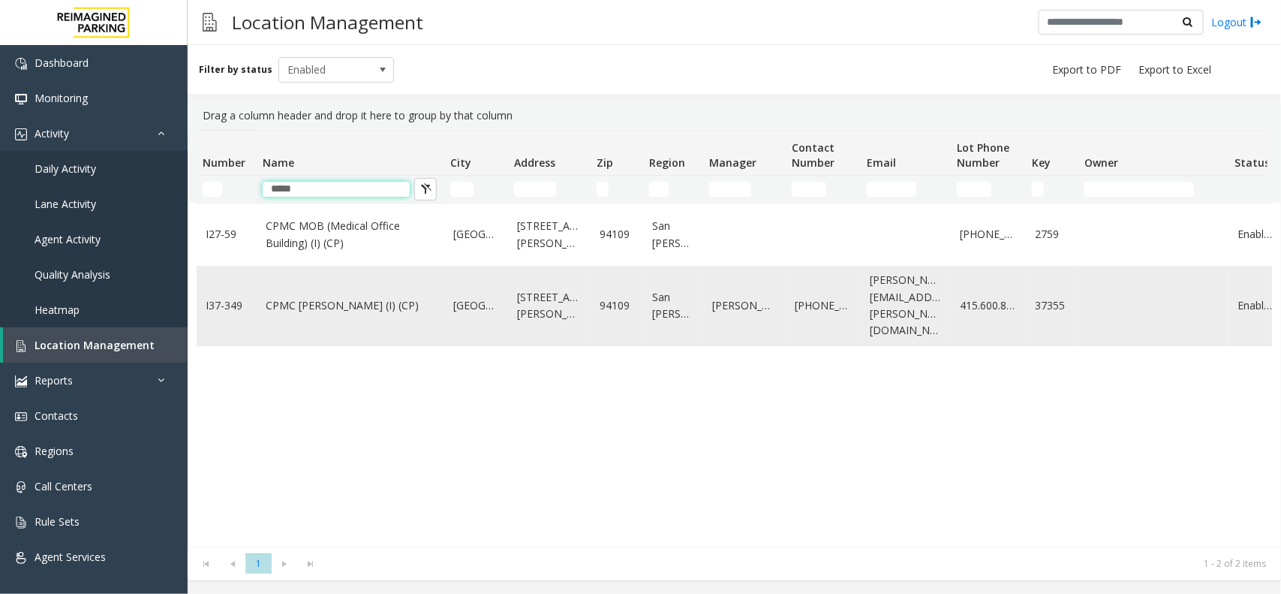
type input "****"
click at [363, 297] on link "CPMC [PERSON_NAME] (I) (CP)" at bounding box center [351, 305] width 170 height 17
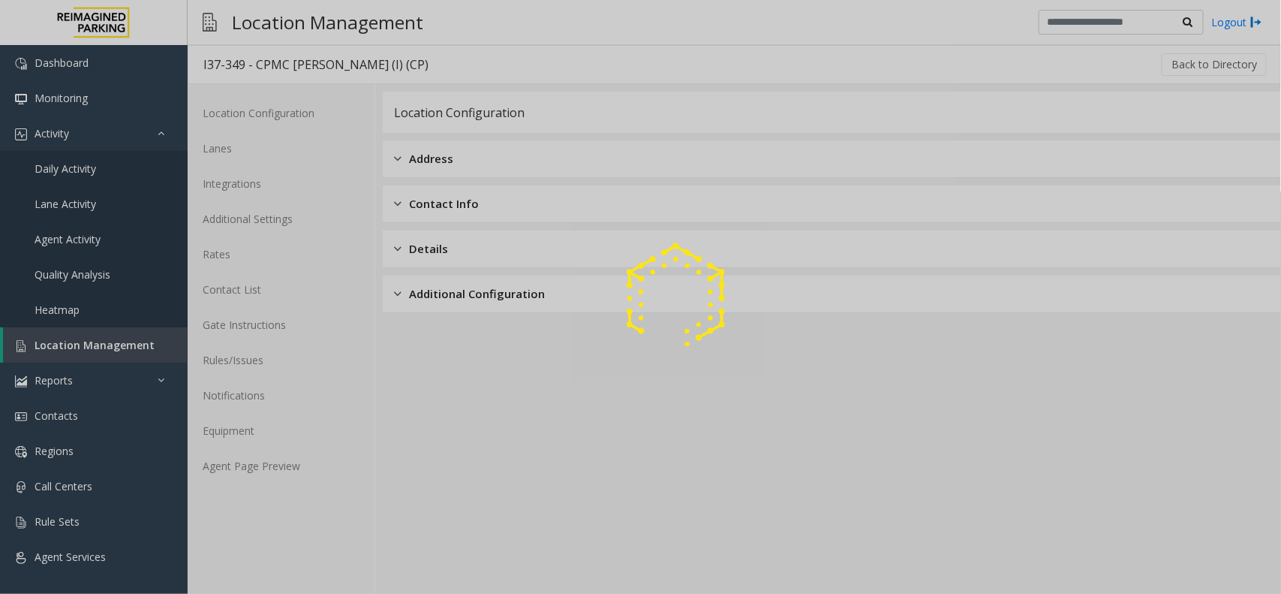
click at [284, 465] on div at bounding box center [640, 297] width 1281 height 594
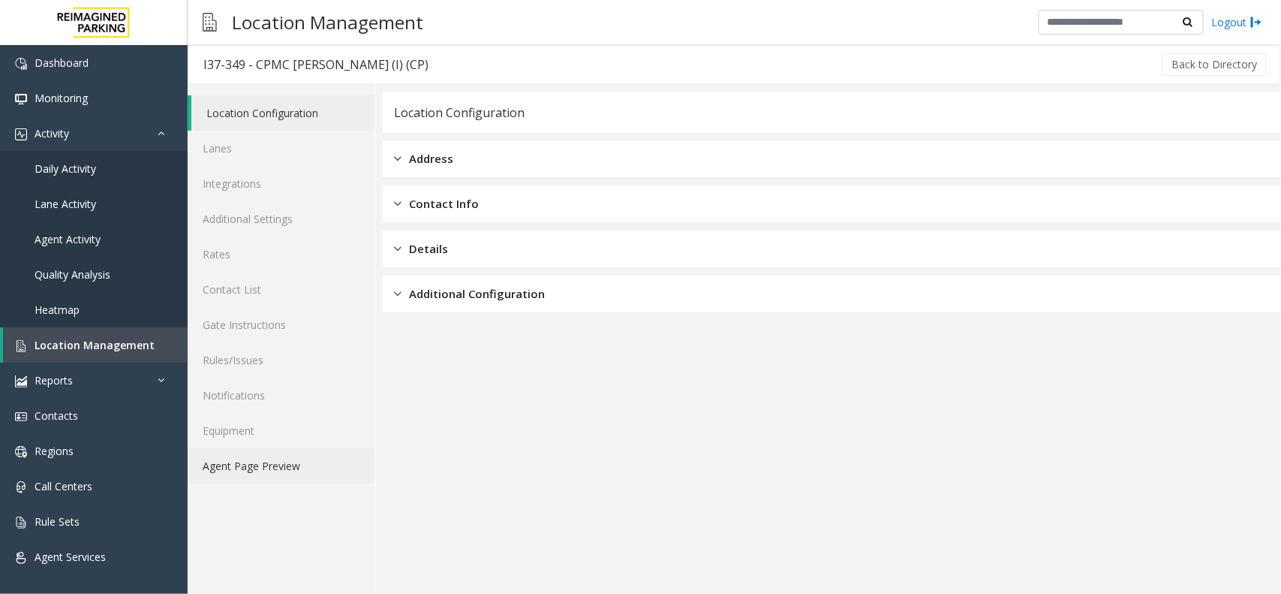
click at [285, 464] on link "Agent Page Preview" at bounding box center [281, 465] width 187 height 35
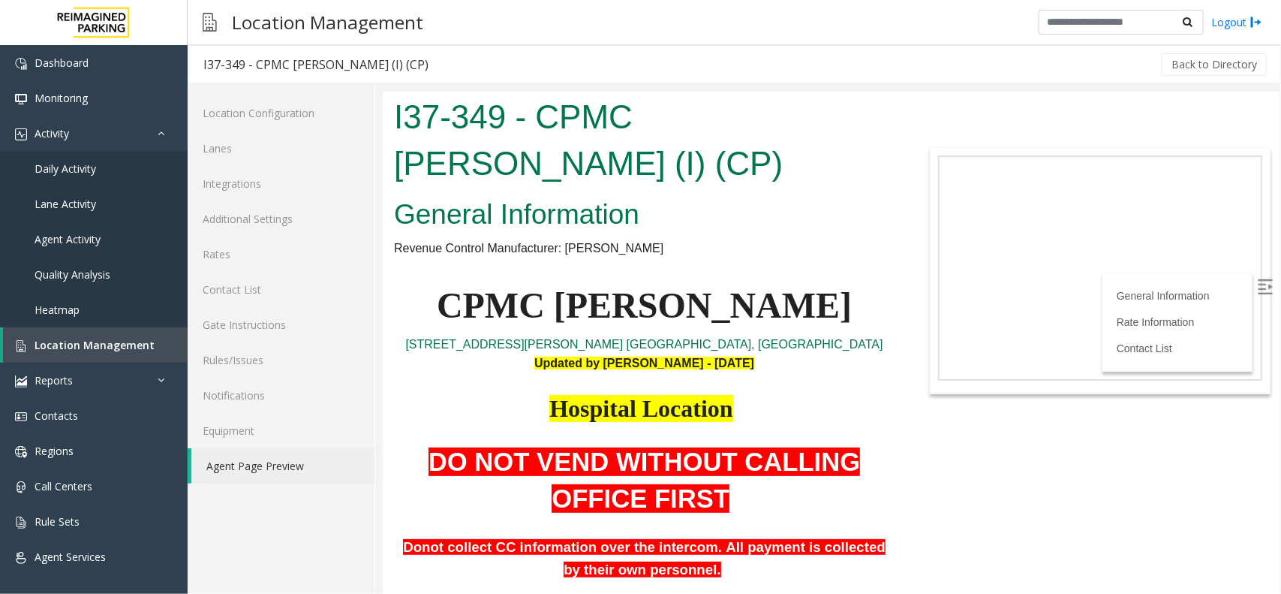
scroll to position [4003, 0]
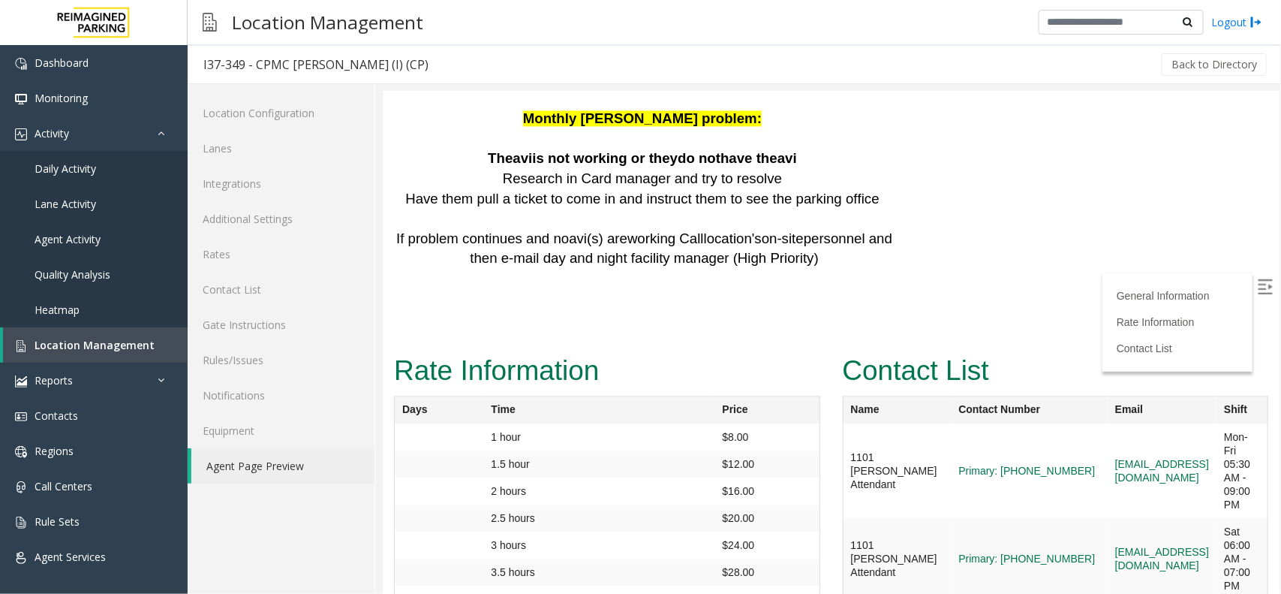
click at [645, 531] on td "3 hours" at bounding box center [598, 544] width 231 height 27
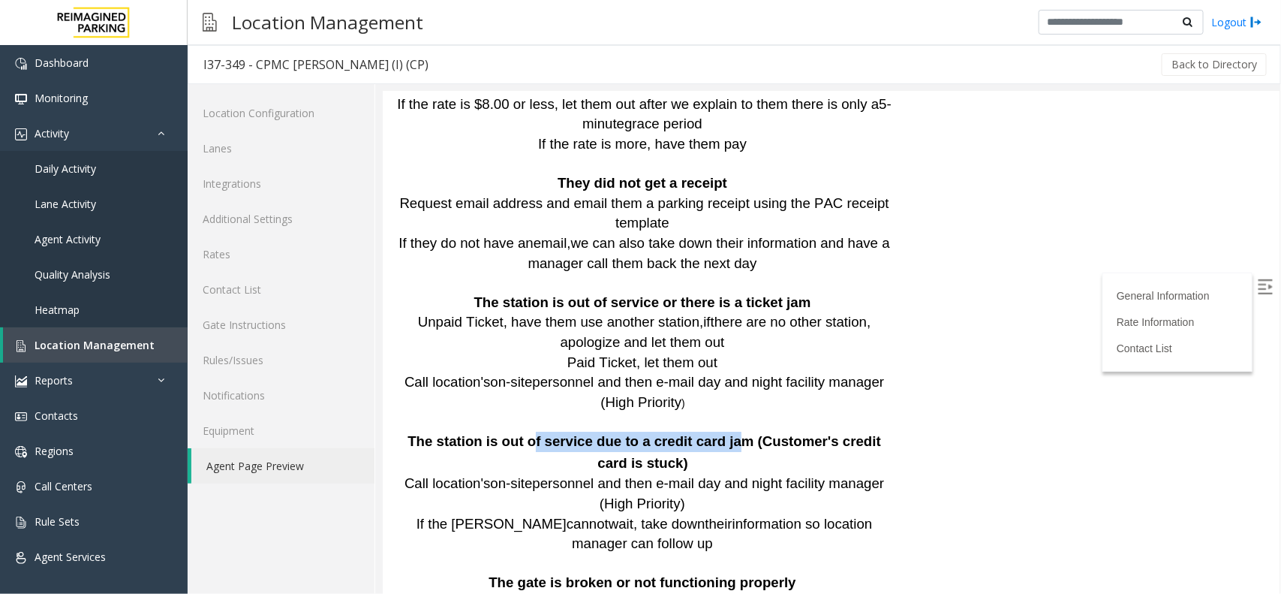
drag, startPoint x: 506, startPoint y: 343, endPoint x: 685, endPoint y: 348, distance: 178.7
click at [685, 432] on span "The station is out of service due to a credit card jam (Customer's credit card …" at bounding box center [644, 451] width 474 height 38
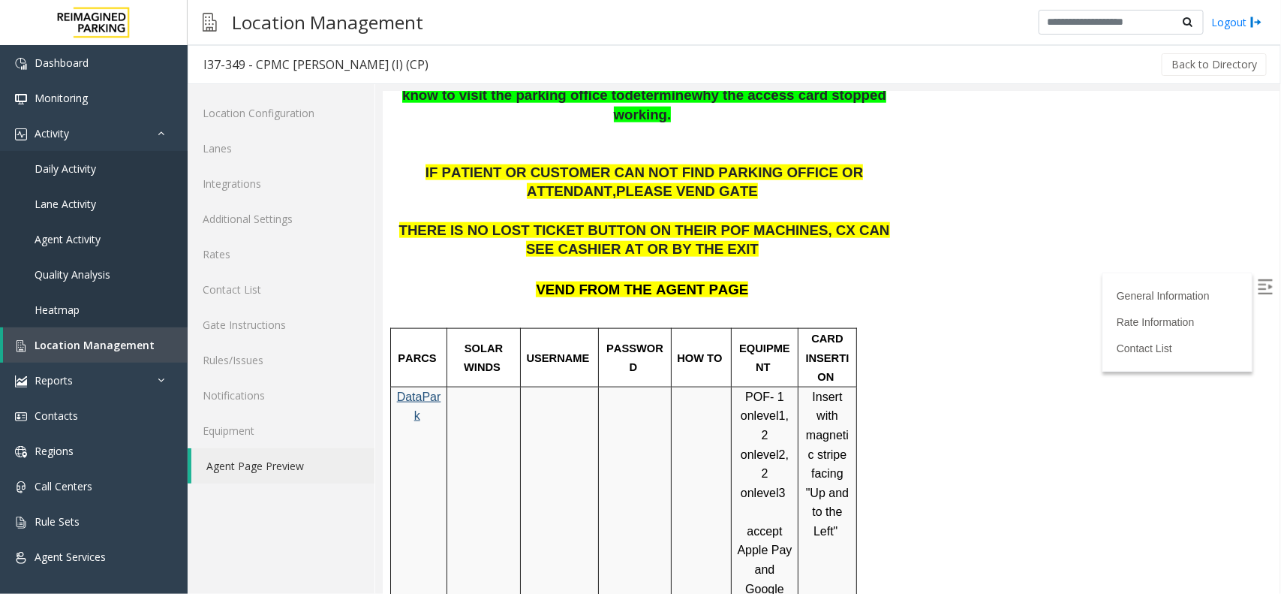
scroll to position [0, 0]
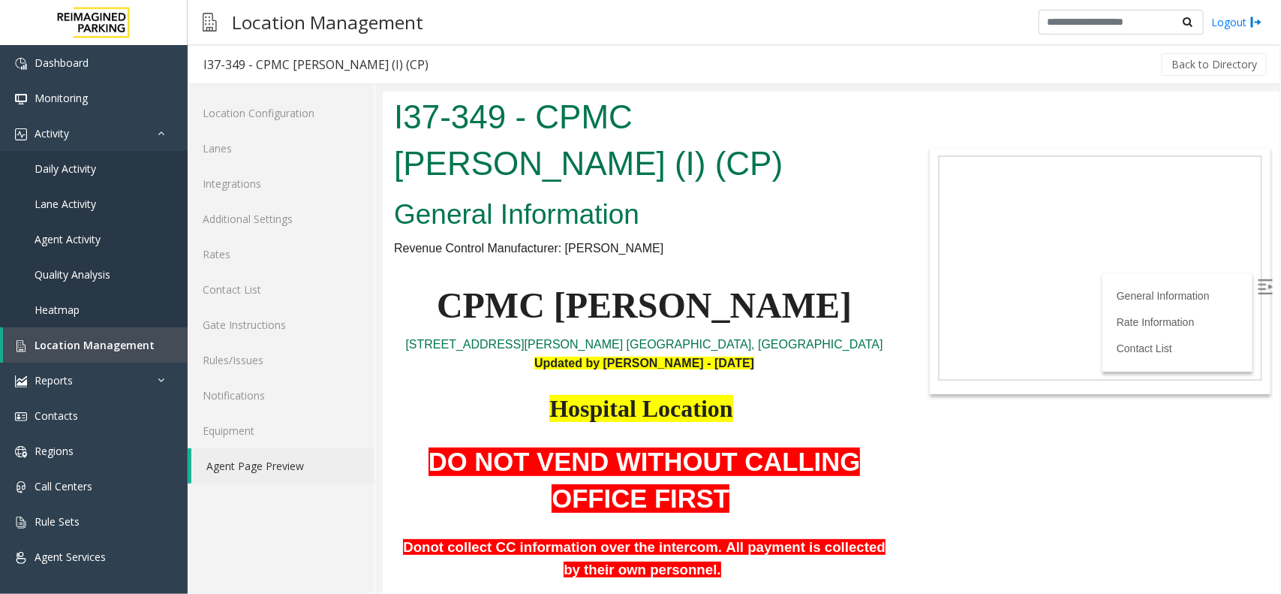
drag, startPoint x: 1274, startPoint y: 363, endPoint x: 1663, endPoint y: 140, distance: 447.9
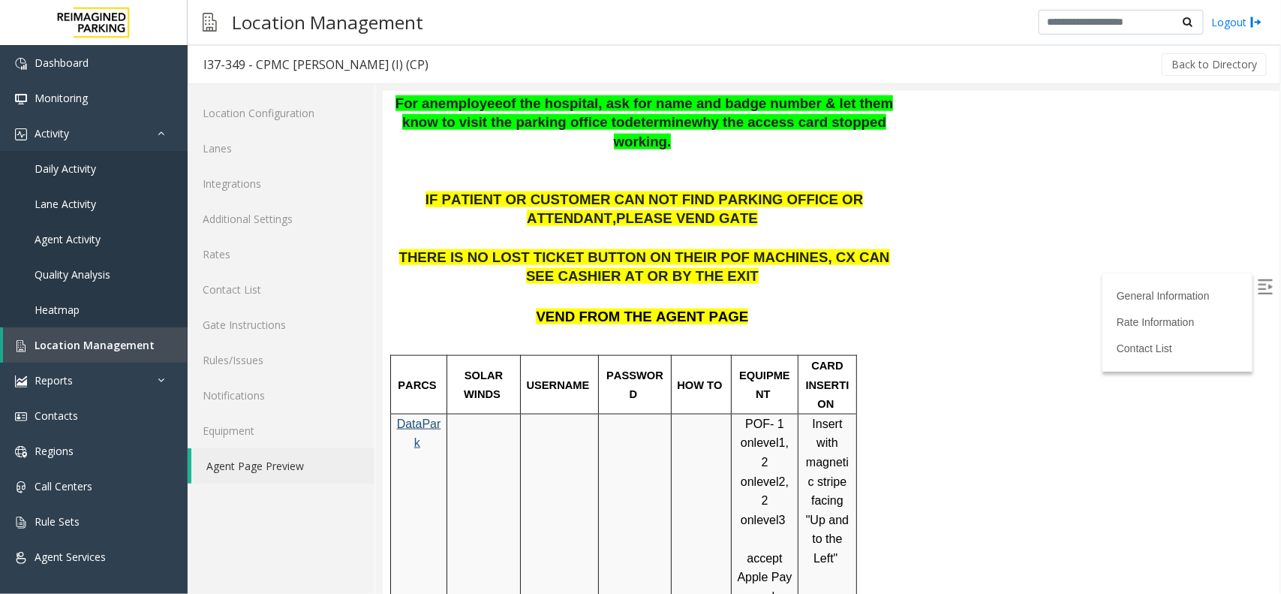
scroll to position [751, 0]
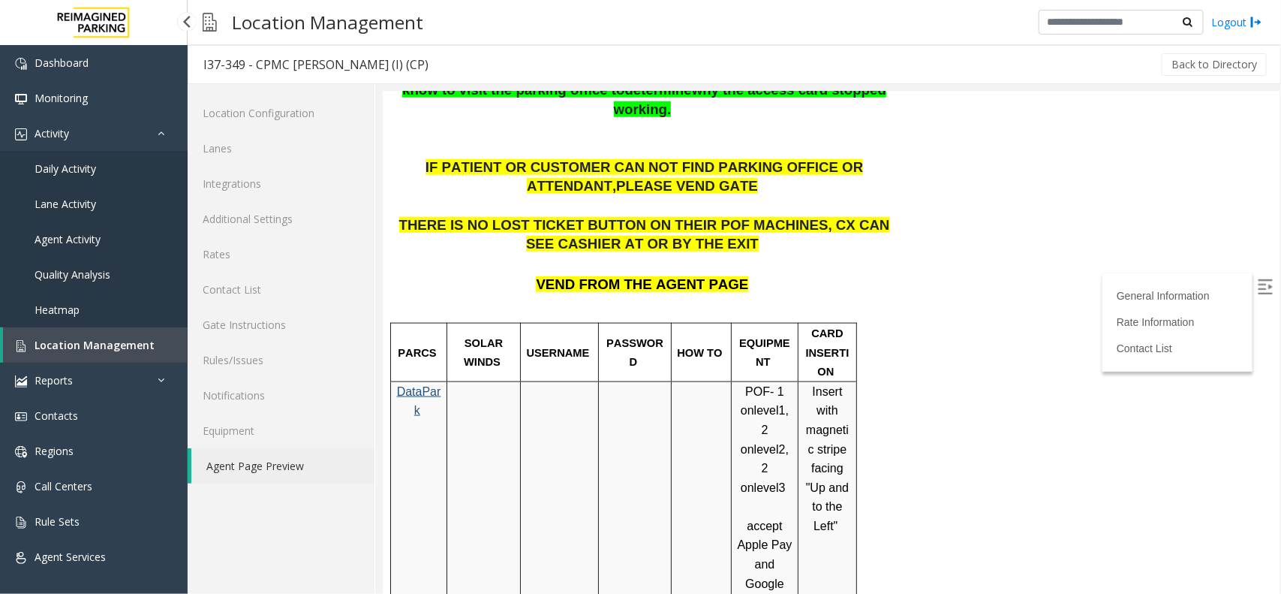
click at [50, 336] on link "Location Management" at bounding box center [95, 344] width 185 height 35
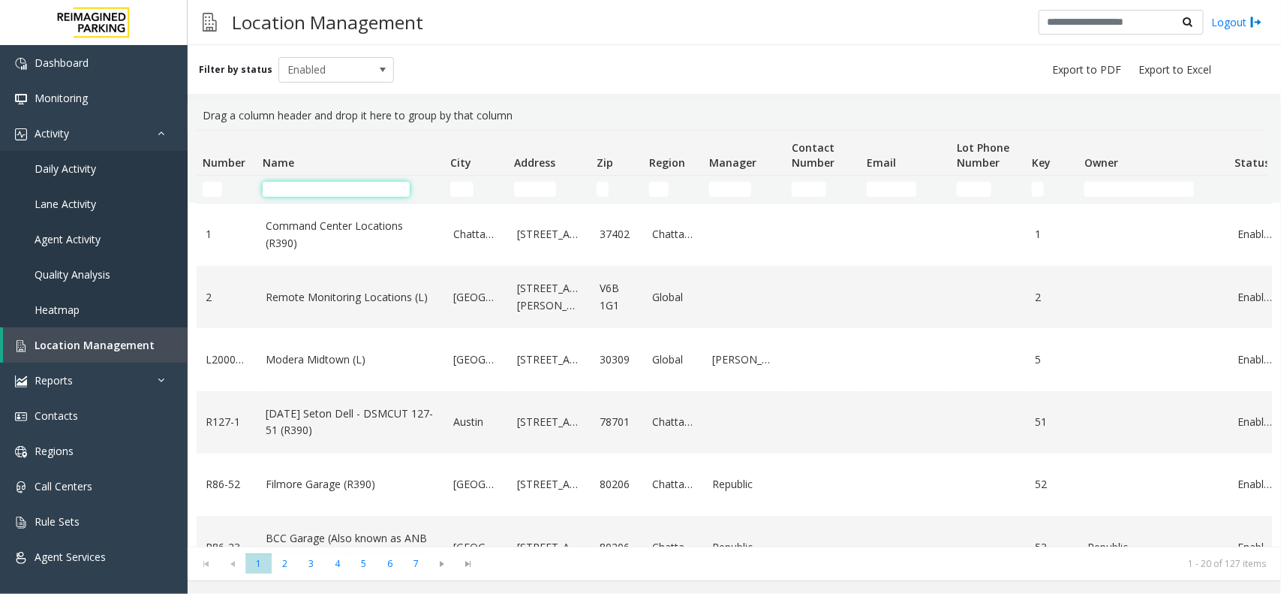
click at [314, 185] on input "Name Filter" at bounding box center [336, 189] width 147 height 15
paste input "**********"
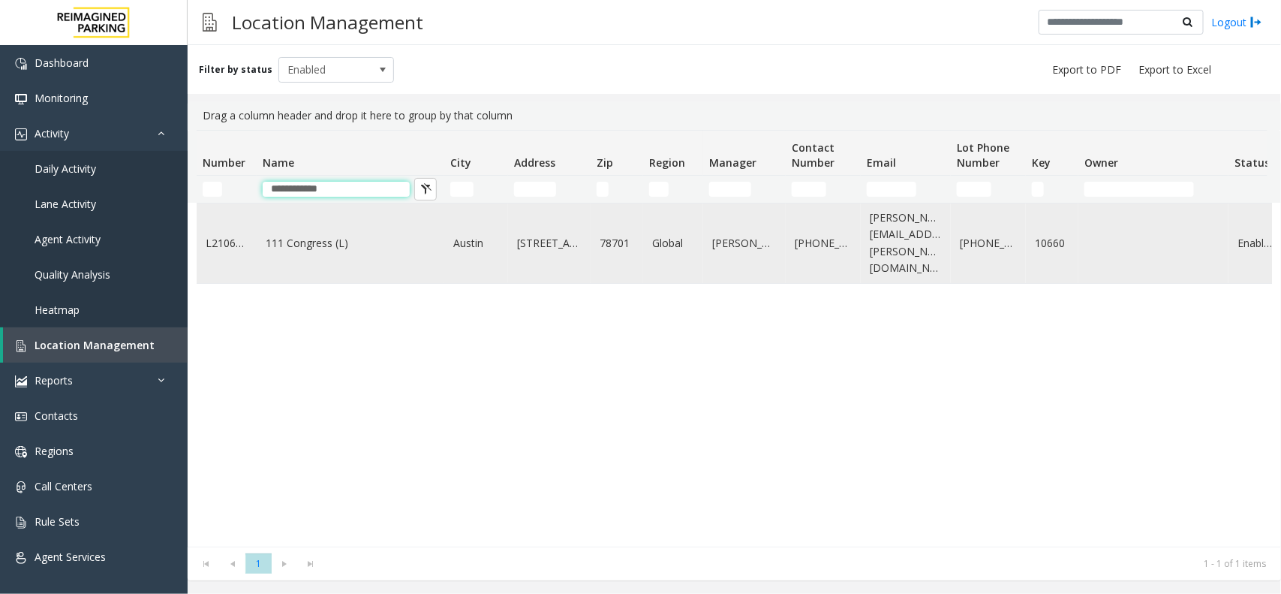
type input "**********"
click at [339, 235] on link "111 Congress (L)" at bounding box center [351, 243] width 170 height 17
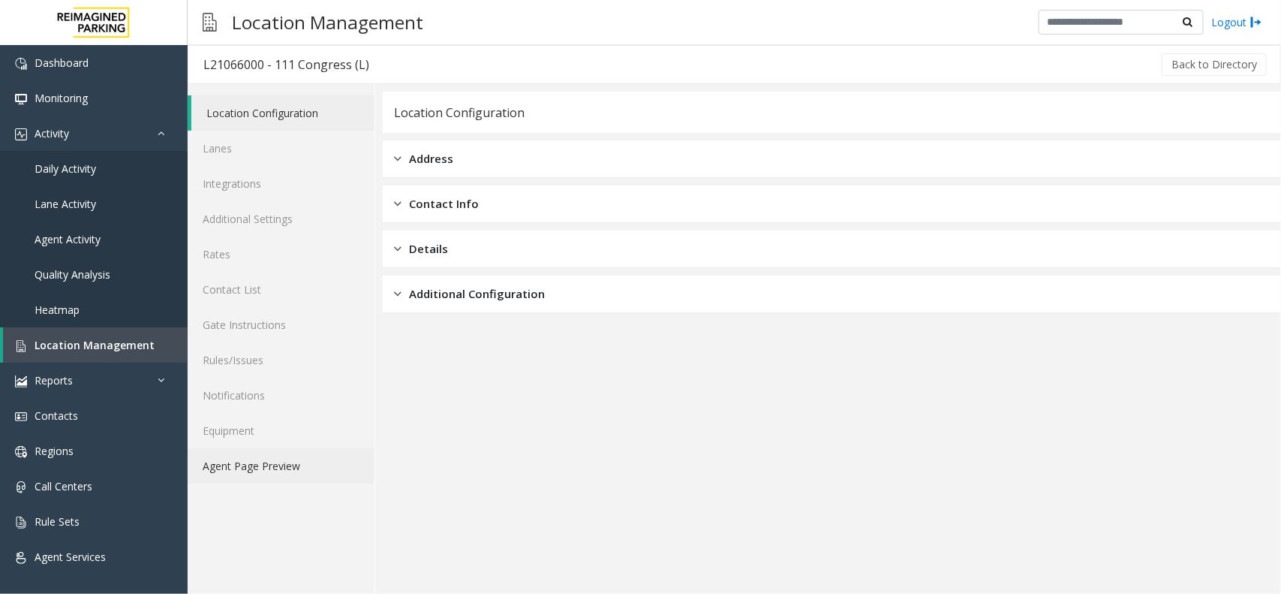
click at [279, 479] on link "Agent Page Preview" at bounding box center [281, 465] width 187 height 35
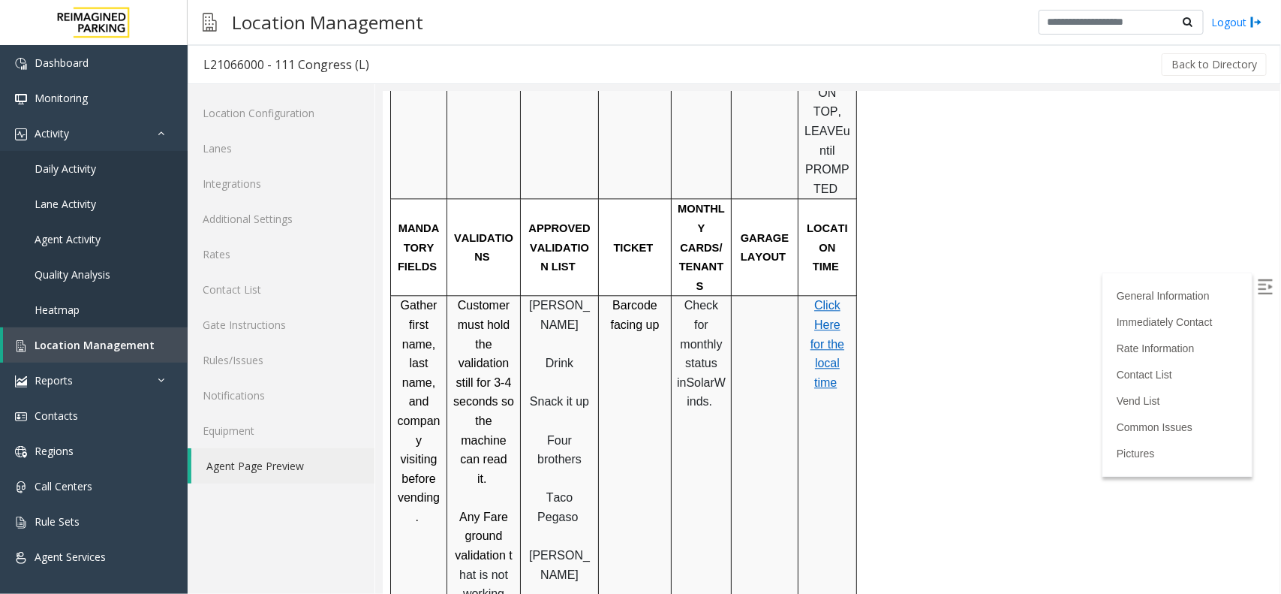
scroll to position [353, 0]
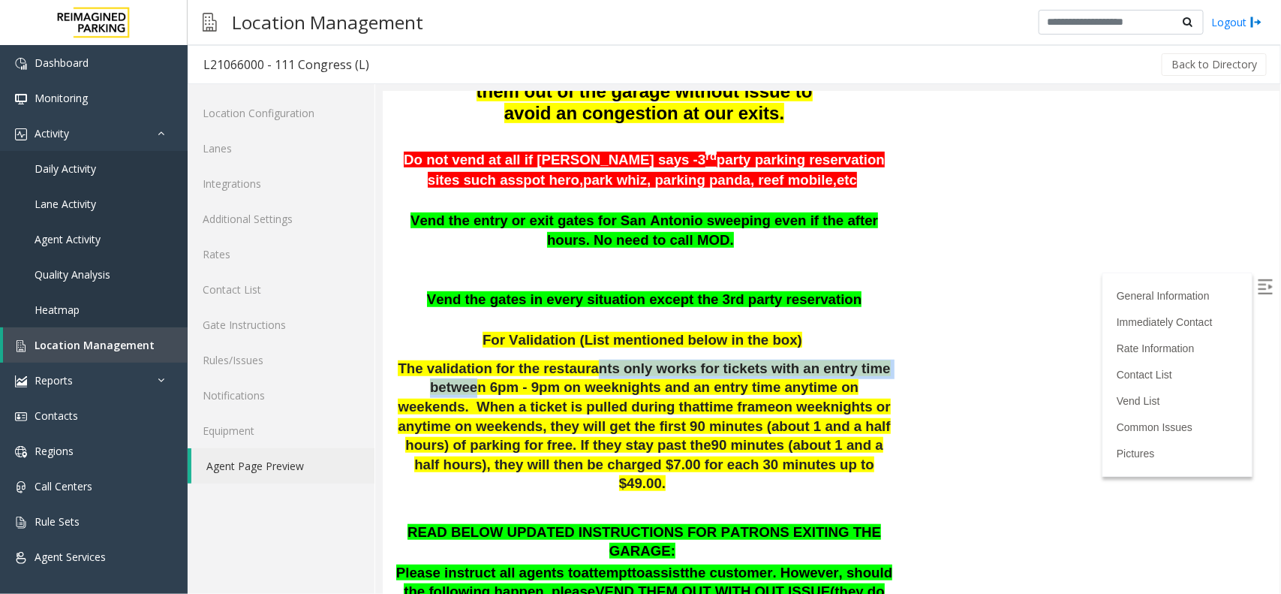
drag, startPoint x: 578, startPoint y: 362, endPoint x: 876, endPoint y: 369, distance: 298.1
click at [876, 369] on span "The validation for the restaurants only works for tickets with an entry time be…" at bounding box center [643, 387] width 492 height 54
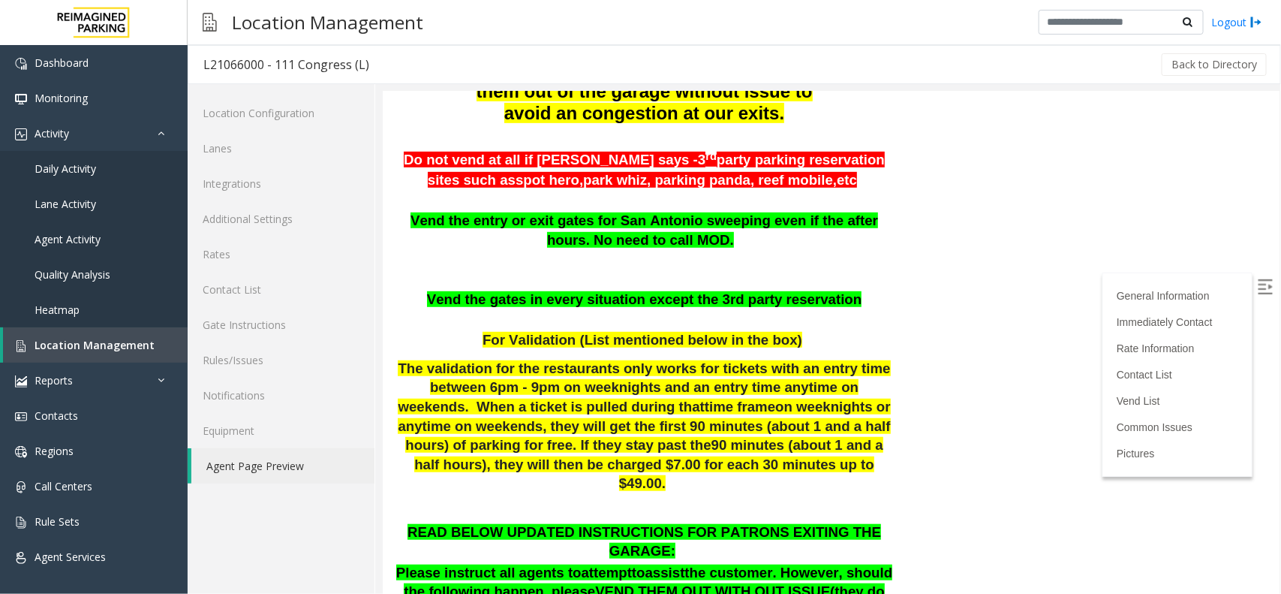
click at [513, 372] on span "The validation for the restaurants only works for tickets with an entry time be…" at bounding box center [643, 387] width 492 height 54
click at [96, 353] on link "Location Management" at bounding box center [95, 344] width 185 height 35
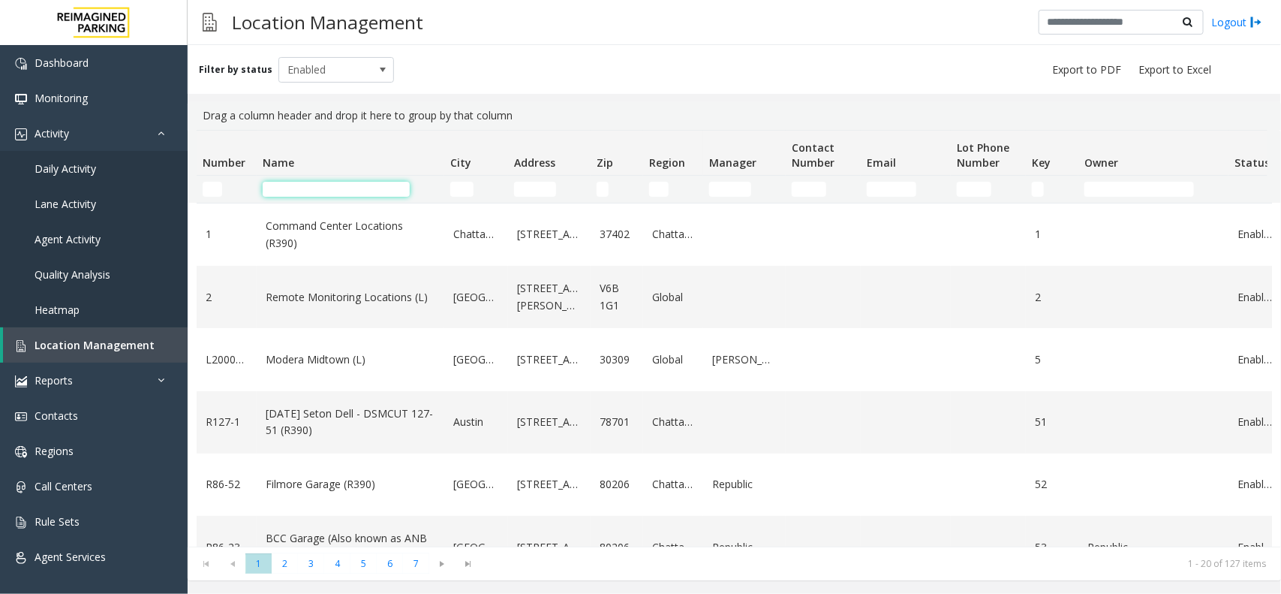
click at [333, 190] on input "Name Filter" at bounding box center [336, 189] width 147 height 15
paste input "**********"
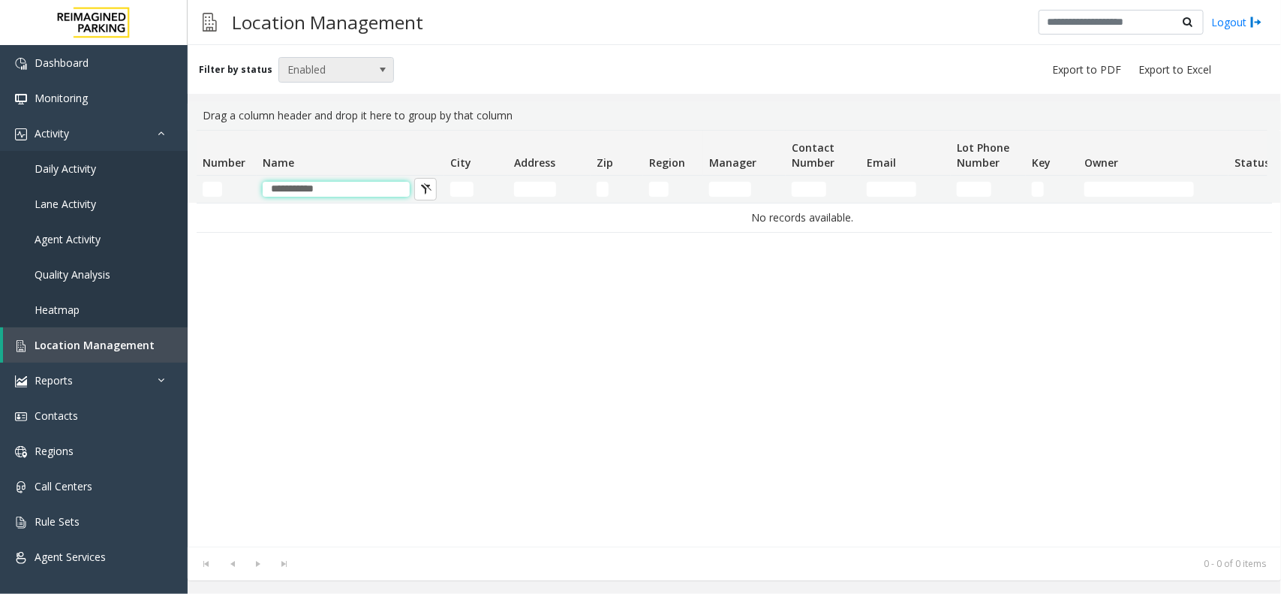
type input "**********"
click at [329, 71] on span "Enabled" at bounding box center [325, 70] width 92 height 24
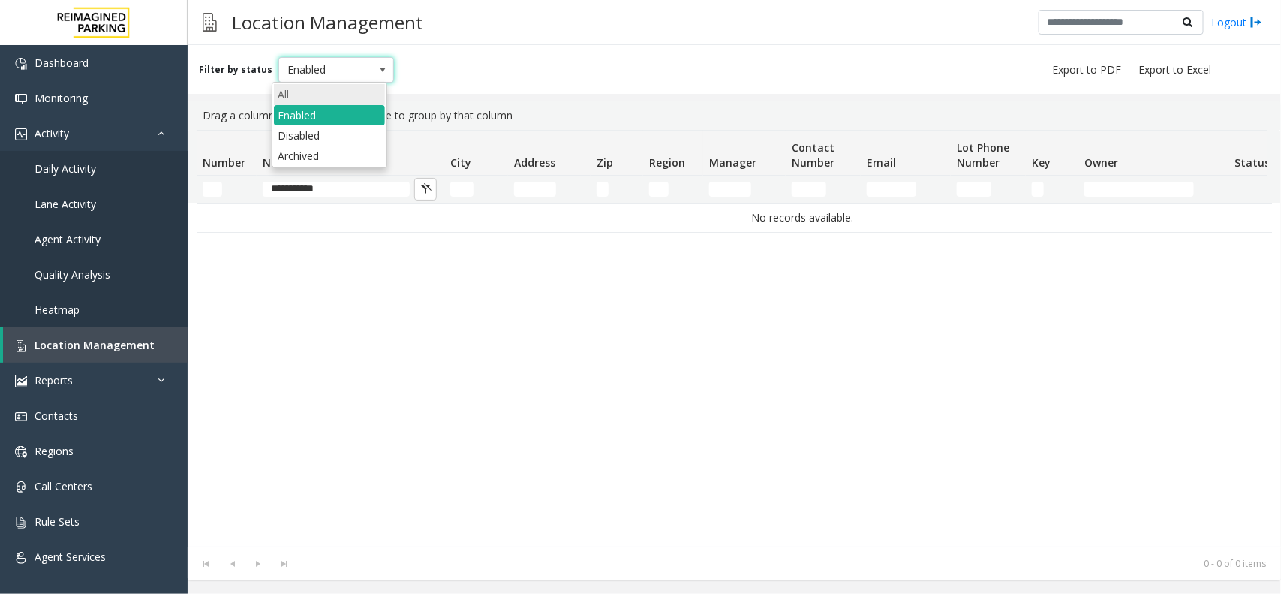
click at [330, 91] on li "All" at bounding box center [329, 94] width 111 height 20
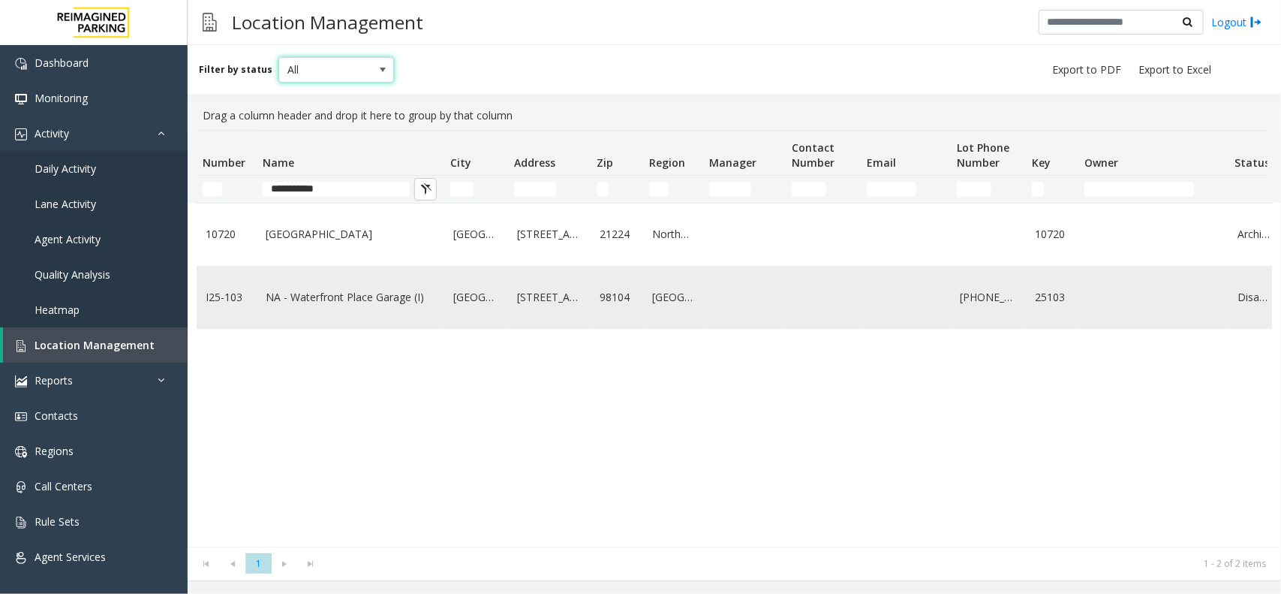
click at [350, 297] on link "NA - Waterfront Place Garage (I)" at bounding box center [351, 297] width 170 height 17
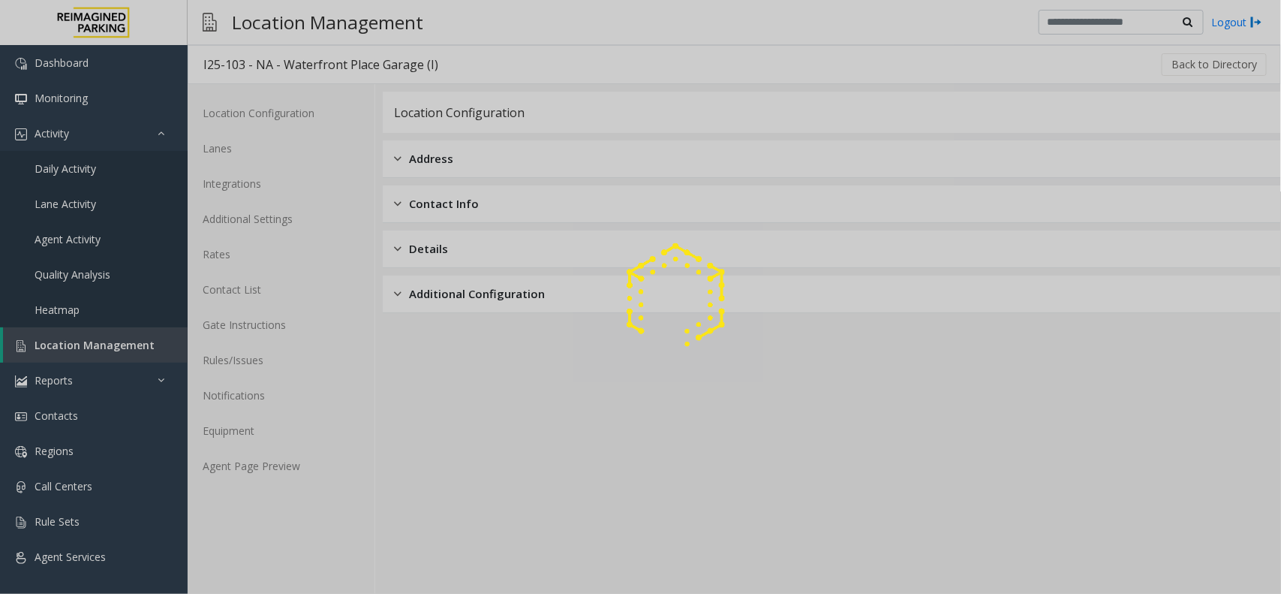
click at [255, 469] on div at bounding box center [640, 297] width 1281 height 594
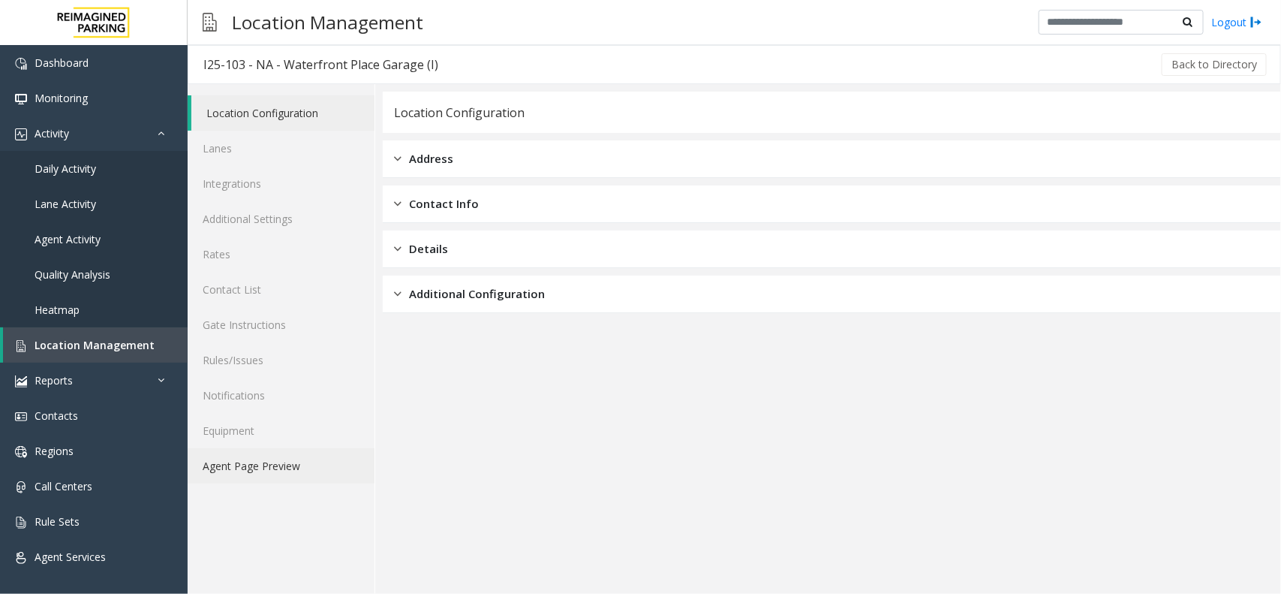
click at [257, 467] on link "Agent Page Preview" at bounding box center [281, 465] width 187 height 35
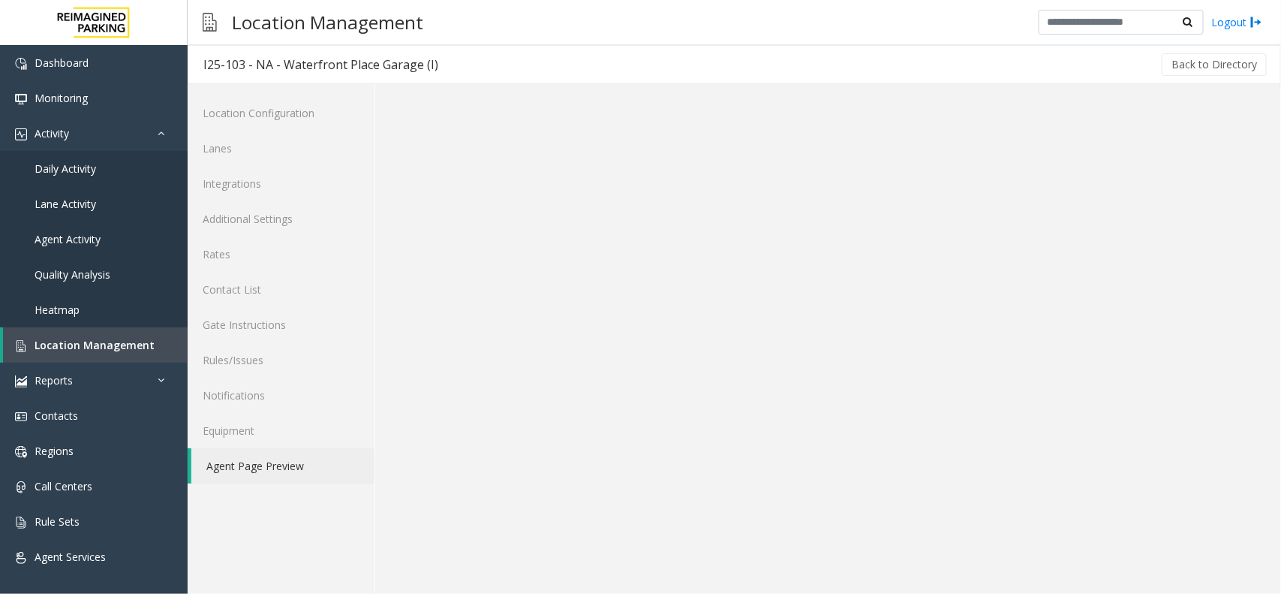
click at [257, 467] on link "Agent Page Preview" at bounding box center [282, 465] width 183 height 35
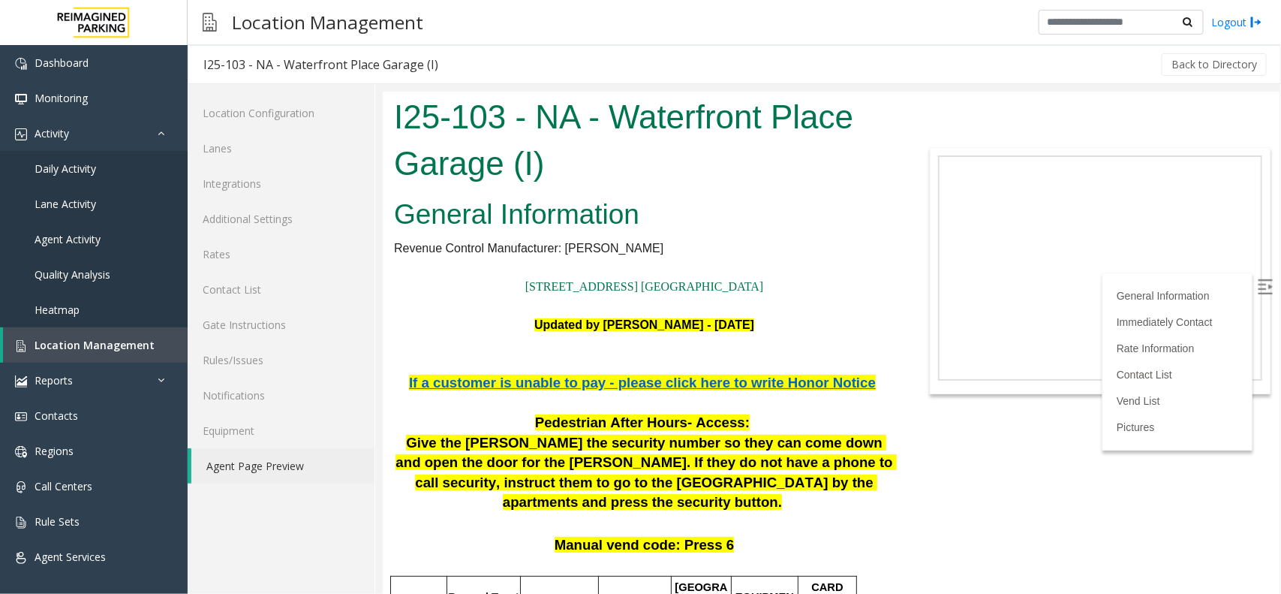
scroll to position [563, 0]
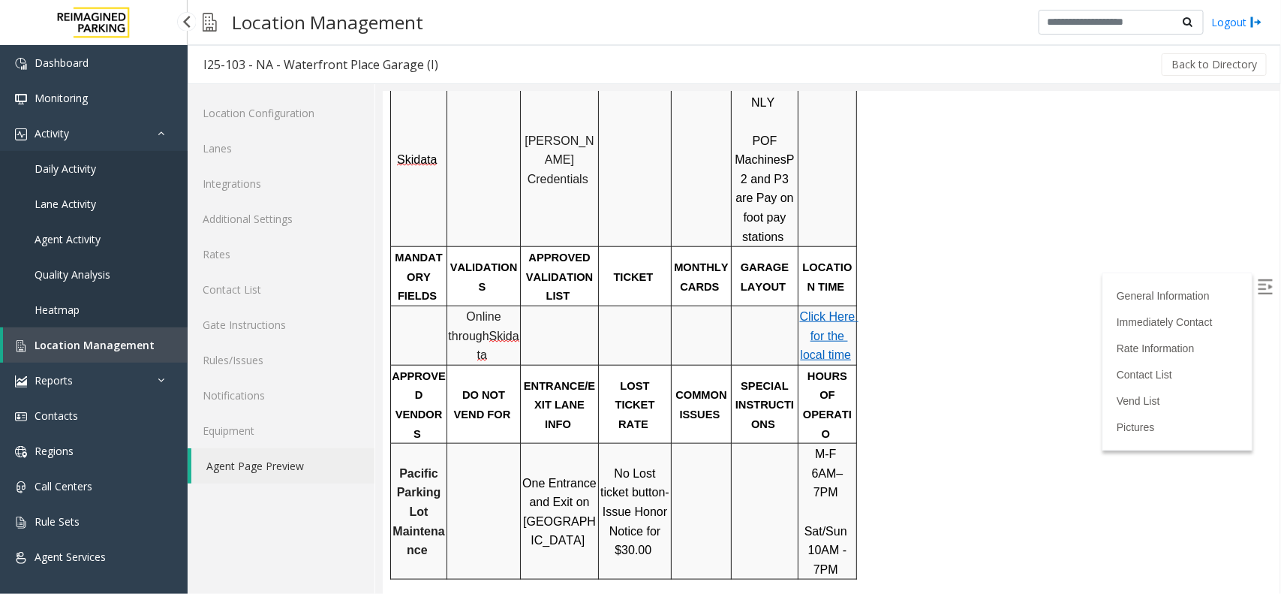
click at [99, 338] on span "Location Management" at bounding box center [95, 345] width 120 height 14
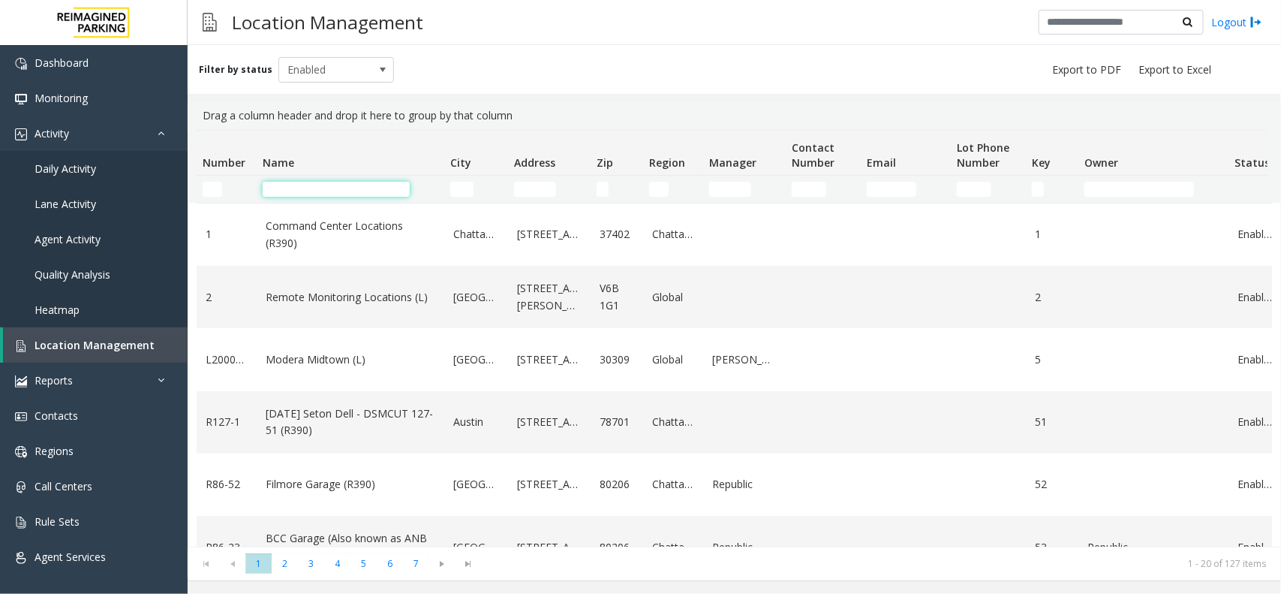
paste input "****"
click at [314, 190] on input "Name Filter" at bounding box center [336, 189] width 147 height 15
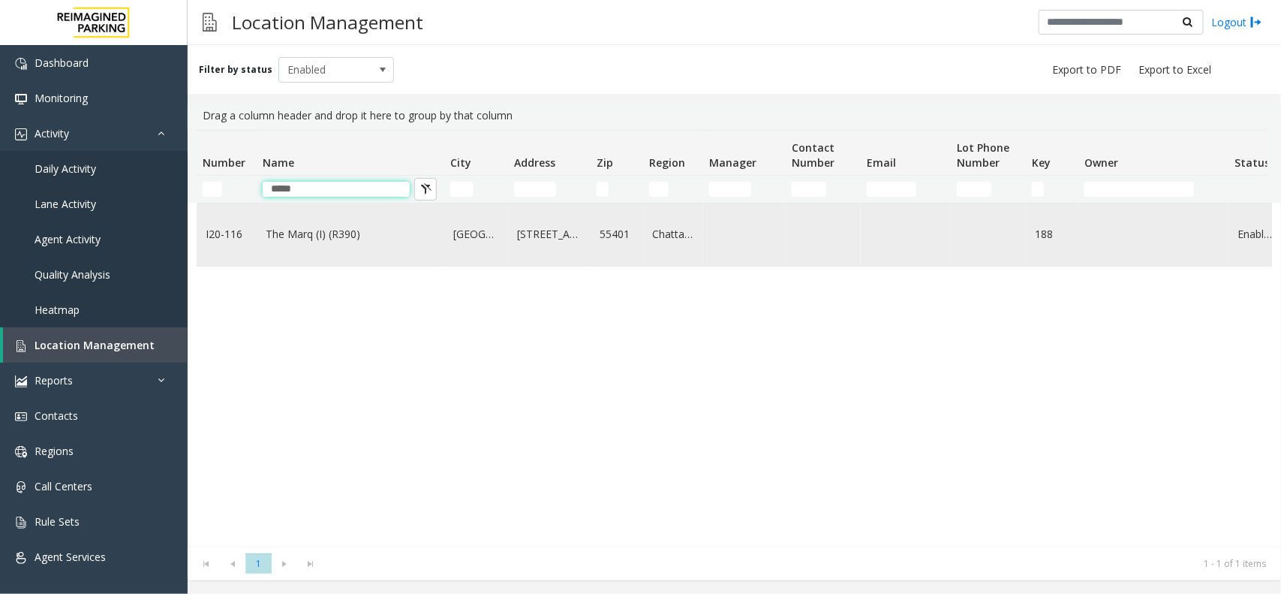
type input "****"
click at [349, 253] on td "The Marq (I) (R390)" at bounding box center [351, 234] width 188 height 62
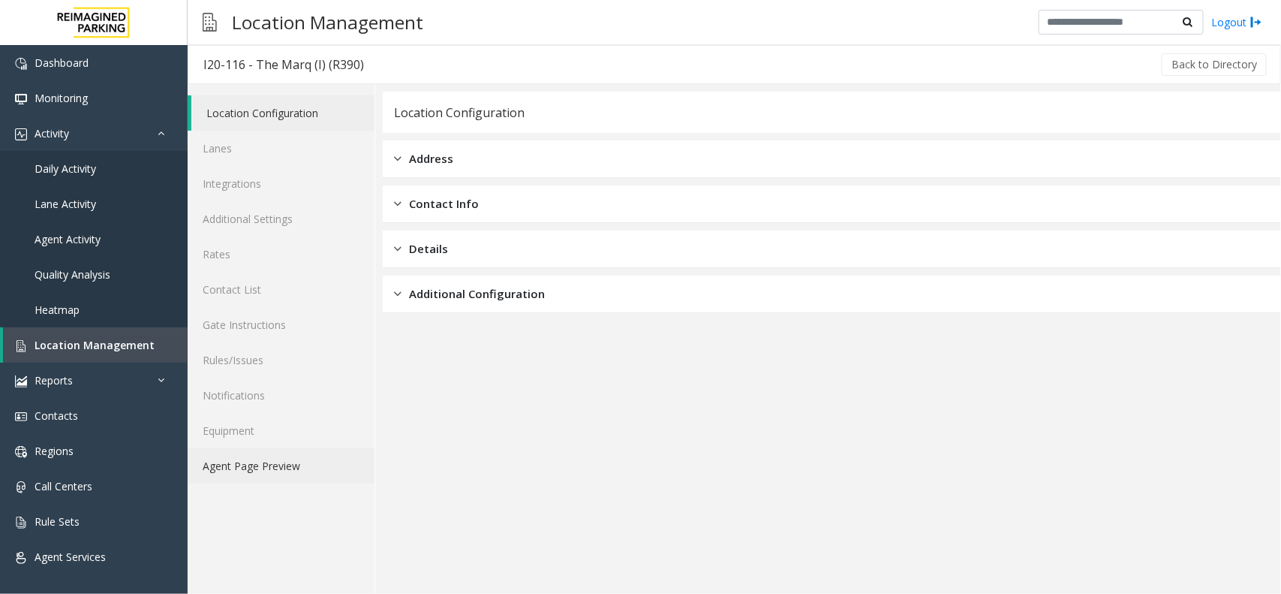
click at [278, 460] on link "Agent Page Preview" at bounding box center [281, 465] width 187 height 35
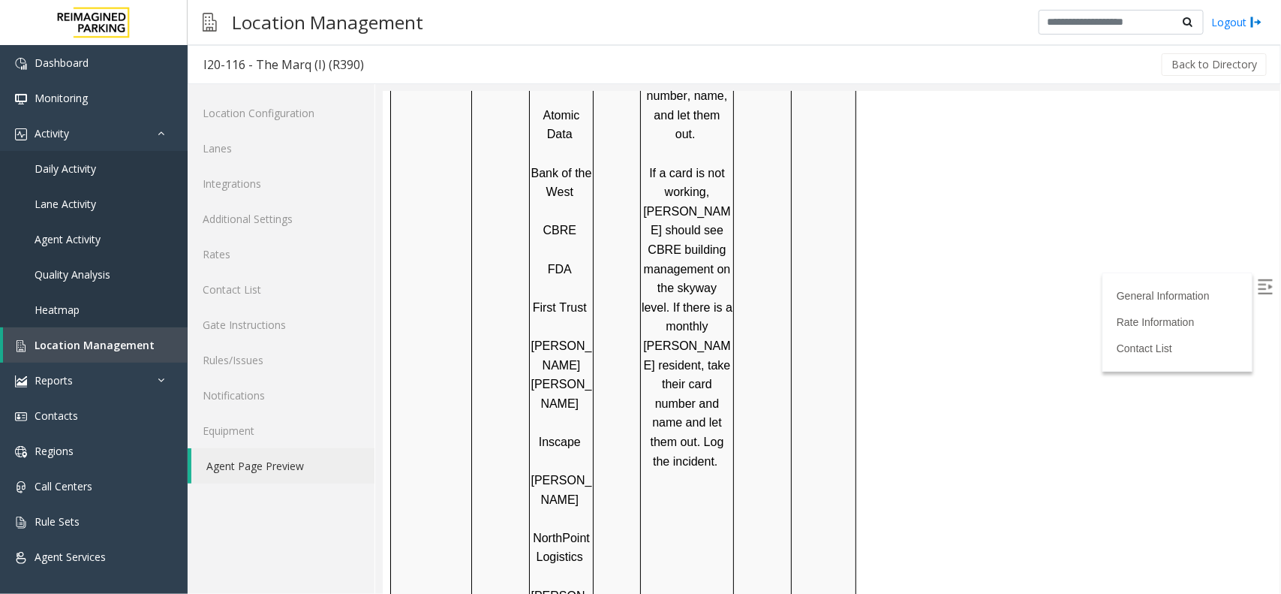
scroll to position [1714, 0]
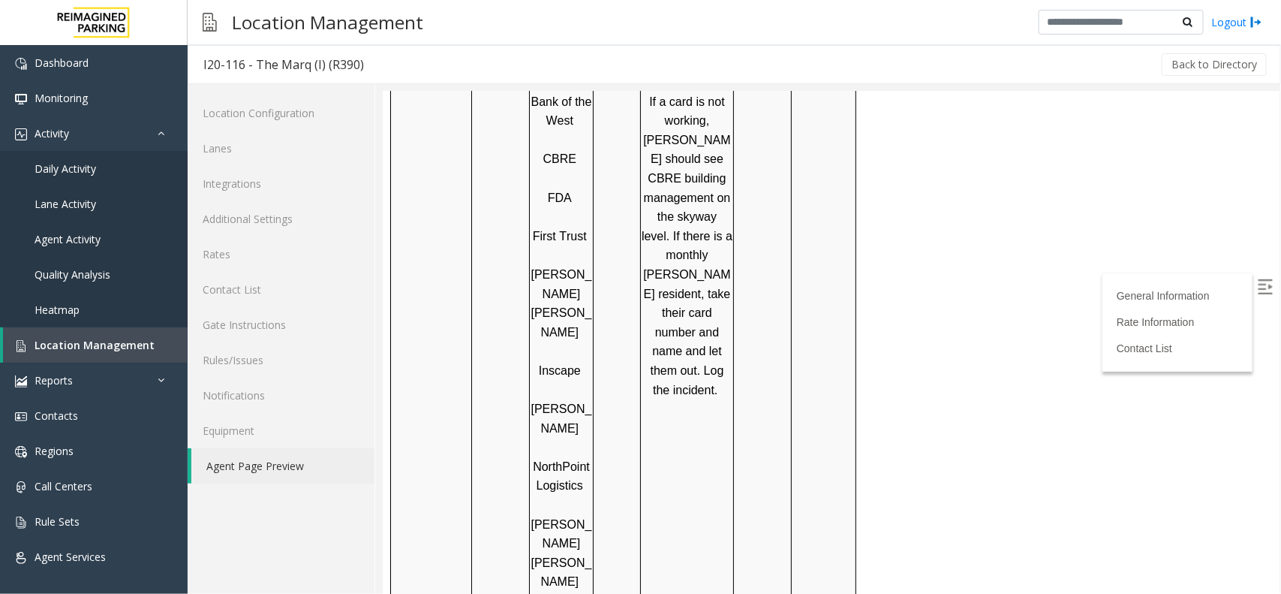
click at [628, 445] on td "Barcode facing up" at bounding box center [616, 369] width 47 height 1097
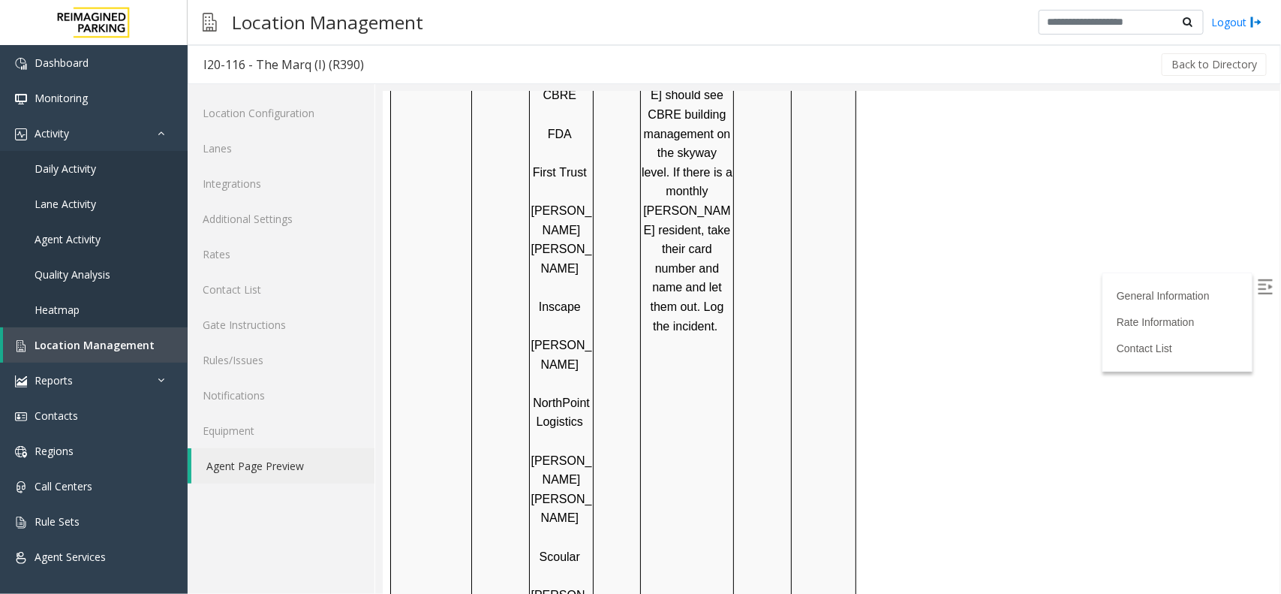
scroll to position [1808, 0]
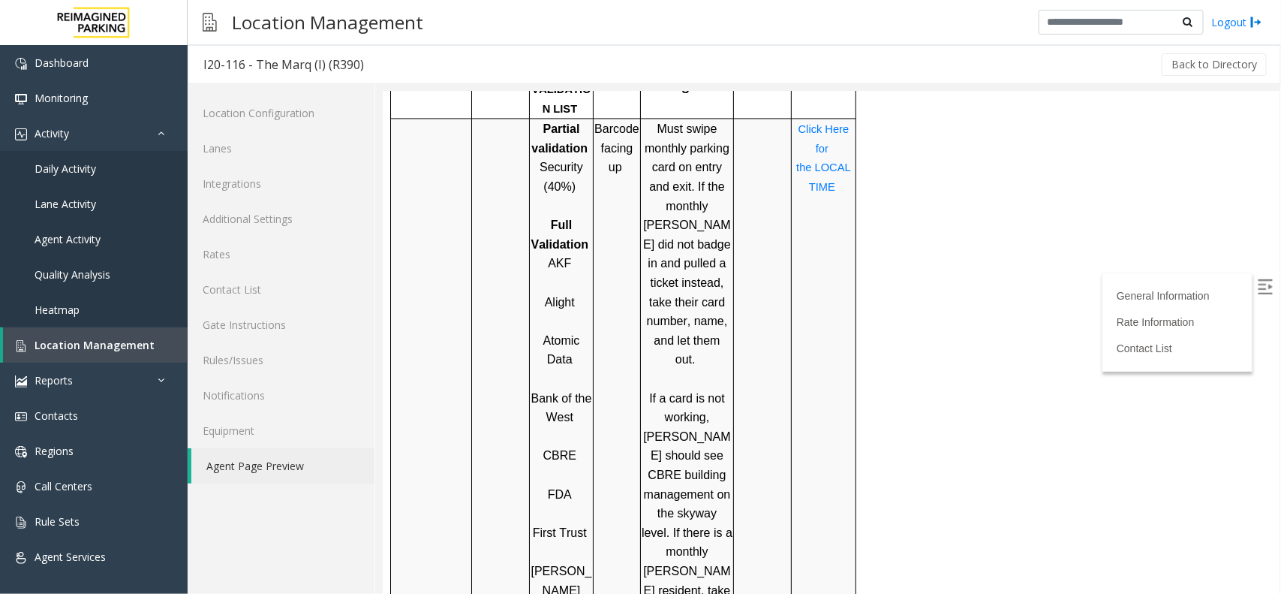
scroll to position [1460, 0]
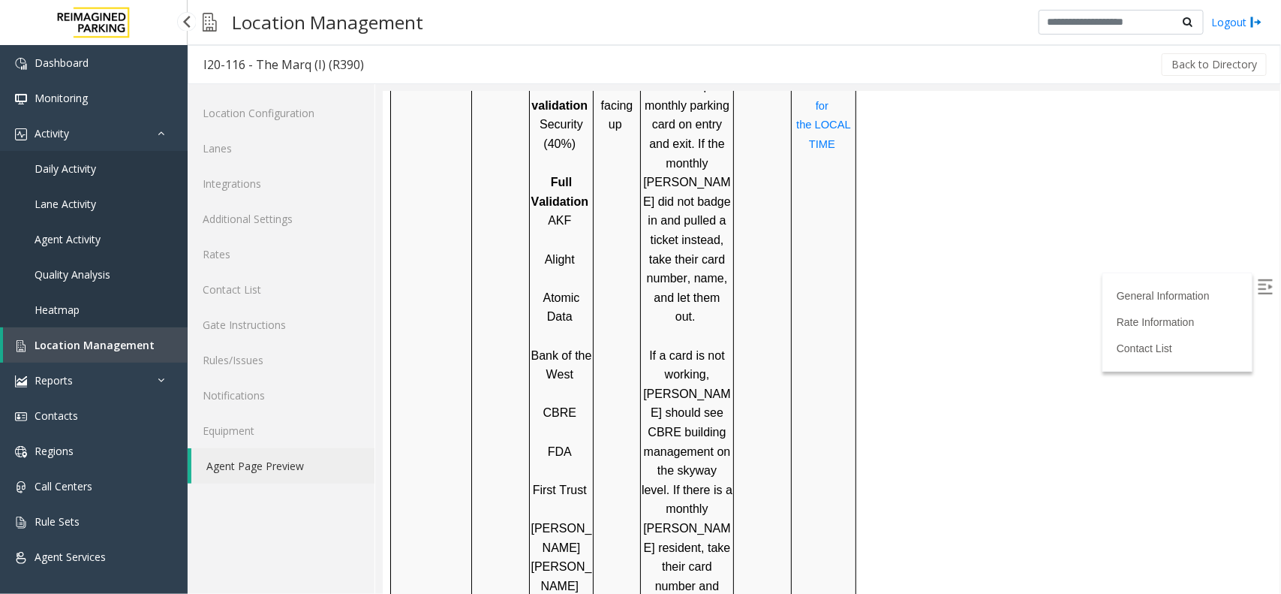
click at [104, 338] on span "Location Management" at bounding box center [95, 345] width 120 height 14
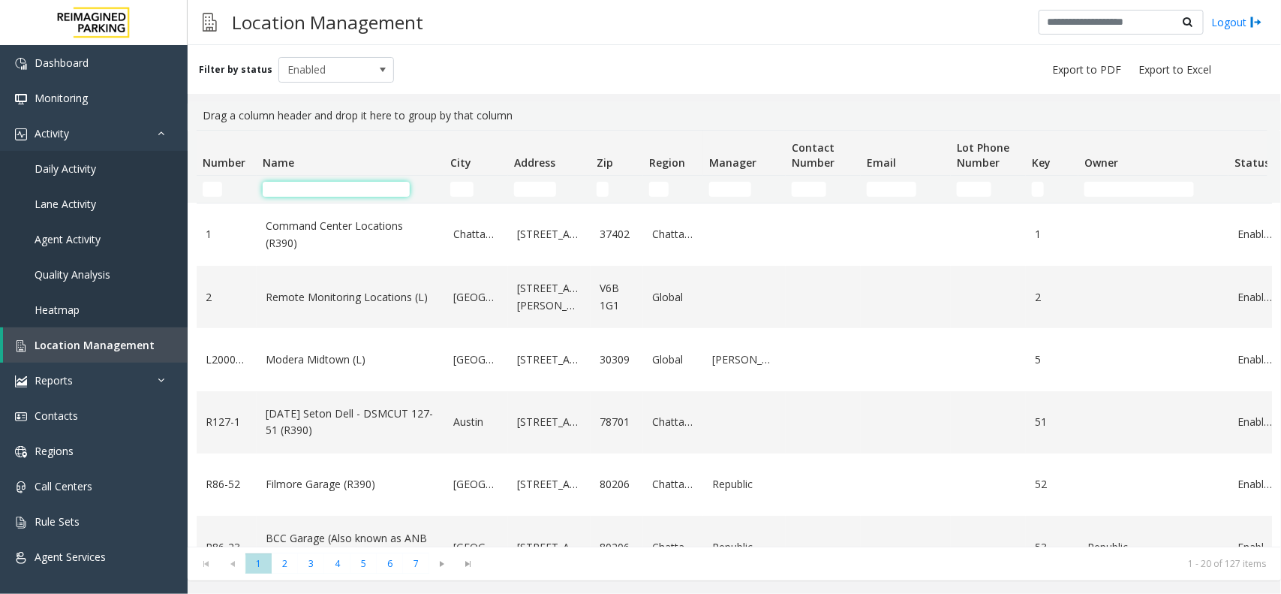
click at [339, 182] on input "Name Filter" at bounding box center [336, 189] width 147 height 15
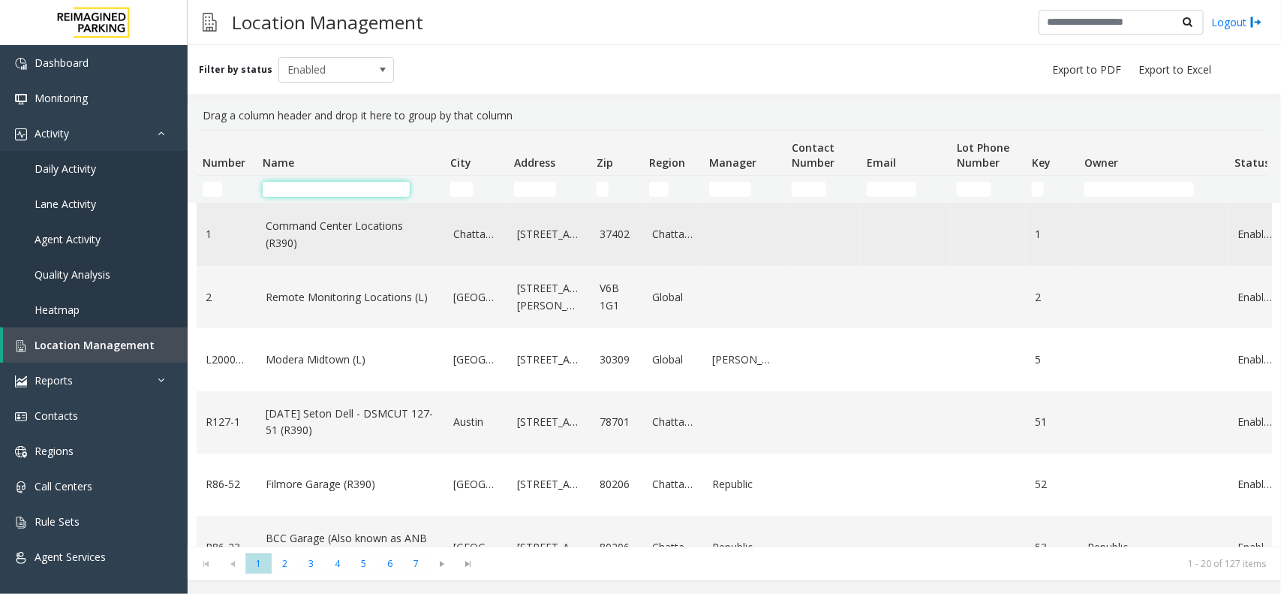
paste input "**********"
type input "**********"
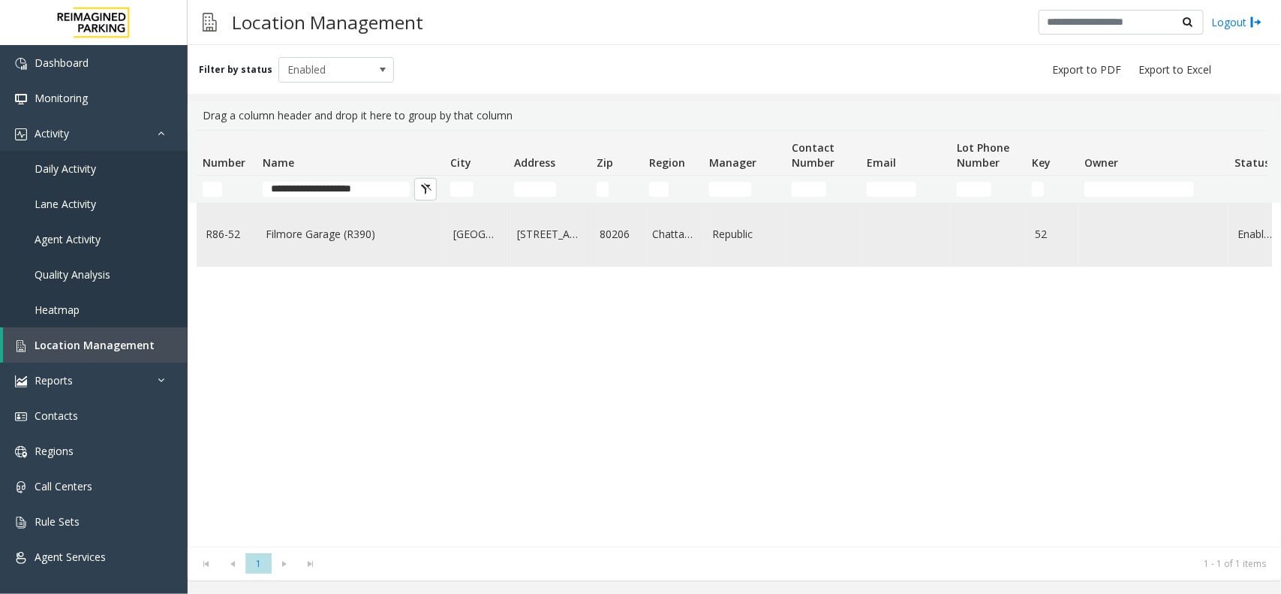
click at [362, 260] on td "Filmore Garage (R390)" at bounding box center [351, 234] width 188 height 62
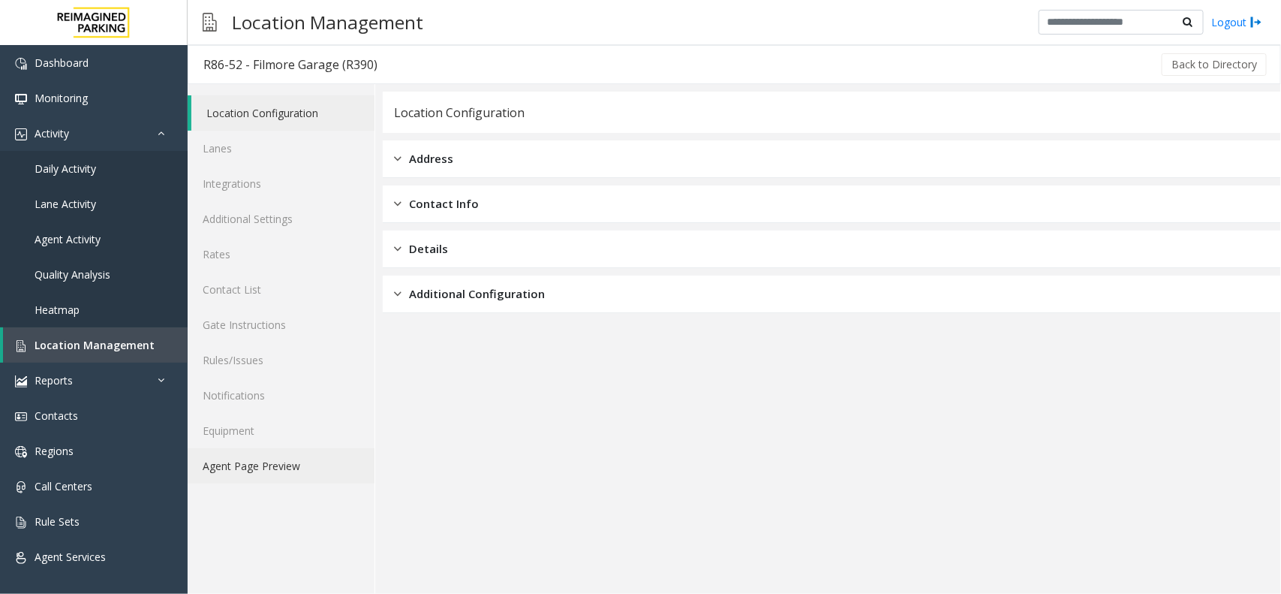
click at [241, 475] on link "Agent Page Preview" at bounding box center [281, 465] width 187 height 35
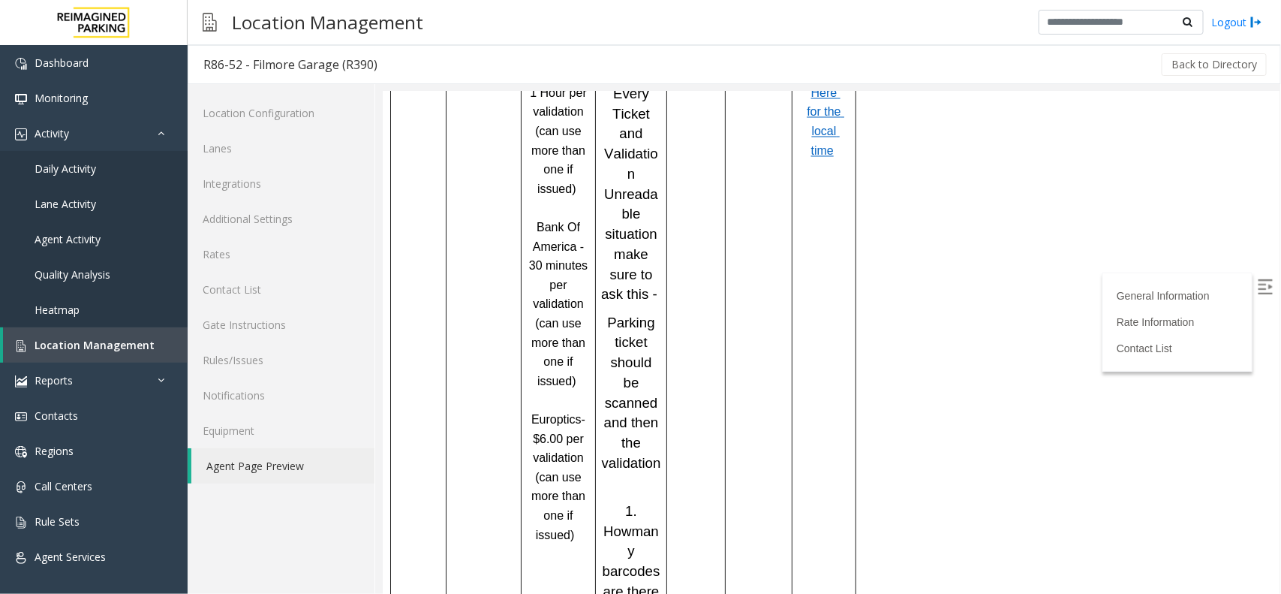
scroll to position [1362, 0]
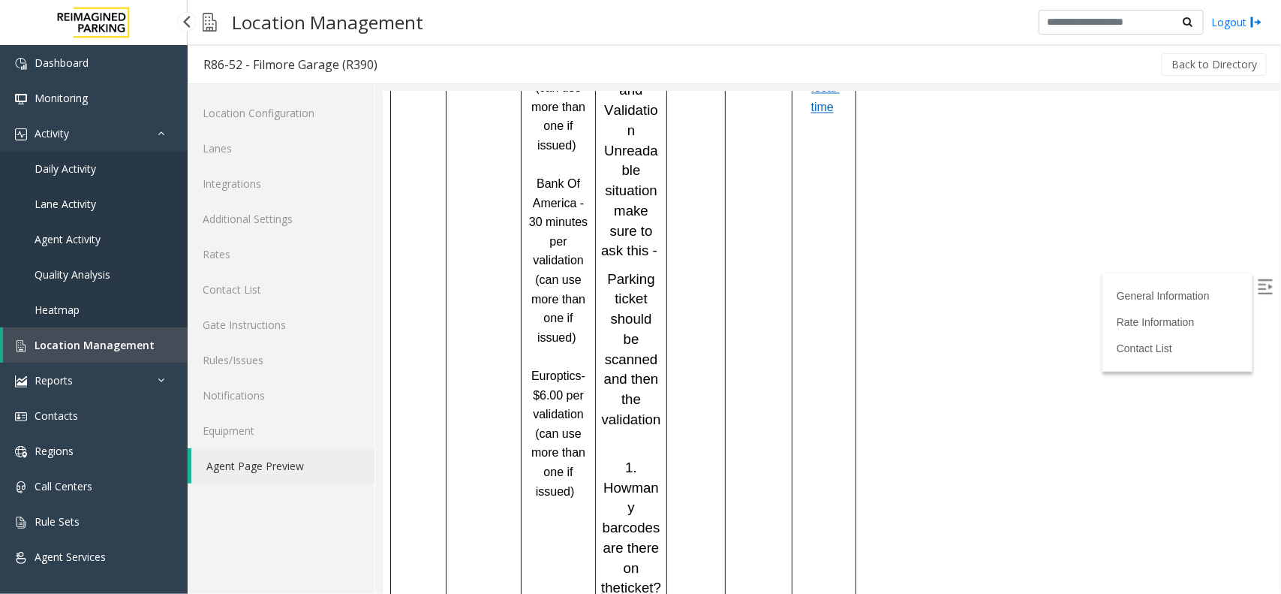
click at [74, 342] on span "Location Management" at bounding box center [95, 345] width 120 height 14
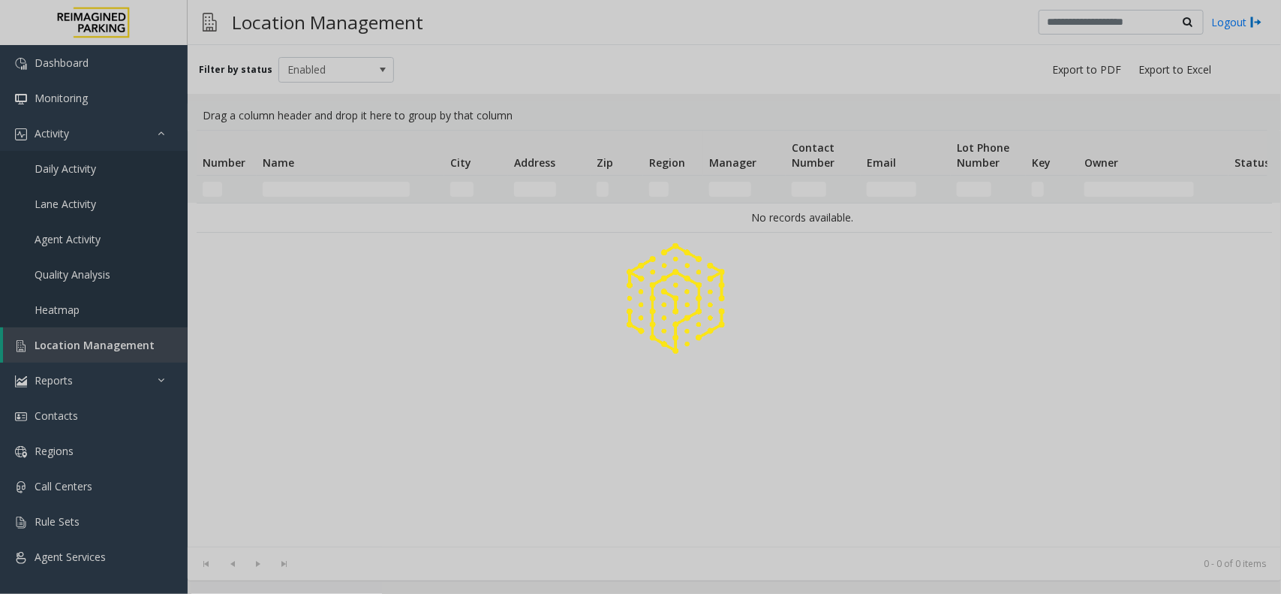
click at [349, 184] on div at bounding box center [640, 297] width 1281 height 594
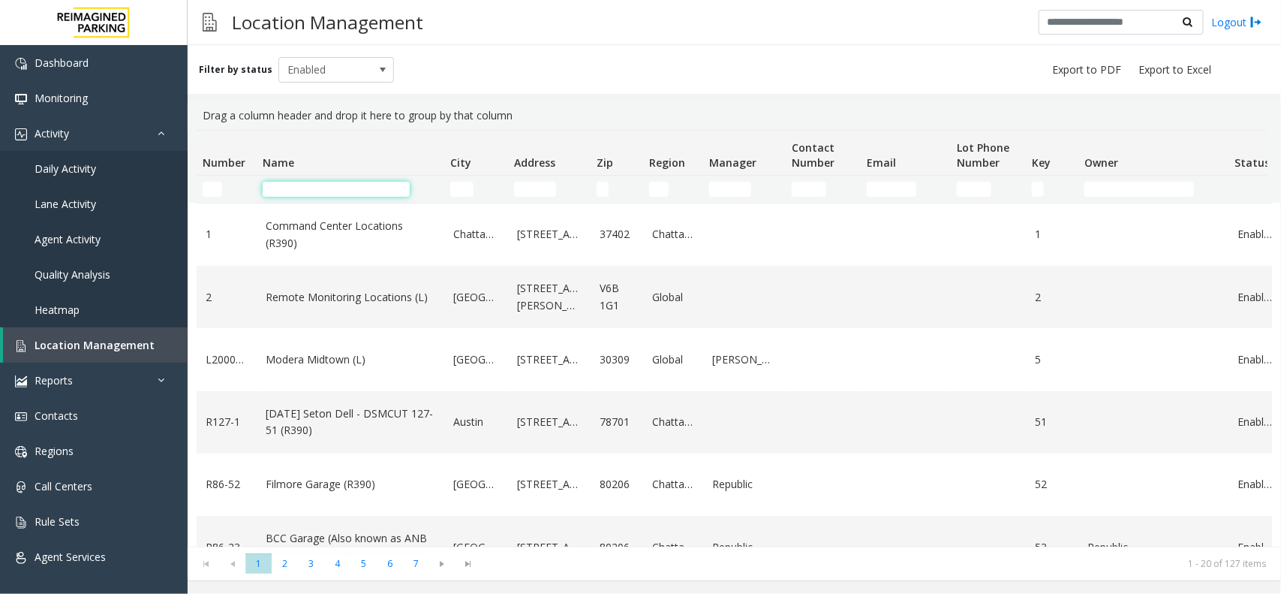
click at [328, 195] on input "Name Filter" at bounding box center [336, 189] width 147 height 15
paste input "**********"
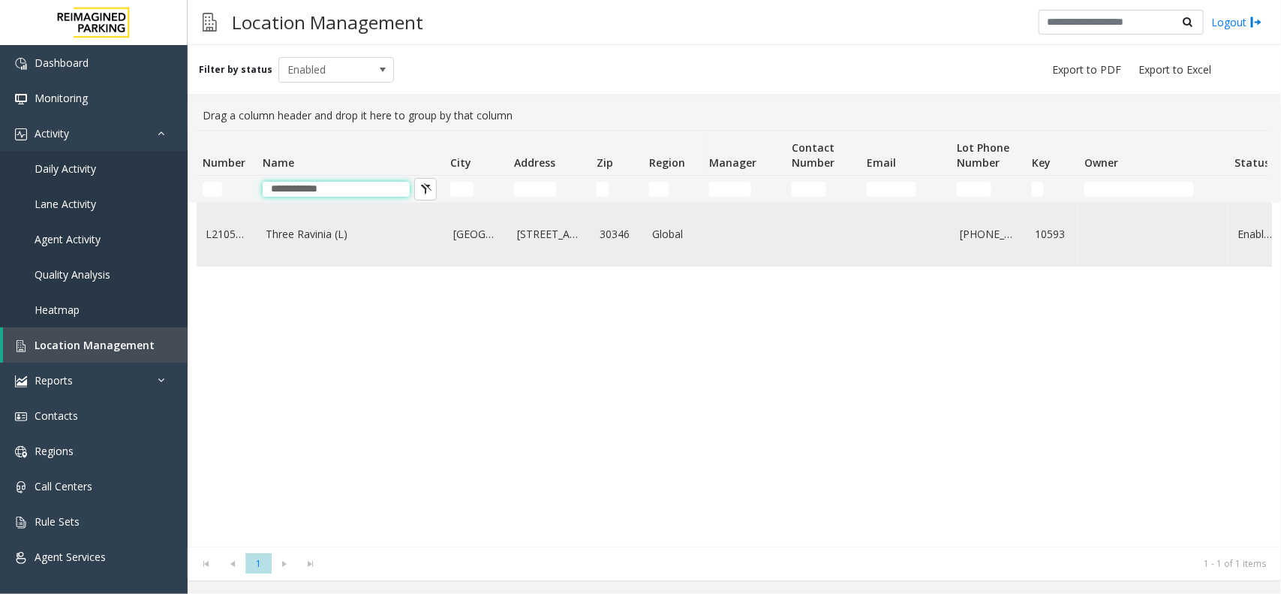
type input "**********"
click at [339, 248] on td "Three Ravinia (L)" at bounding box center [351, 234] width 188 height 62
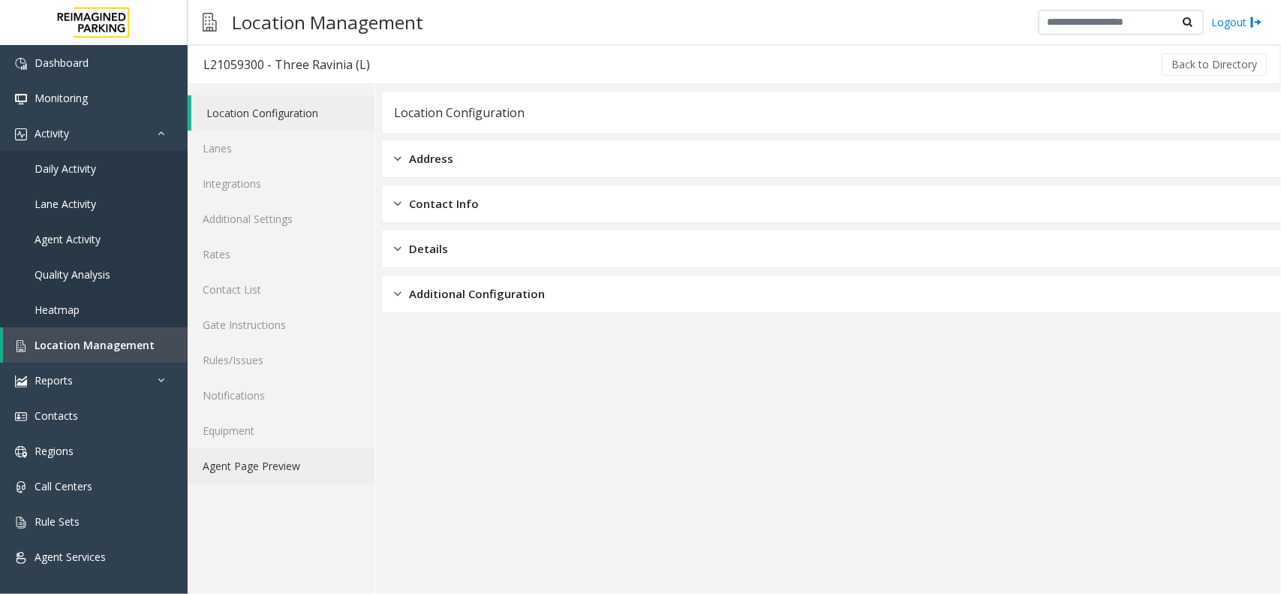
click at [231, 458] on link "Agent Page Preview" at bounding box center [281, 465] width 187 height 35
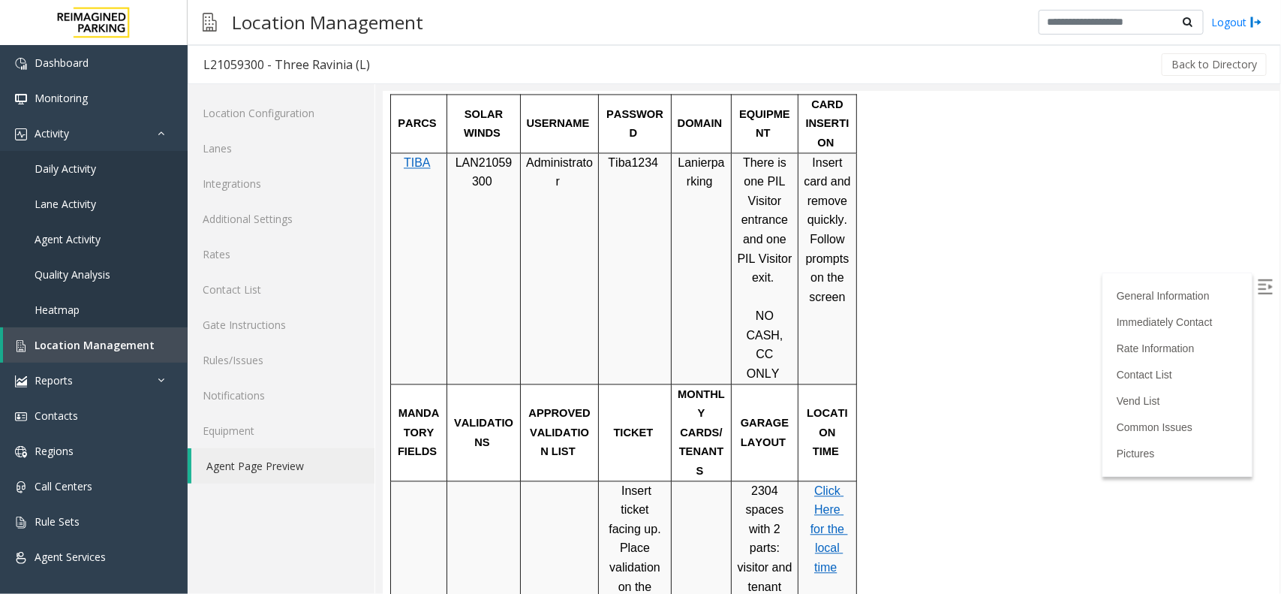
scroll to position [1784, 0]
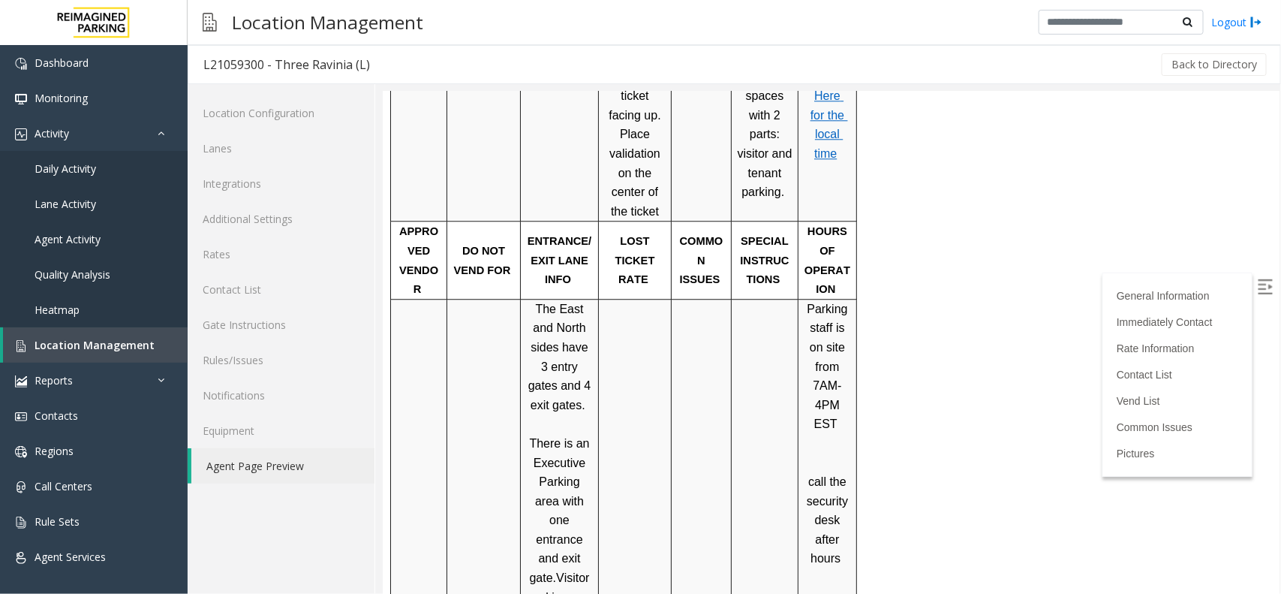
click at [1281, 324] on div at bounding box center [832, 343] width 899 height 502
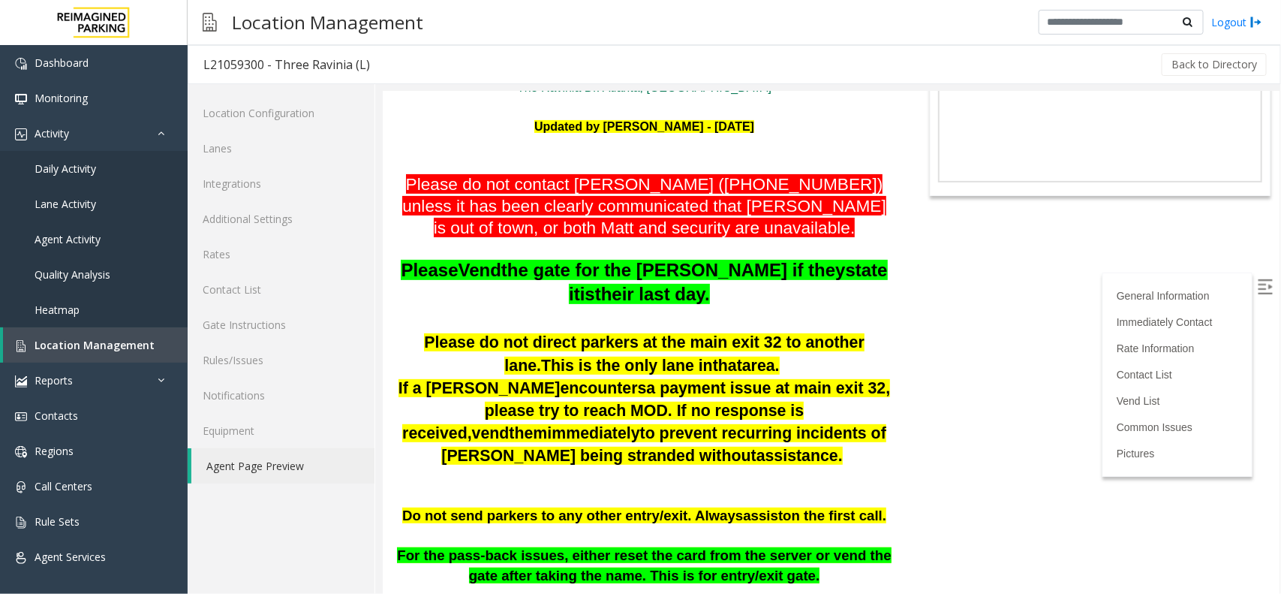
scroll to position [0, 0]
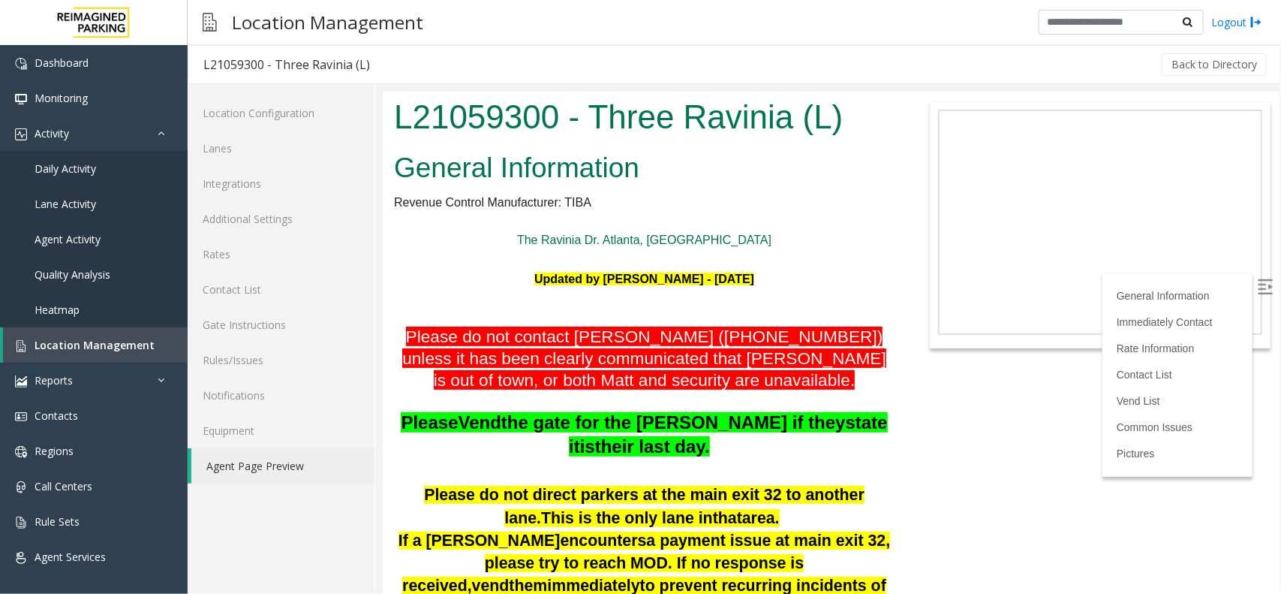
drag, startPoint x: 1268, startPoint y: 325, endPoint x: 1649, endPoint y: 166, distance: 413.2
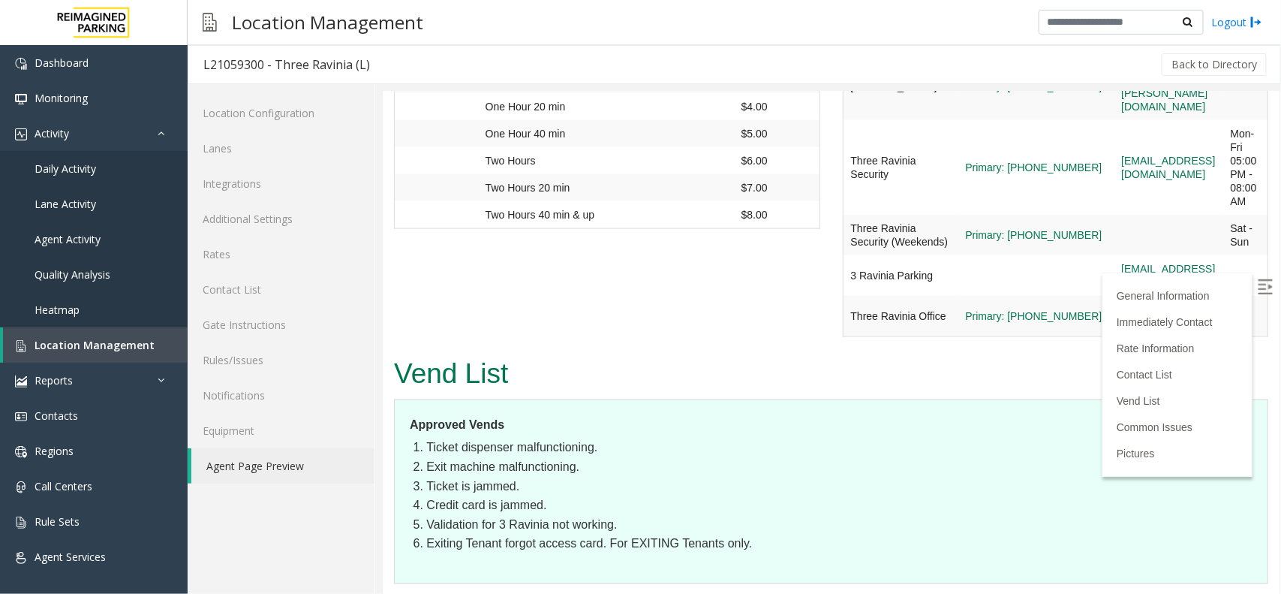
scroll to position [501, 0]
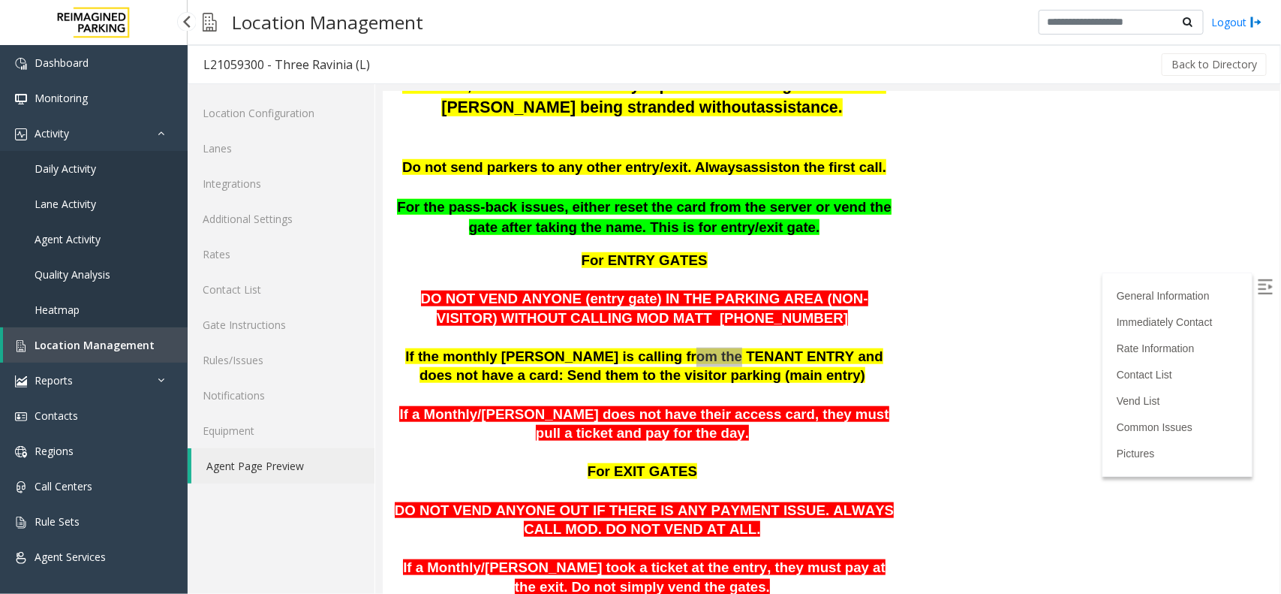
click at [98, 330] on link "Location Management" at bounding box center [95, 344] width 185 height 35
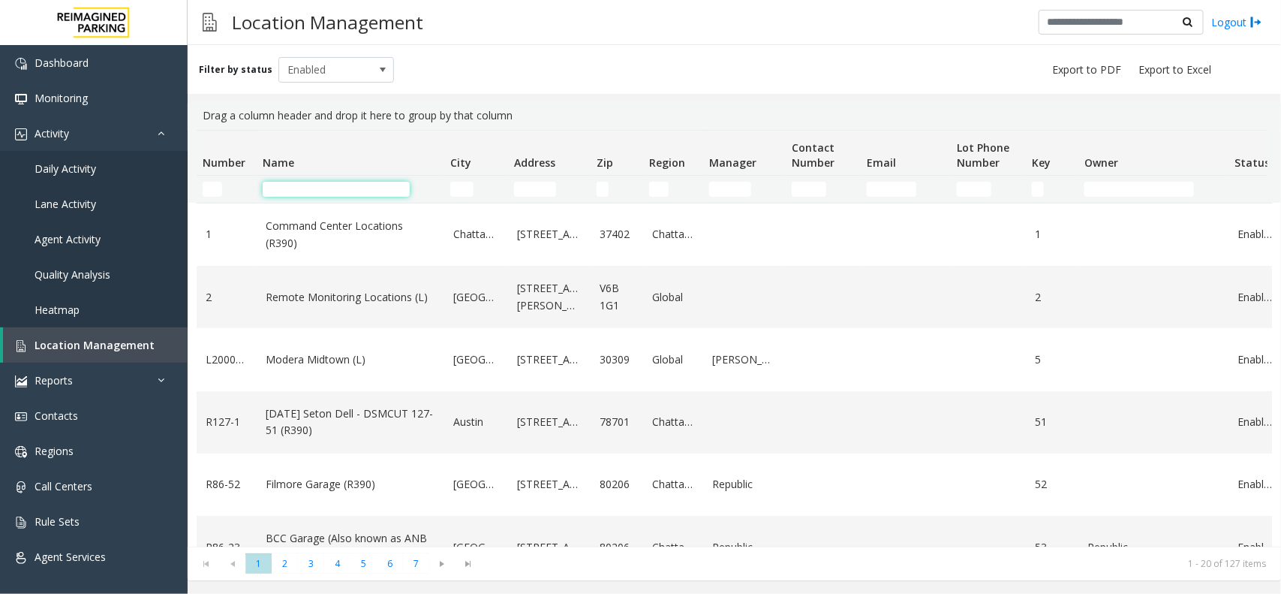
click at [321, 182] on input "Name Filter" at bounding box center [336, 189] width 147 height 15
paste input "**********"
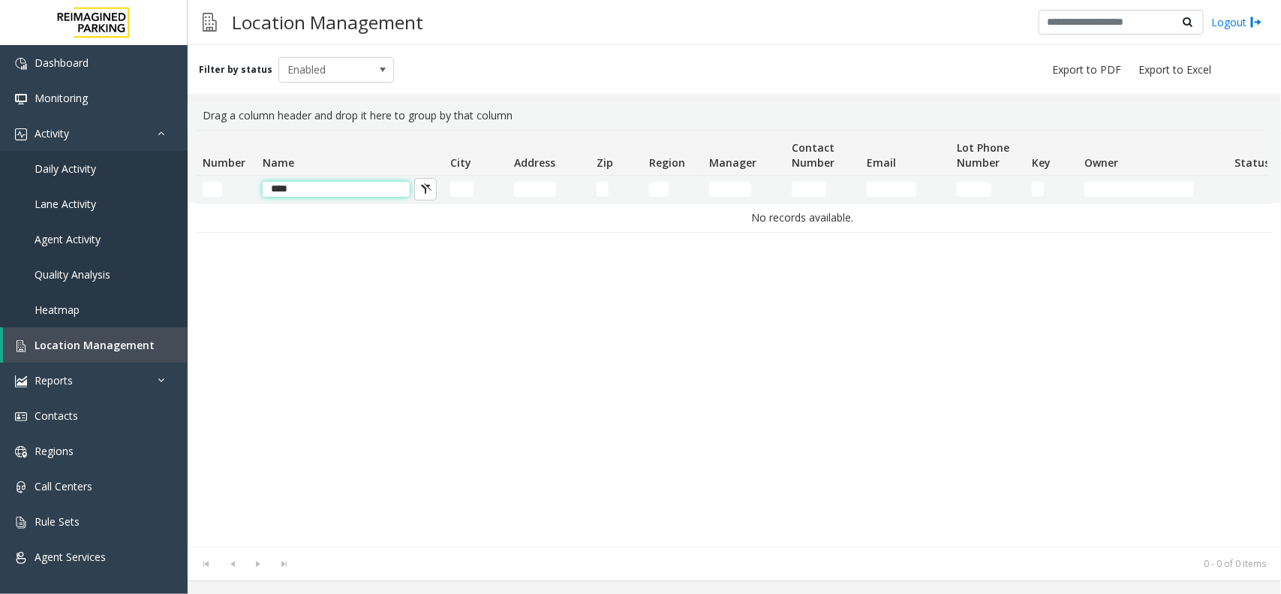
click at [276, 191] on input "***" at bounding box center [336, 189] width 147 height 15
type input "***"
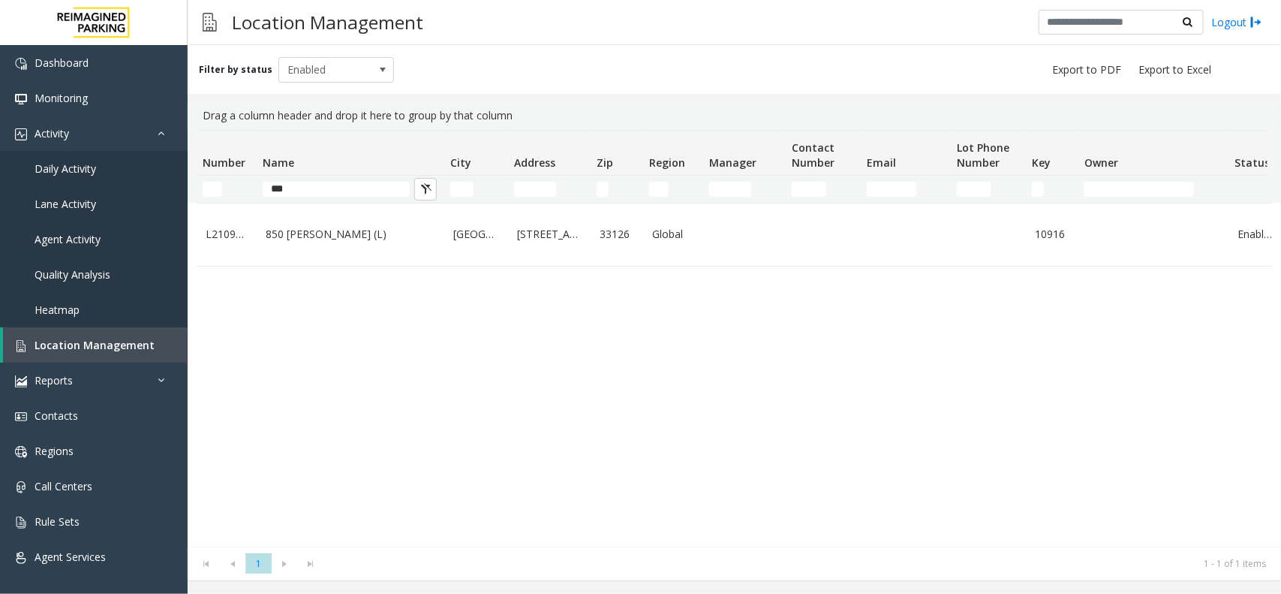
click at [320, 245] on td "850 [PERSON_NAME] (L)" at bounding box center [351, 234] width 188 height 62
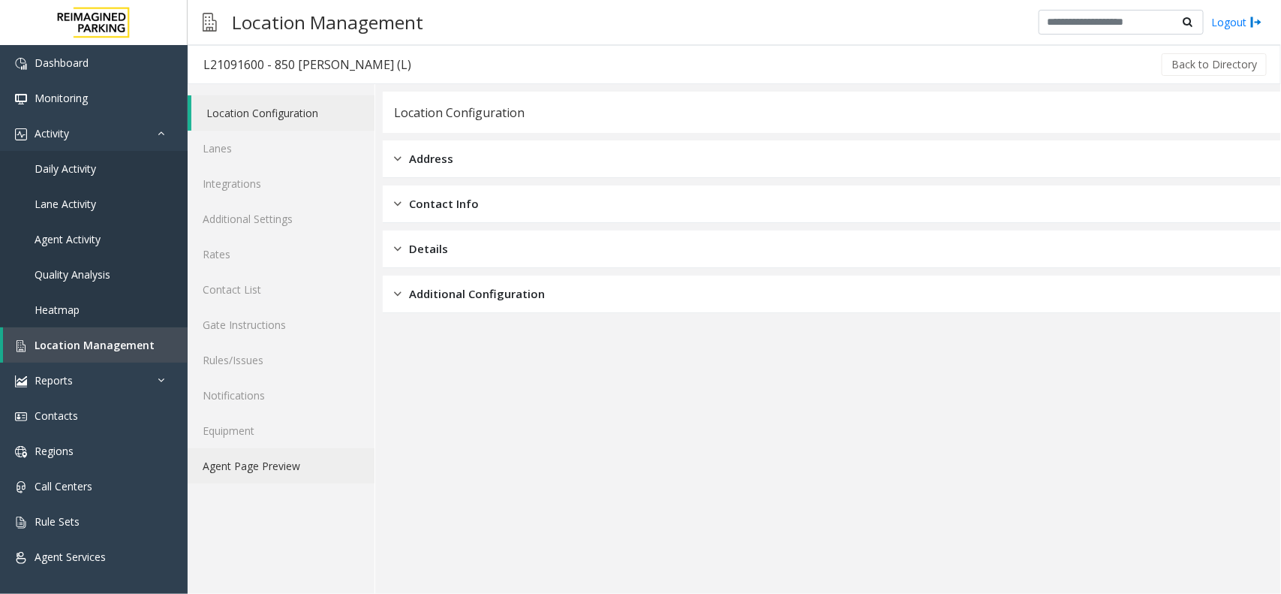
click at [264, 473] on link "Agent Page Preview" at bounding box center [281, 465] width 187 height 35
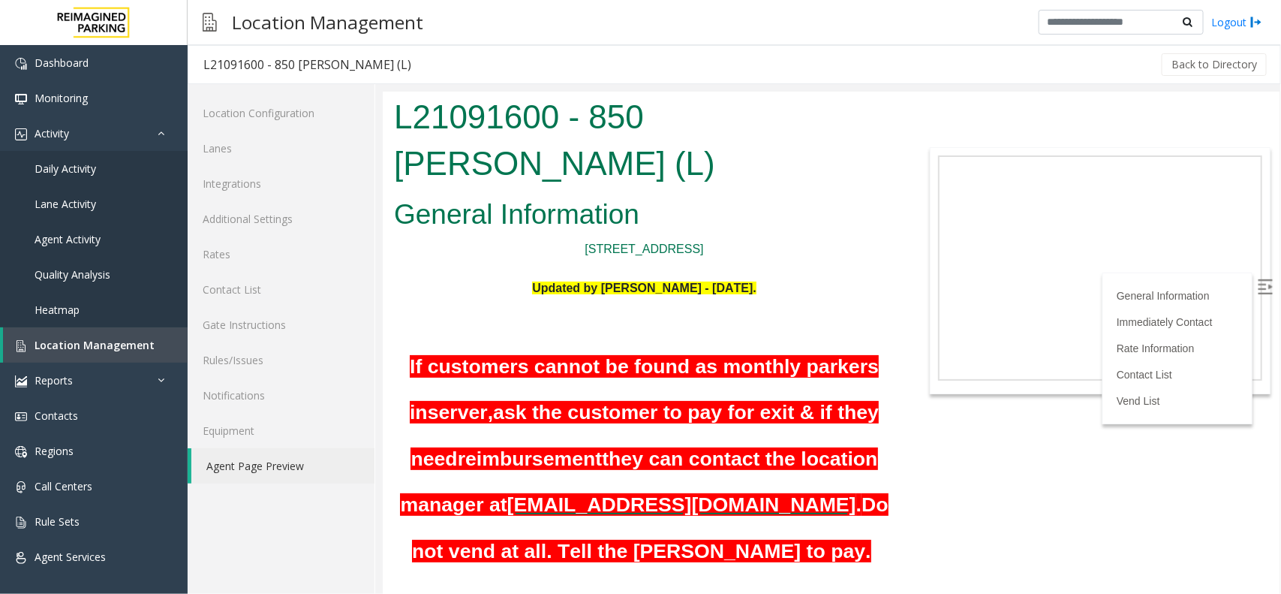
click at [638, 400] on span "ask the customer to pay for exit & if they need" at bounding box center [644, 434] width 468 height 69
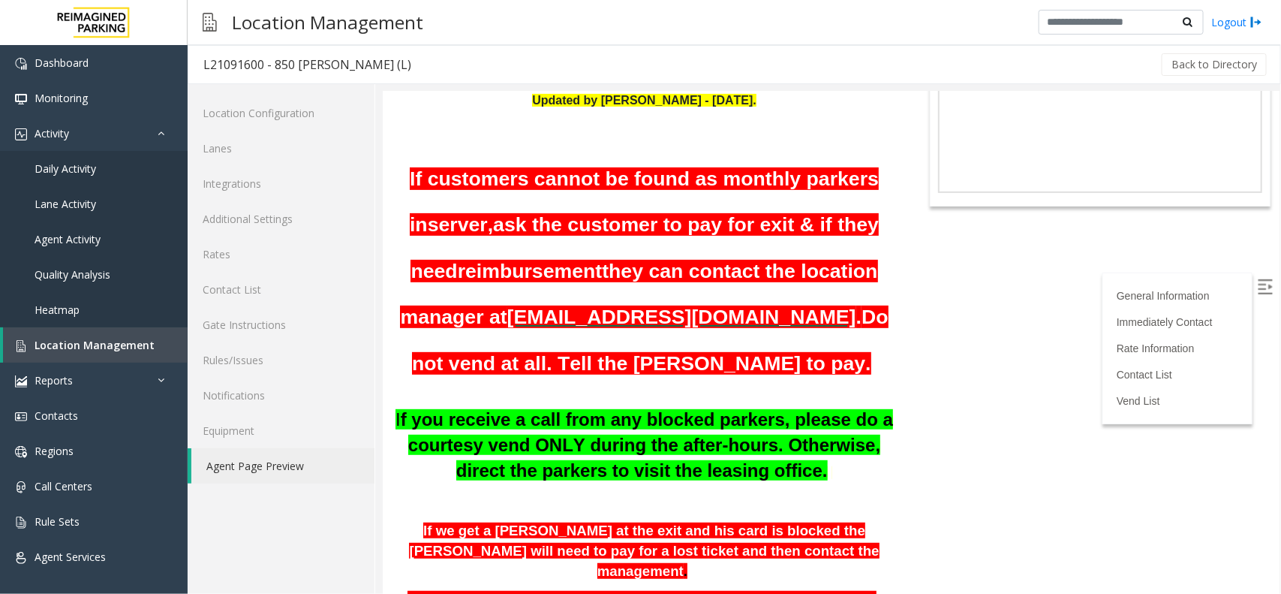
scroll to position [282, 0]
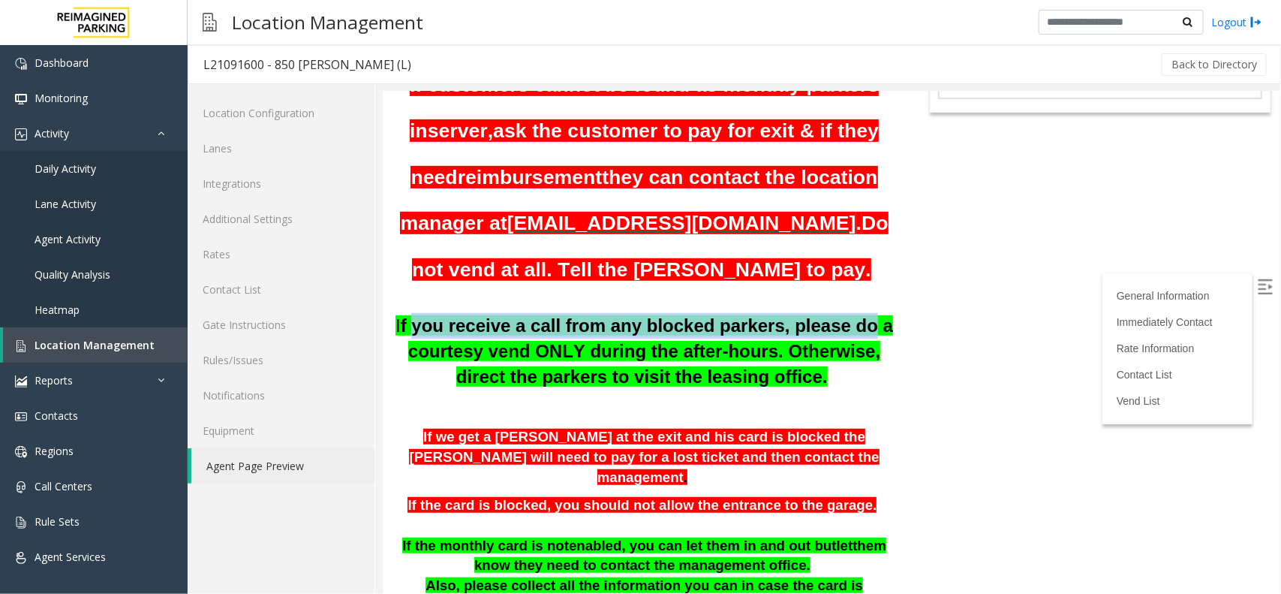
drag, startPoint x: 438, startPoint y: 272, endPoint x: 841, endPoint y: 280, distance: 402.5
click at [841, 315] on b "f you receive a call from any blocked parkers, please do a courtesy vend ONLY d…" at bounding box center [646, 350] width 492 height 71
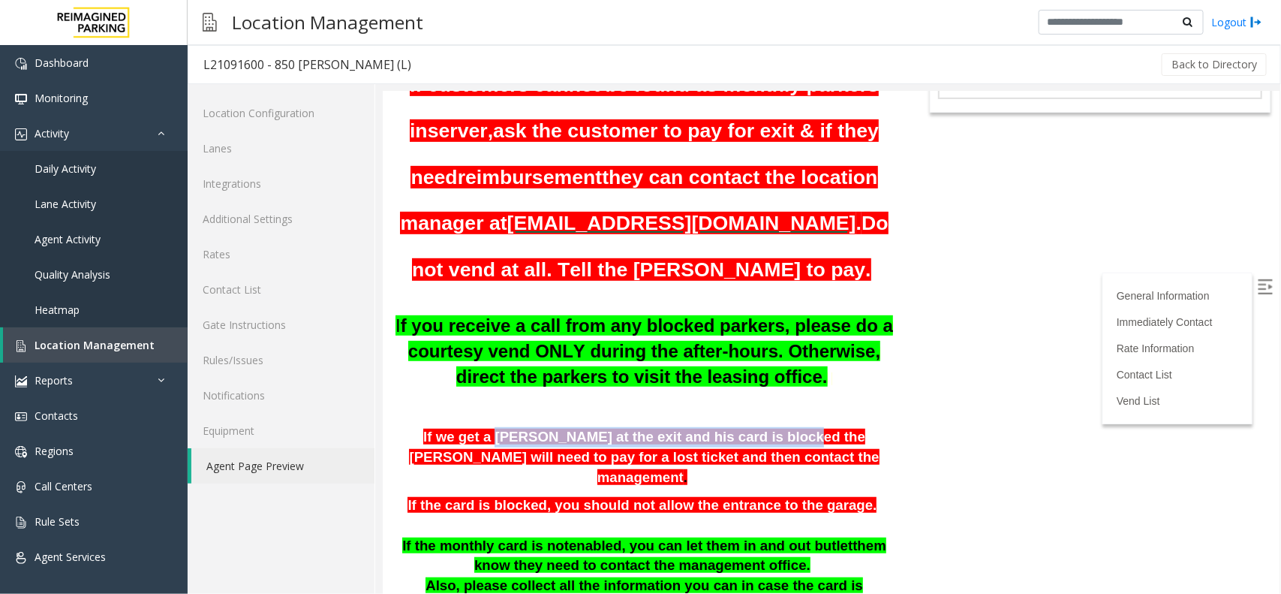
drag, startPoint x: 458, startPoint y: 391, endPoint x: 718, endPoint y: 391, distance: 260.5
click at [718, 428] on span "If we get a [PERSON_NAME] at the exit and his card is blocked the [PERSON_NAME]…" at bounding box center [643, 456] width 470 height 56
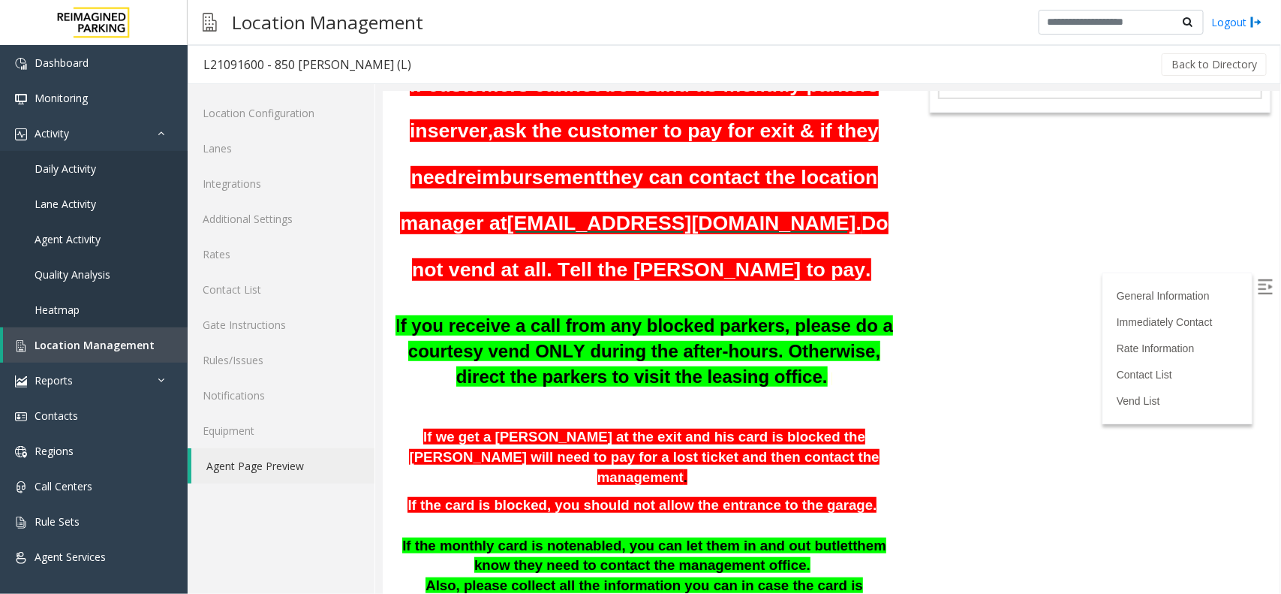
click at [592, 428] on span "If we get a [PERSON_NAME] at the exit and his card is blocked the [PERSON_NAME]…" at bounding box center [643, 456] width 470 height 56
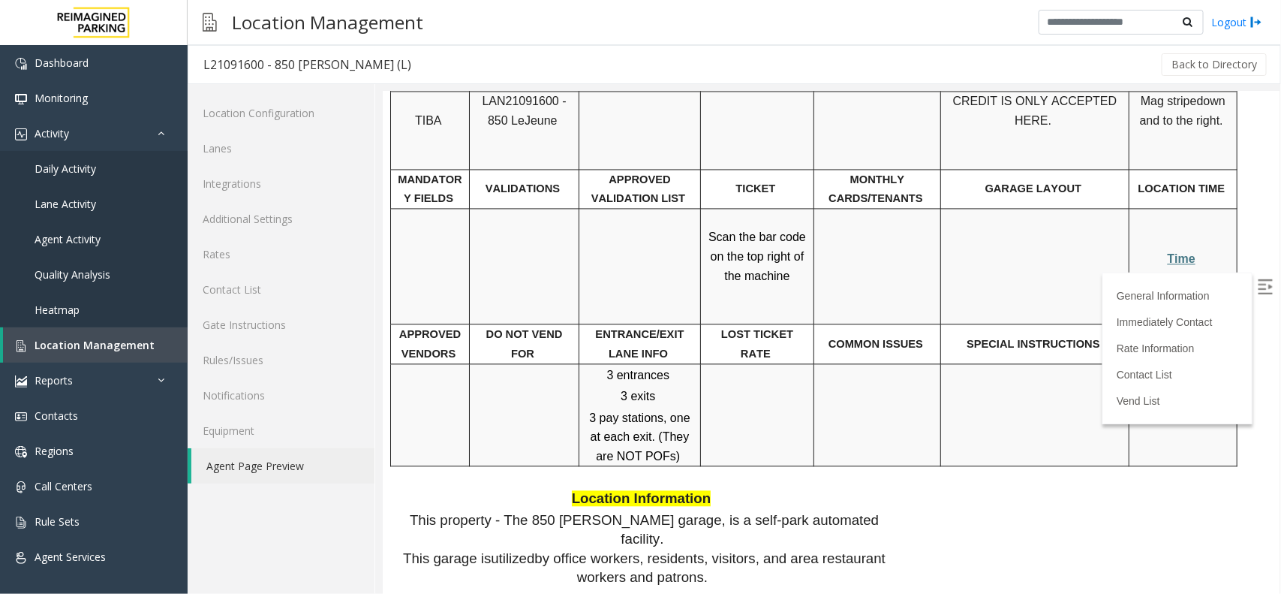
scroll to position [1220, 0]
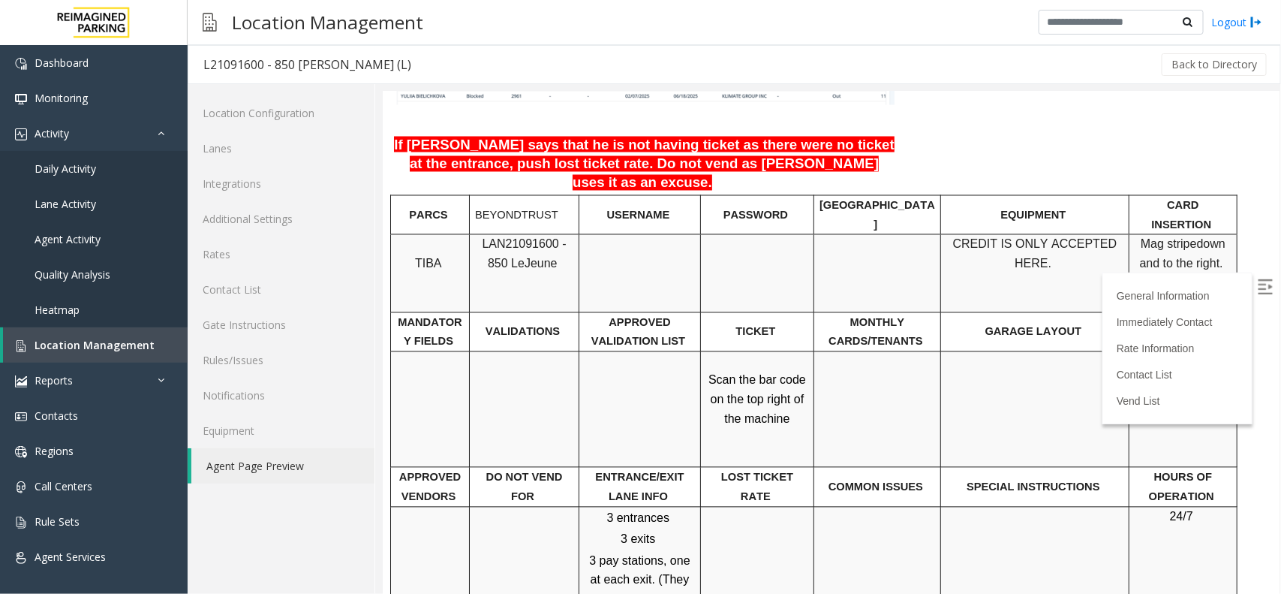
drag, startPoint x: 758, startPoint y: 417, endPoint x: 774, endPoint y: 466, distance: 51.3
click at [774, 506] on td at bounding box center [756, 557] width 113 height 103
click at [230, 256] on link "Rates" at bounding box center [281, 253] width 187 height 35
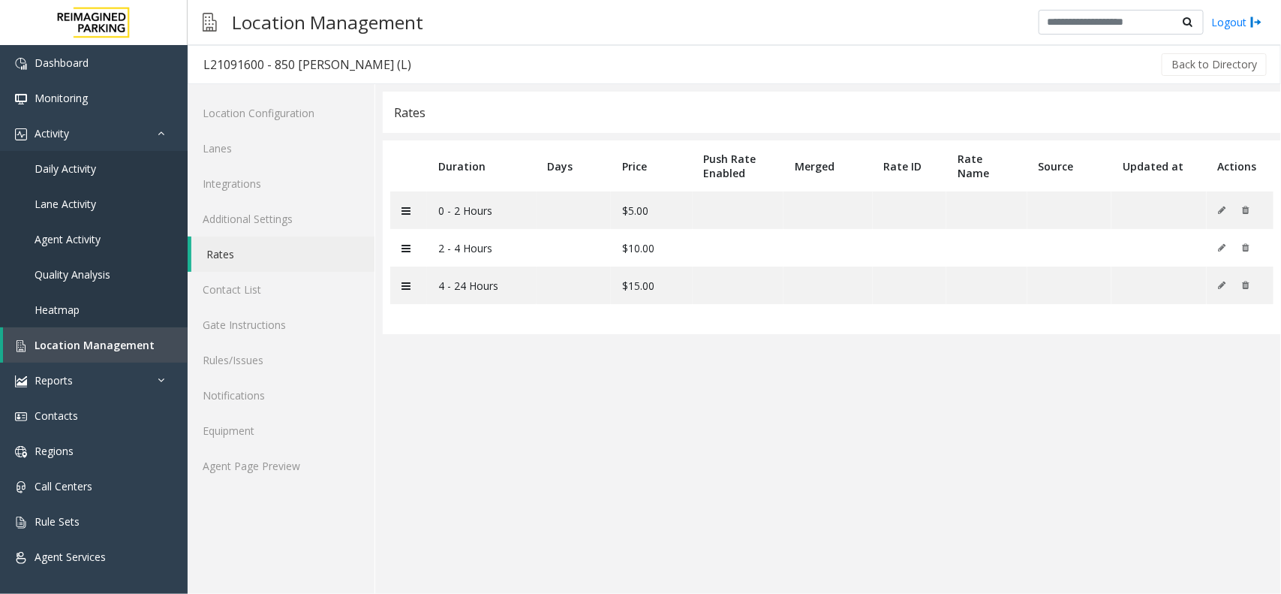
click at [257, 256] on link "Rates" at bounding box center [282, 253] width 183 height 35
click at [248, 150] on link "Lanes" at bounding box center [281, 148] width 187 height 35
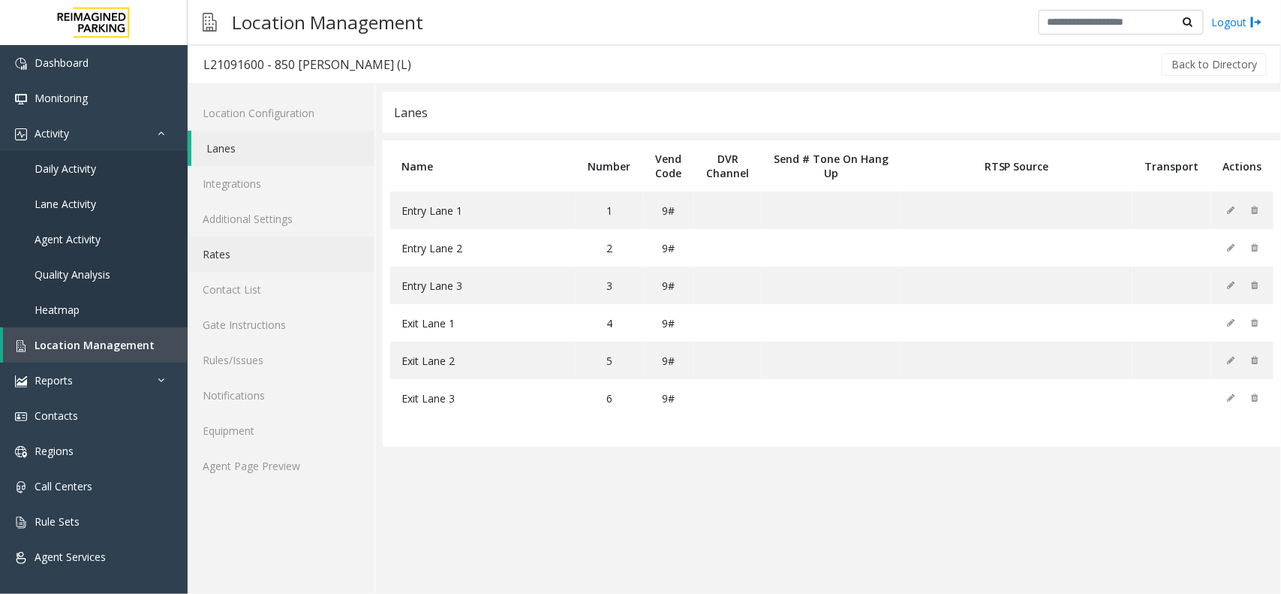
click at [231, 254] on link "Rates" at bounding box center [281, 253] width 187 height 35
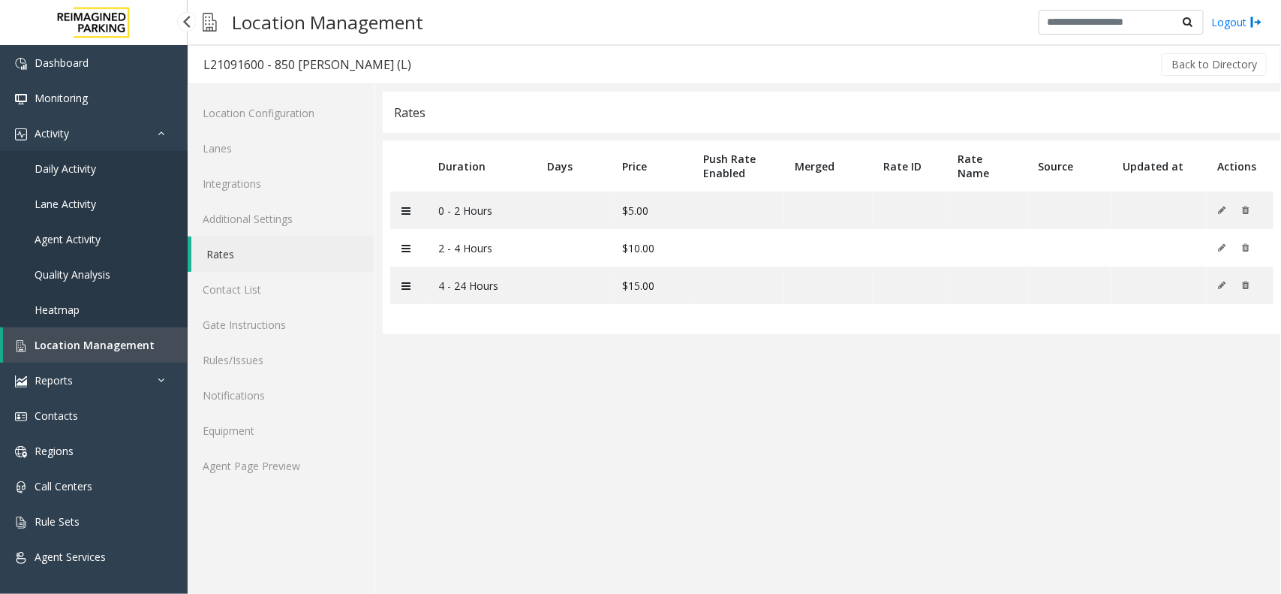
click at [95, 349] on span "Location Management" at bounding box center [95, 345] width 120 height 14
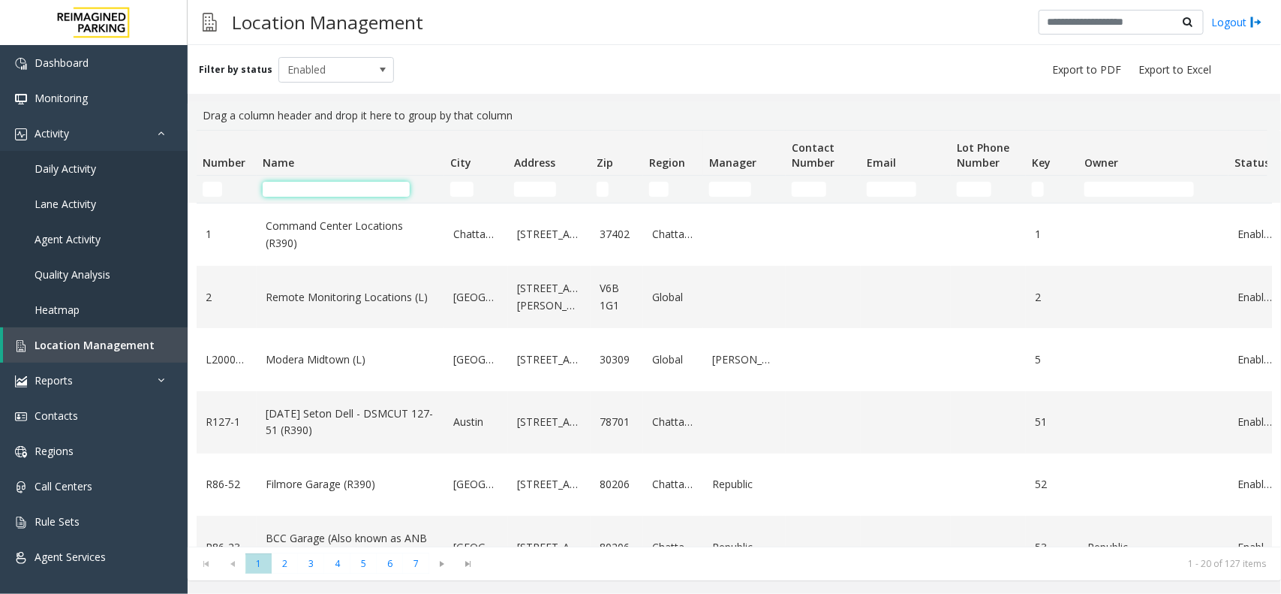
click at [351, 192] on input "Name Filter" at bounding box center [336, 189] width 147 height 15
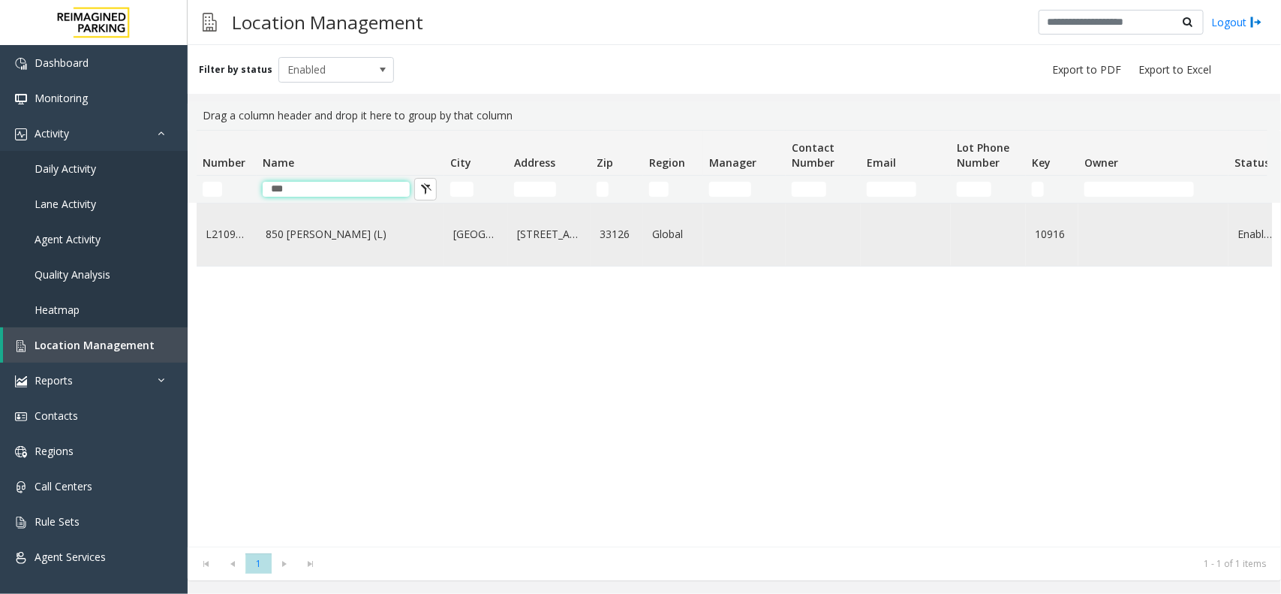
type input "***"
click at [387, 227] on link "850 [PERSON_NAME] (L)" at bounding box center [351, 234] width 170 height 17
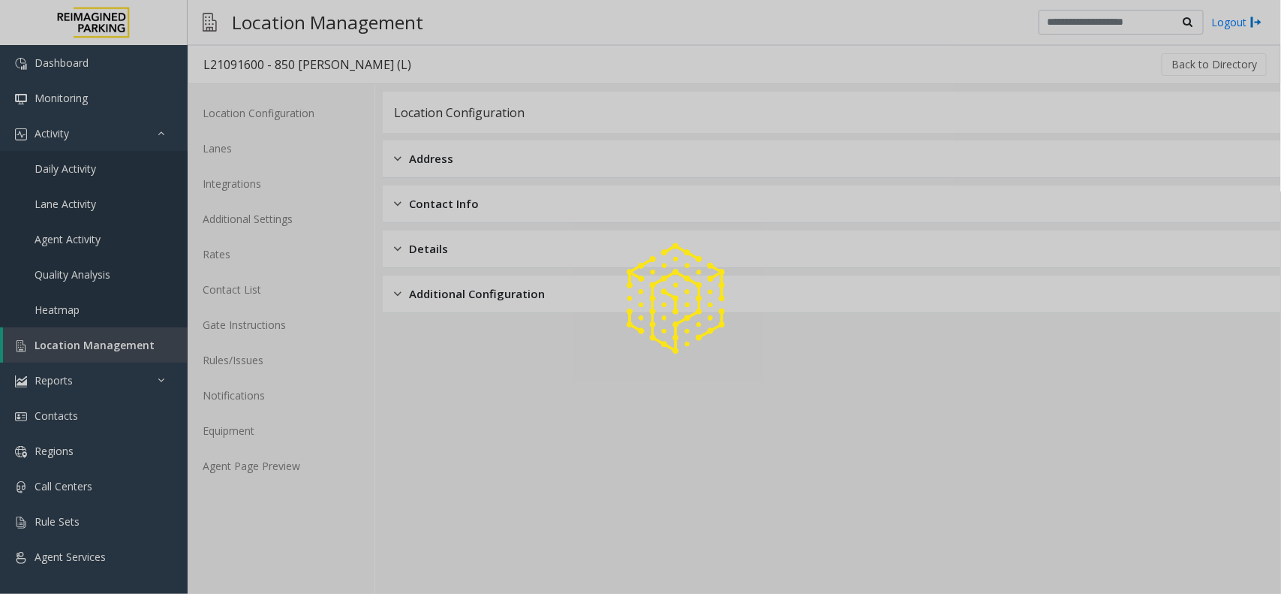
click at [239, 456] on div at bounding box center [640, 297] width 1281 height 594
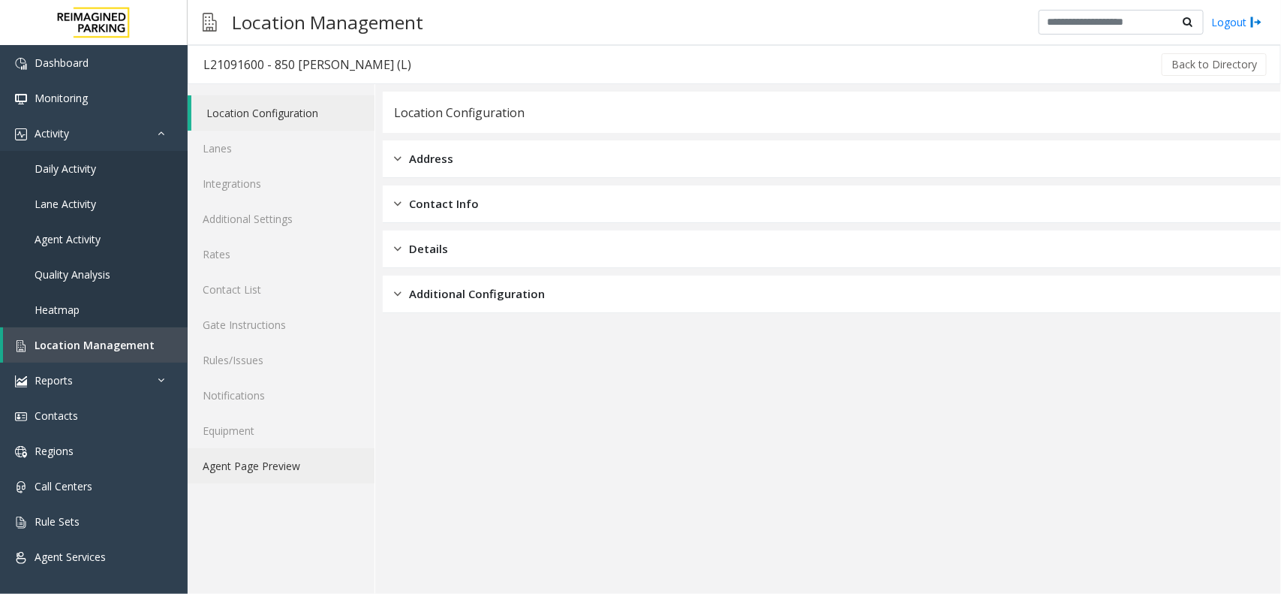
click at [245, 471] on link "Agent Page Preview" at bounding box center [281, 465] width 187 height 35
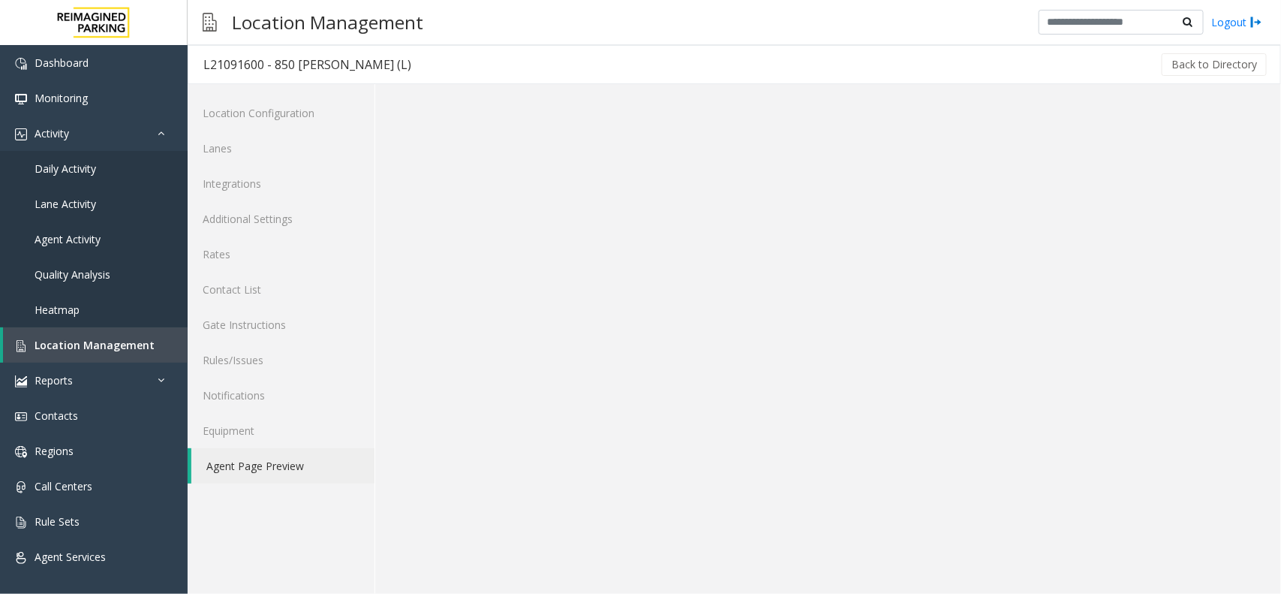
click at [248, 471] on link "Agent Page Preview" at bounding box center [282, 465] width 183 height 35
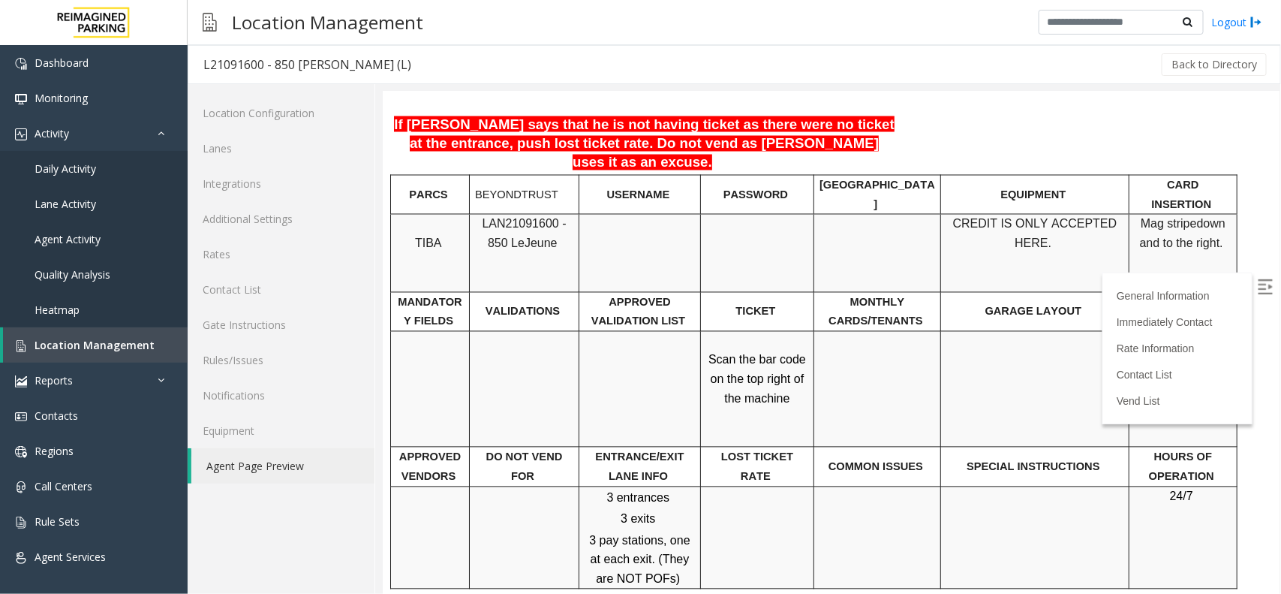
scroll to position [357, 0]
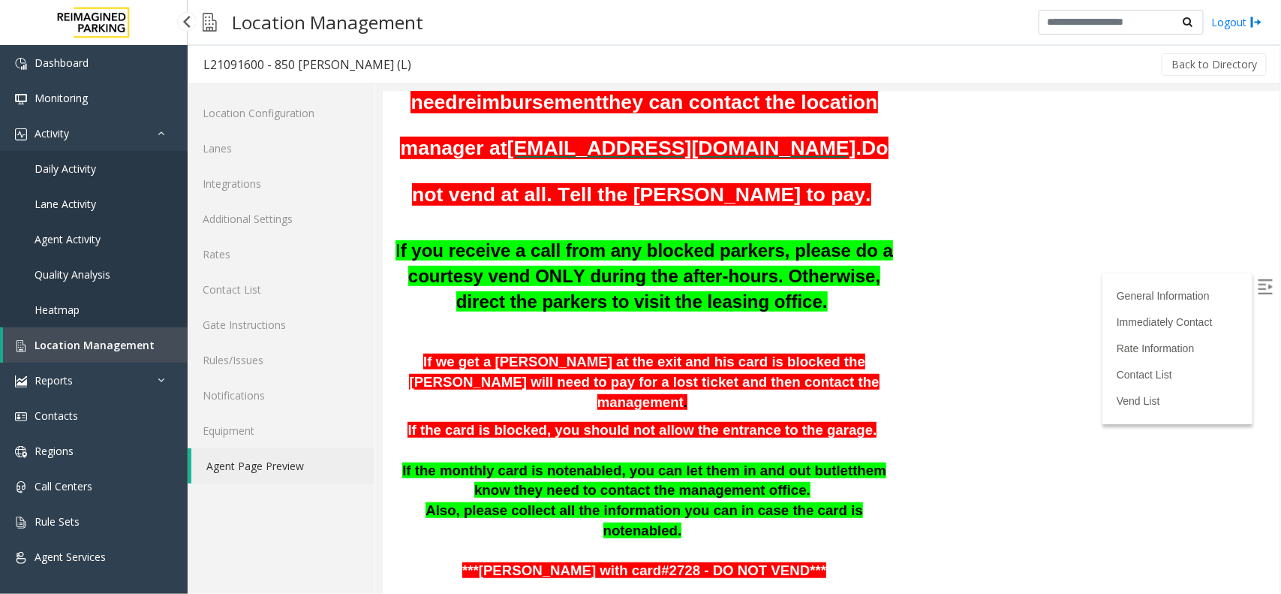
click at [50, 335] on link "Location Management" at bounding box center [95, 344] width 185 height 35
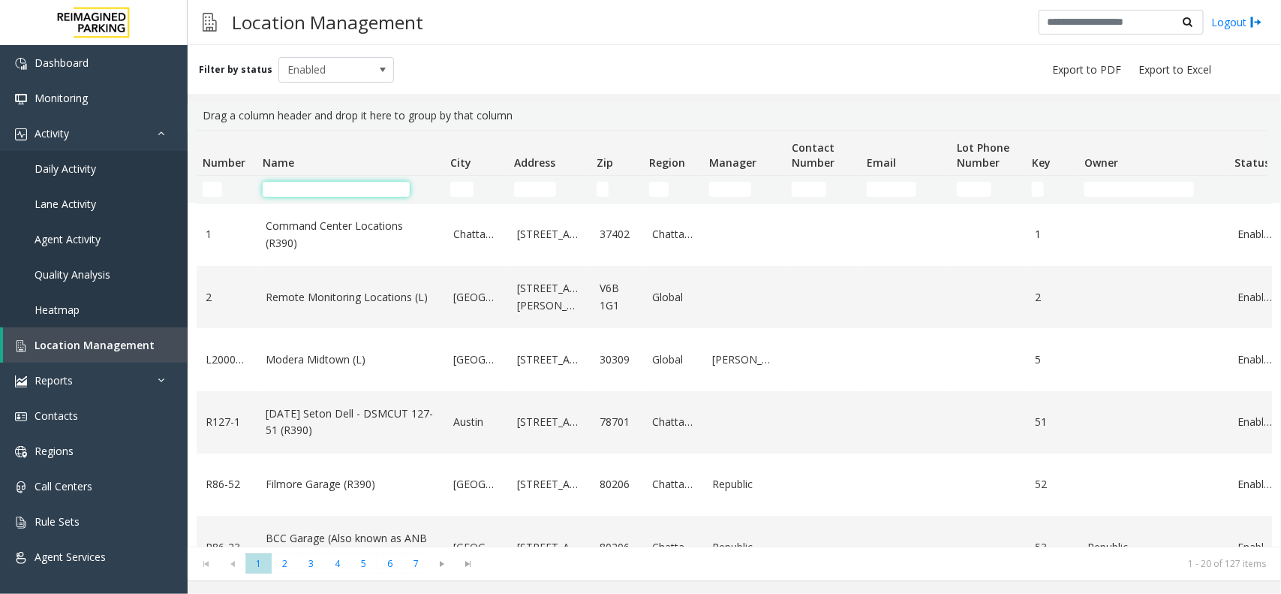
paste input "**********"
click at [295, 186] on input "**********" at bounding box center [336, 189] width 147 height 15
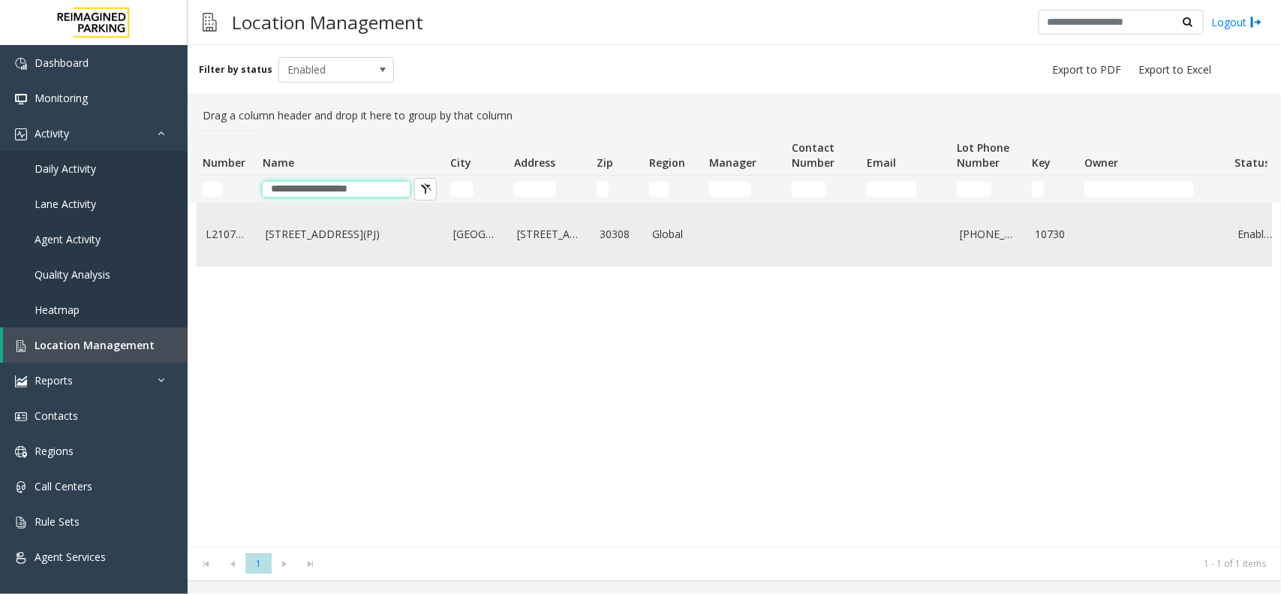
type input "**********"
click at [351, 242] on link "[STREET_ADDRESS](PJ)" at bounding box center [351, 234] width 170 height 17
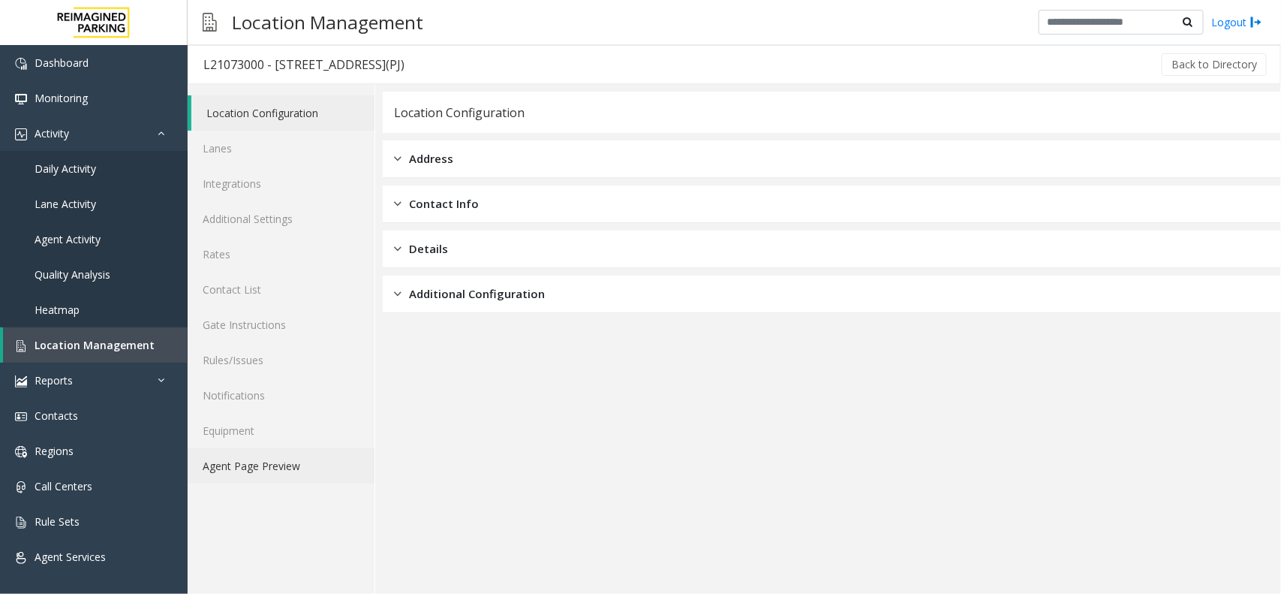
click at [275, 456] on link "Agent Page Preview" at bounding box center [281, 465] width 187 height 35
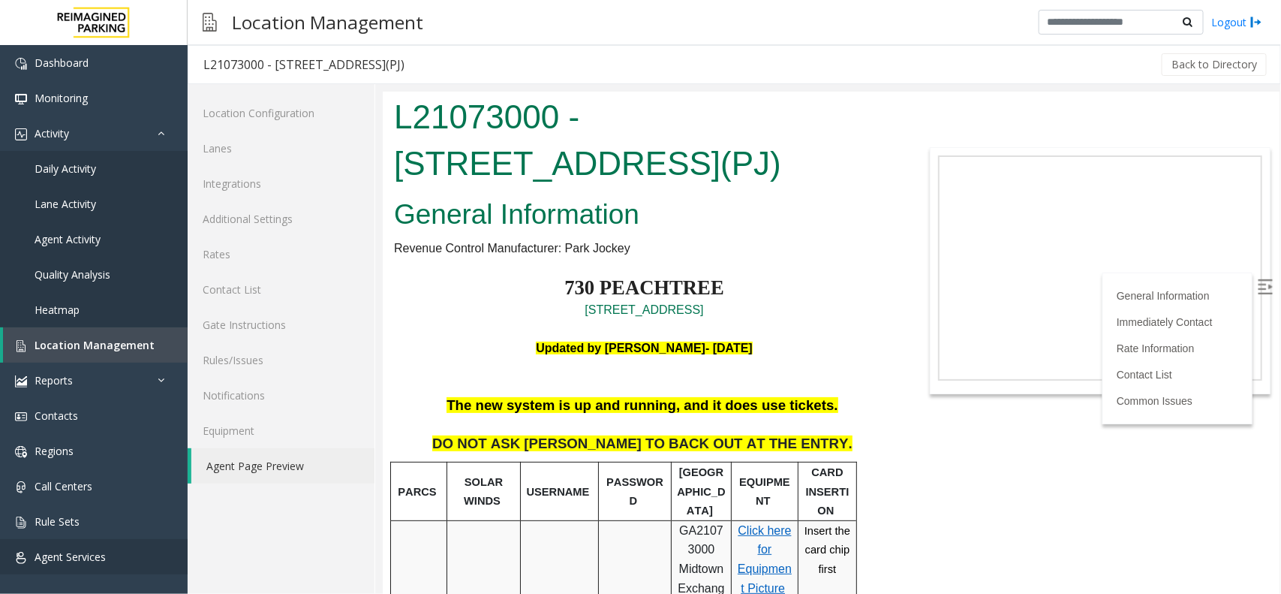
scroll to position [603, 0]
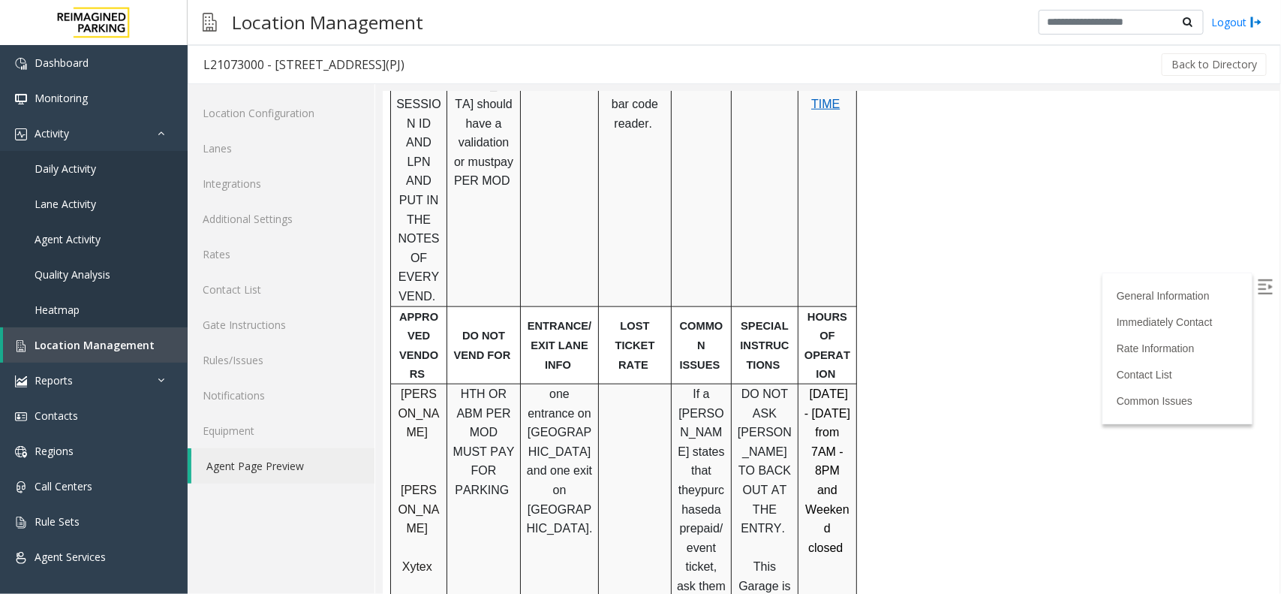
scroll to position [790, 0]
